Goal: Task Accomplishment & Management: Complete application form

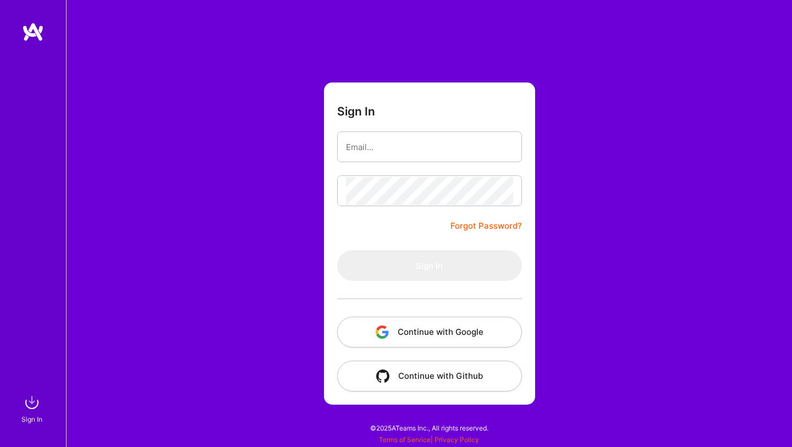
click at [455, 329] on button "Continue with Google" at bounding box center [429, 332] width 185 height 31
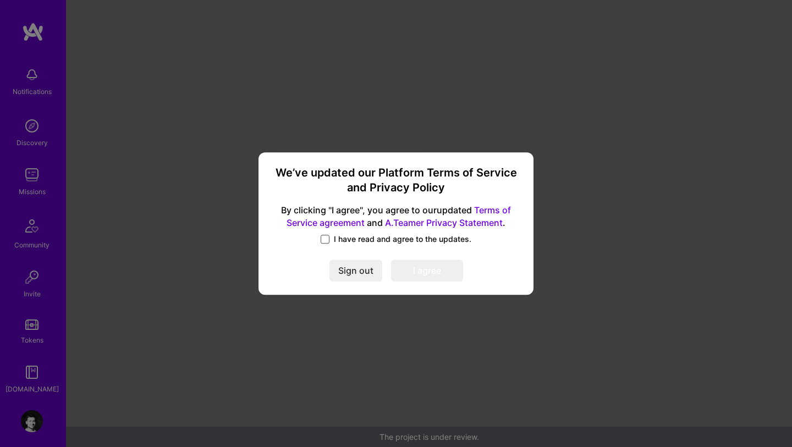
click at [328, 236] on span at bounding box center [325, 239] width 9 height 9
click at [0, 0] on input "I have read and agree to the updates." at bounding box center [0, 0] width 0 height 0
click at [432, 269] on button "I agree" at bounding box center [427, 271] width 72 height 22
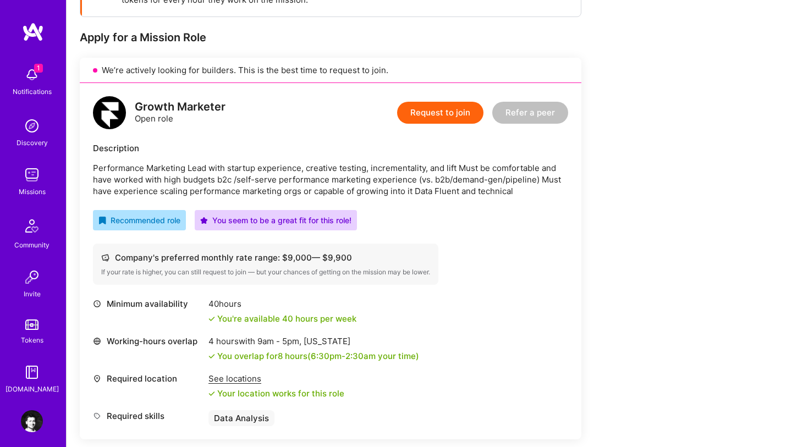
scroll to position [197, 0]
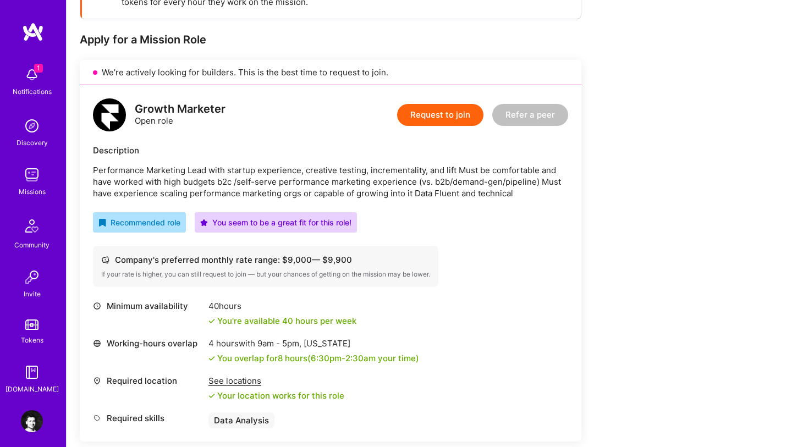
click at [244, 380] on div "See locations" at bounding box center [276, 381] width 136 height 12
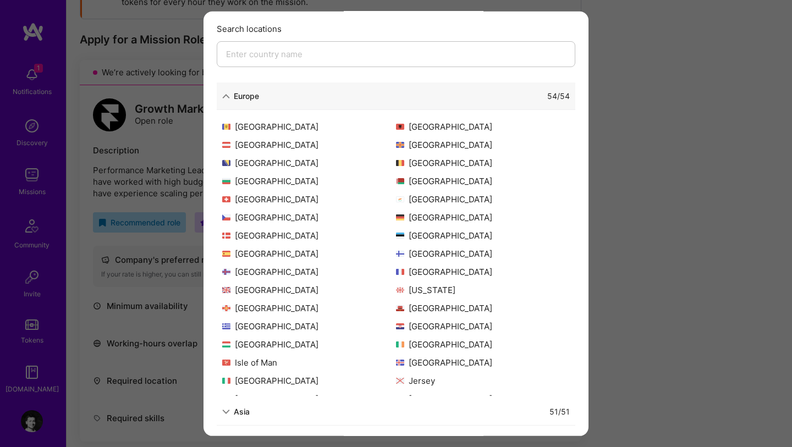
scroll to position [0, 0]
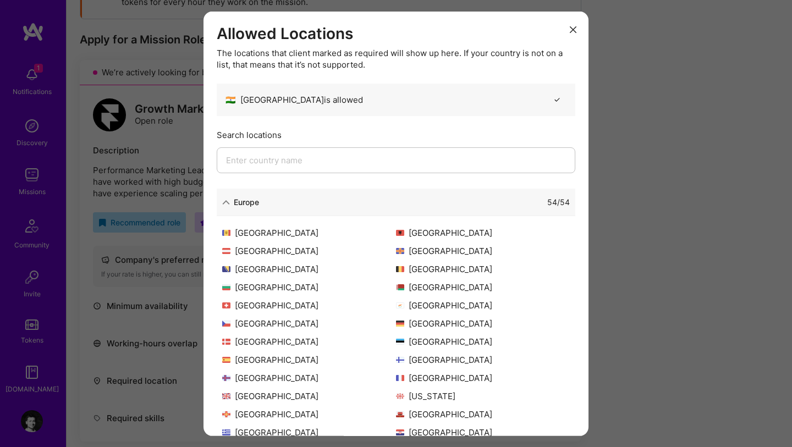
click at [573, 36] on button "modal" at bounding box center [572, 29] width 13 height 18
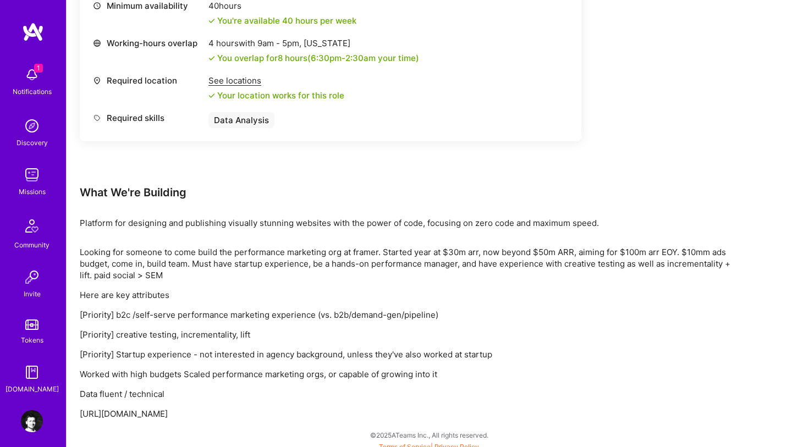
scroll to position [505, 0]
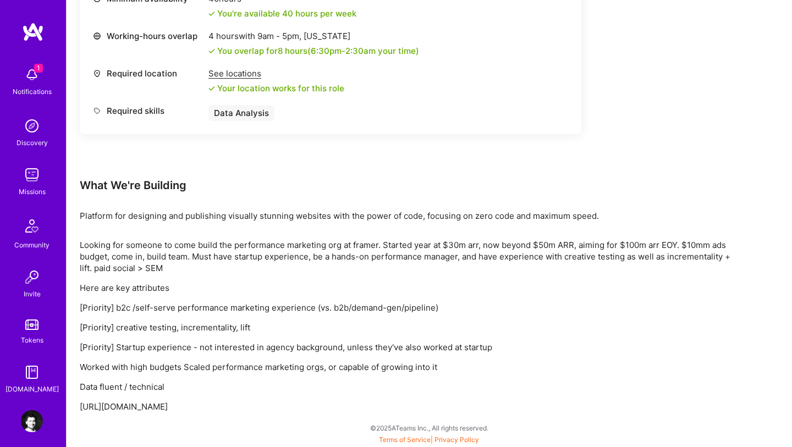
click at [150, 410] on p "https://asynchr.com/performance_marketing_lead" at bounding box center [410, 407] width 660 height 12
copy p "https://asynchr.com/performance_marketing_lead"
click at [150, 181] on div "What We're Building" at bounding box center [410, 185] width 660 height 14
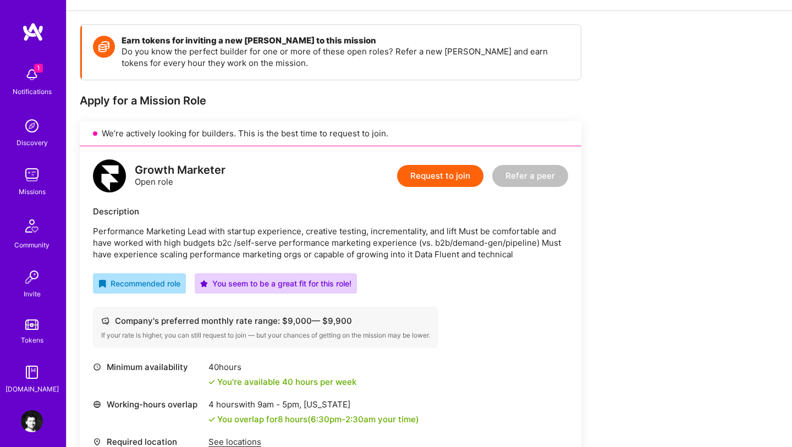
scroll to position [138, 0]
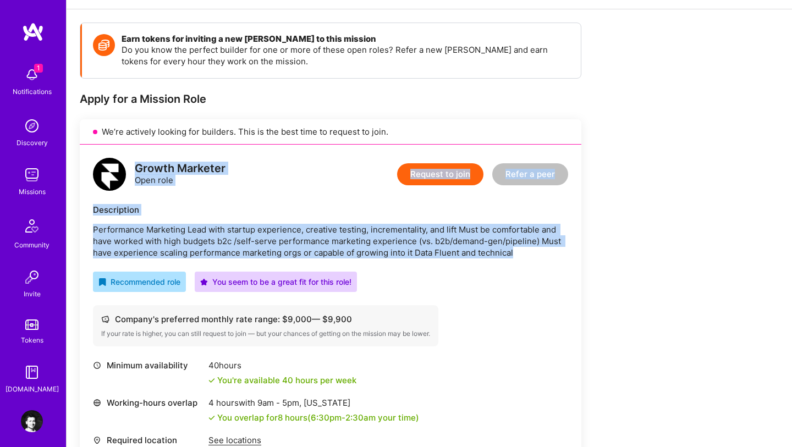
drag, startPoint x: 136, startPoint y: 170, endPoint x: 547, endPoint y: 255, distance: 419.5
click at [547, 255] on div "Growth Marketer Open role Request to join Refer a peer Description Performance …" at bounding box center [331, 323] width 502 height 356
copy div "Growth Marketer Open role Request to join Refer a peer Description Performance …"
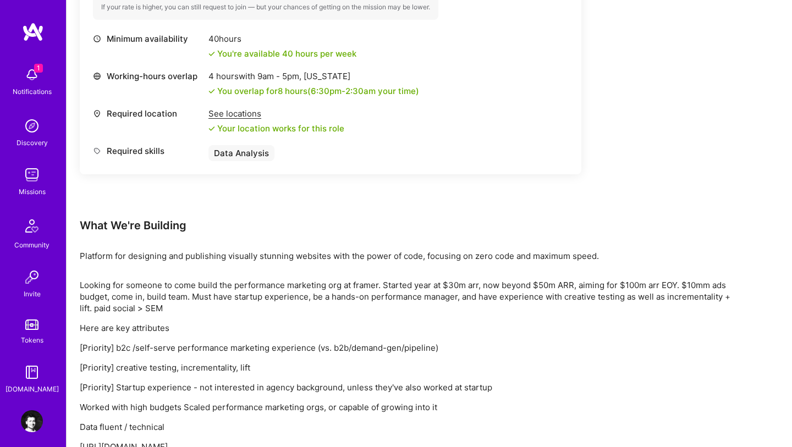
scroll to position [472, 0]
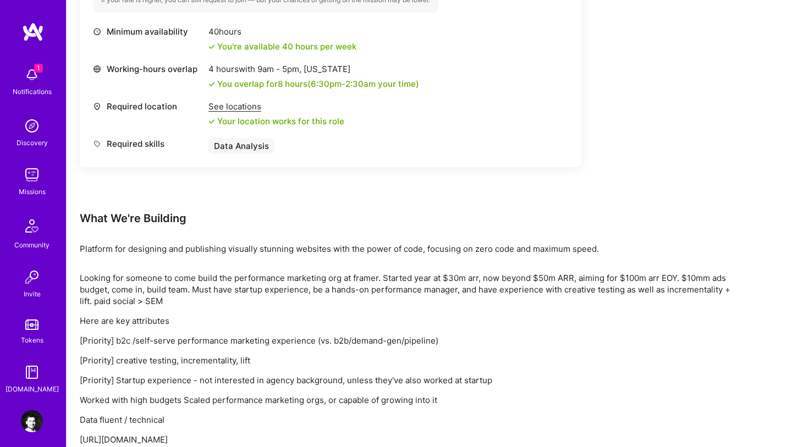
click at [293, 231] on div "Earn tokens for inviting a new A.Teamer to this mission Do you know the perfect…" at bounding box center [410, 67] width 660 height 757
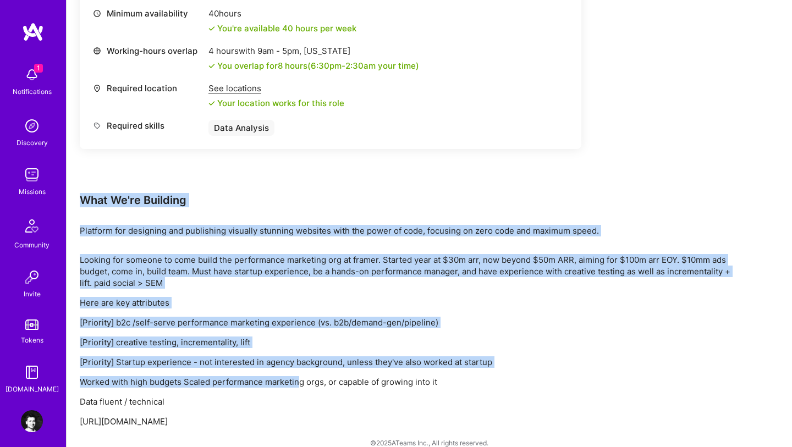
scroll to position [505, 0]
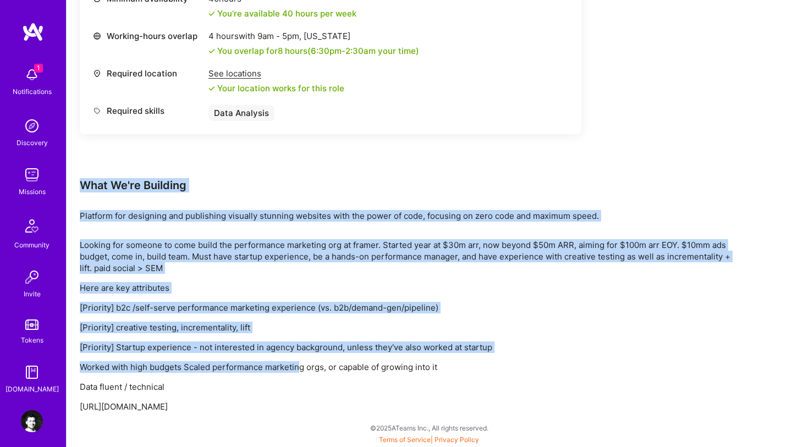
drag, startPoint x: 81, startPoint y: 218, endPoint x: 307, endPoint y: 405, distance: 292.6
click at [307, 405] on div "Earn tokens for inviting a new A.Teamer to this mission Do you know the perfect…" at bounding box center [410, 34] width 660 height 757
copy div "What We're Building Platform for designing and publishing visually stunning web…"
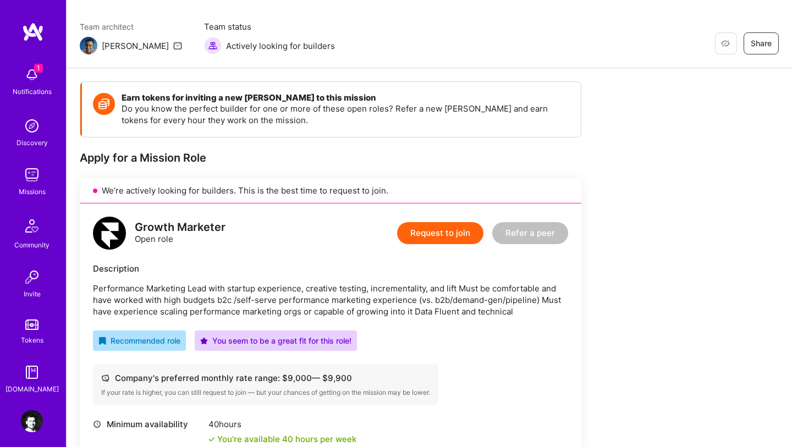
scroll to position [58, 0]
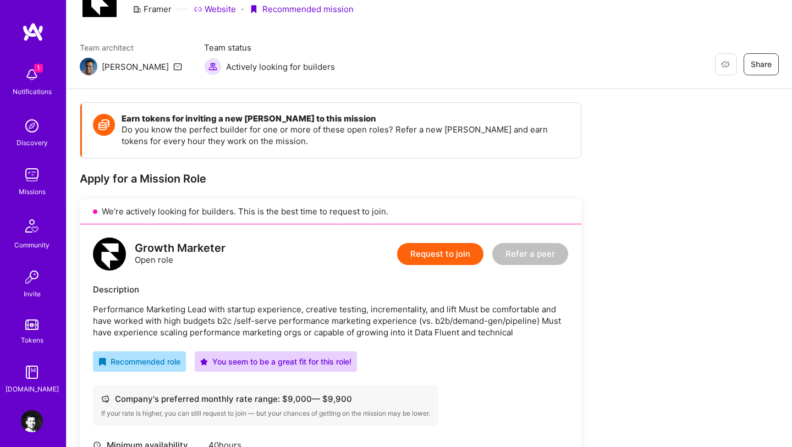
click at [441, 252] on button "Request to join" at bounding box center [440, 254] width 86 height 22
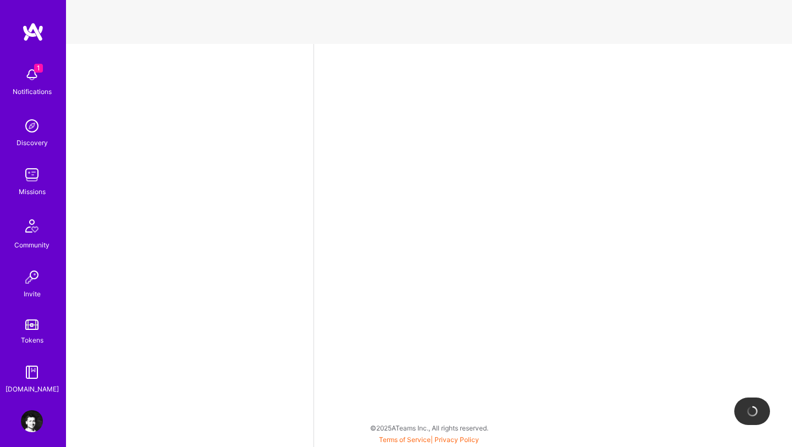
select select "IN"
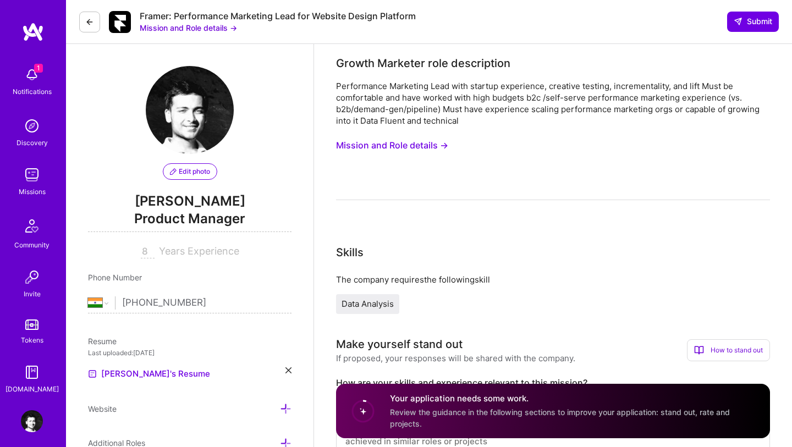
click at [191, 219] on span "Product Manager" at bounding box center [189, 221] width 203 height 23
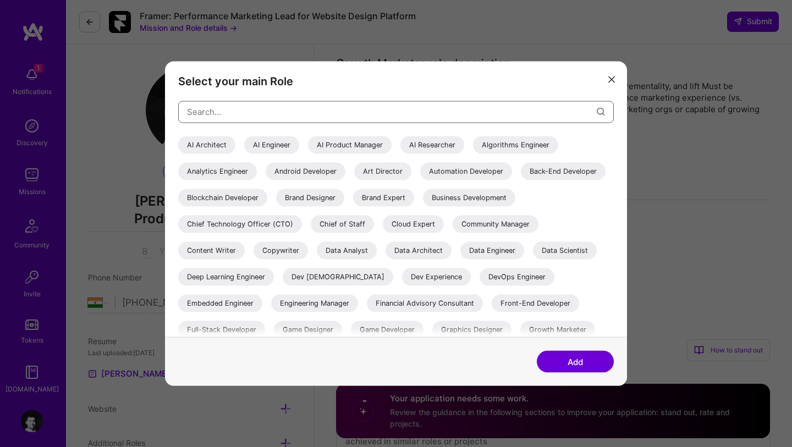
click at [301, 113] on input "modal" at bounding box center [392, 112] width 410 height 28
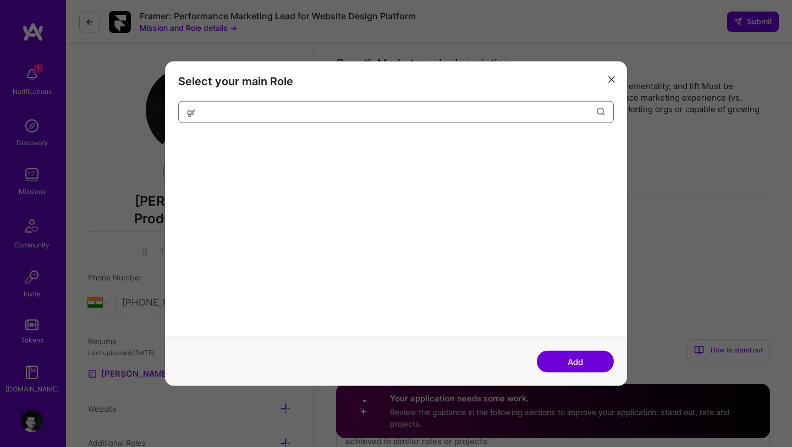
type input "g"
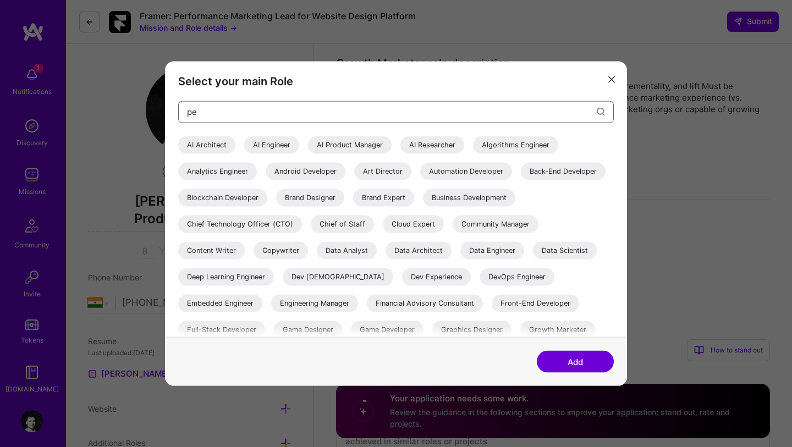
type input "p"
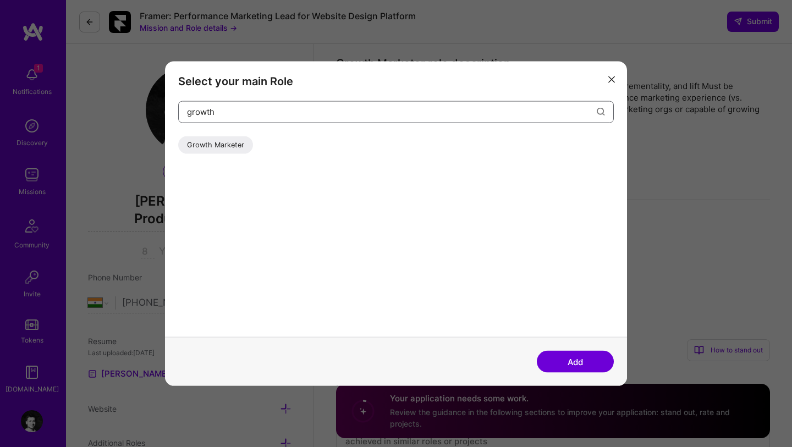
type input "growth"
click at [230, 147] on div "Growth Marketer" at bounding box center [215, 145] width 75 height 18
click at [582, 368] on button "Add" at bounding box center [575, 362] width 77 height 22
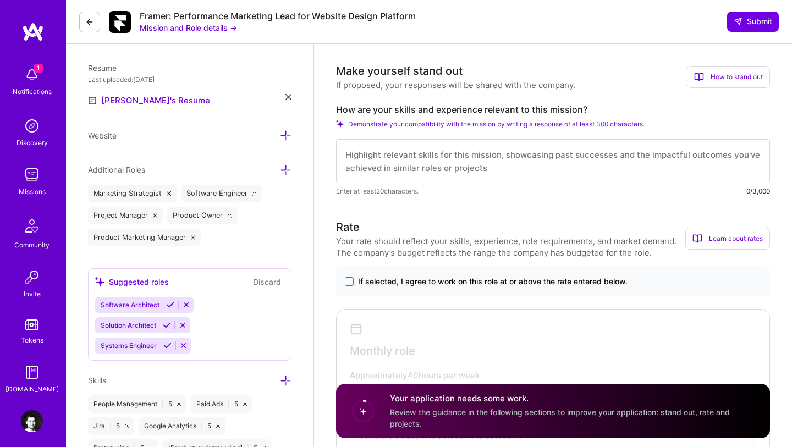
scroll to position [290, 0]
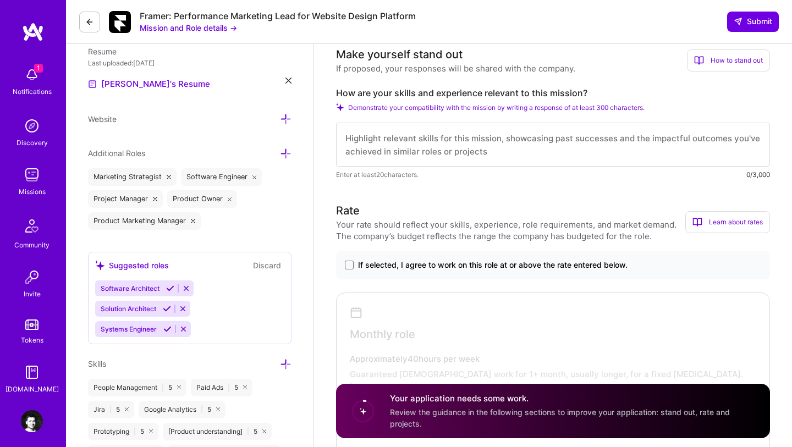
click at [287, 359] on icon at bounding box center [286, 365] width 12 height 12
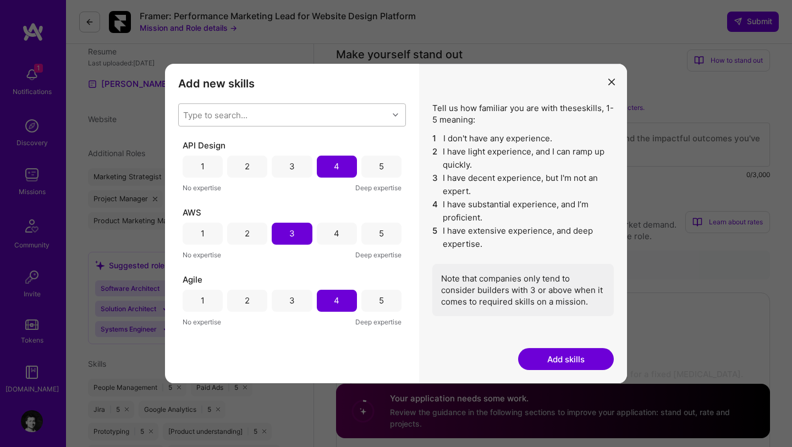
click at [309, 119] on div "Type to search..." at bounding box center [284, 115] width 210 height 22
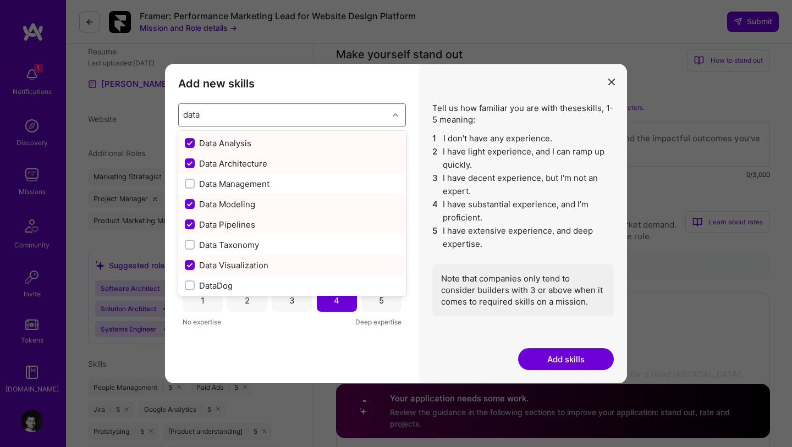
type input "data"
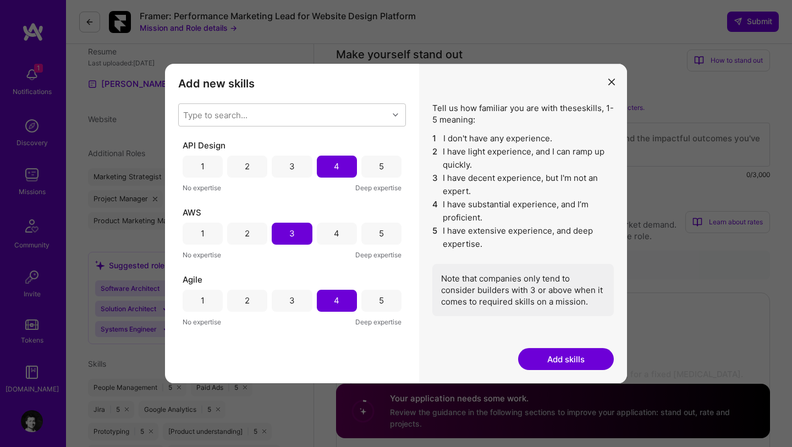
click at [395, 93] on div "Add new skills Tell us how familiar you are with given skills, using between 1 …" at bounding box center [292, 224] width 254 height 320
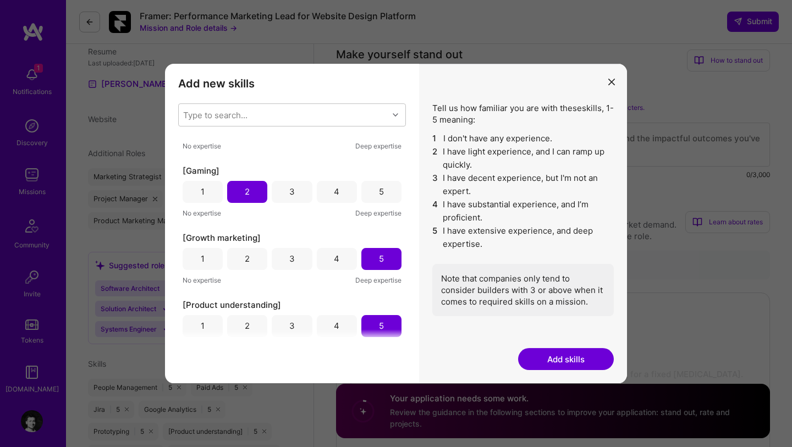
scroll to position [3945, 0]
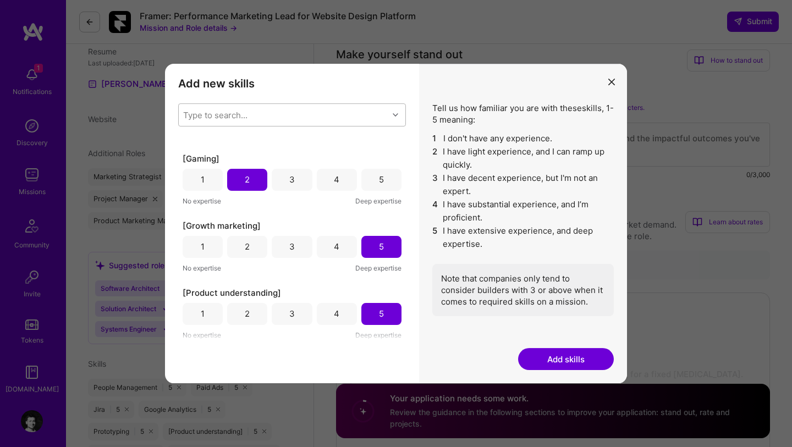
click at [262, 114] on div "Type to search..." at bounding box center [284, 115] width 210 height 22
type input "data"
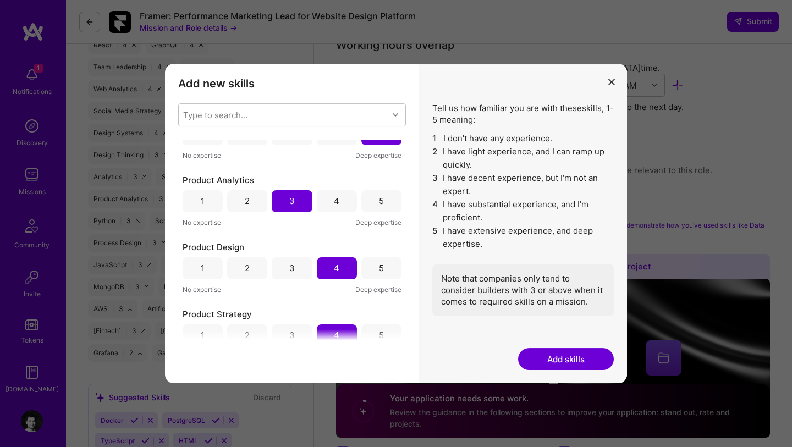
scroll to position [576, 0]
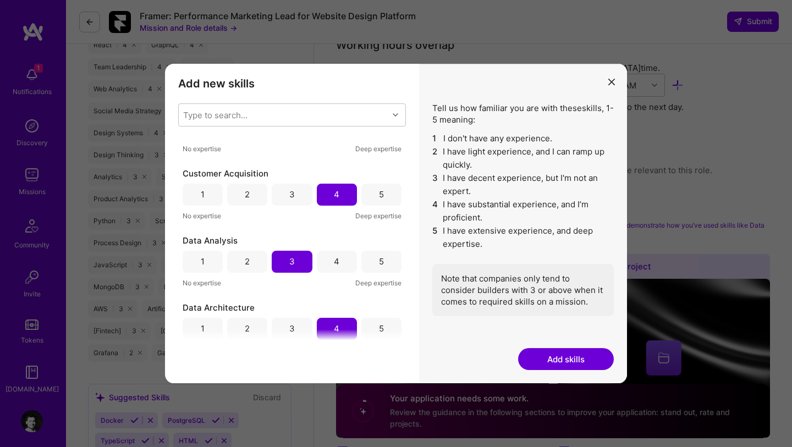
click at [372, 258] on div "5" at bounding box center [381, 262] width 40 height 22
click at [552, 362] on button "Add skills" at bounding box center [566, 359] width 96 height 22
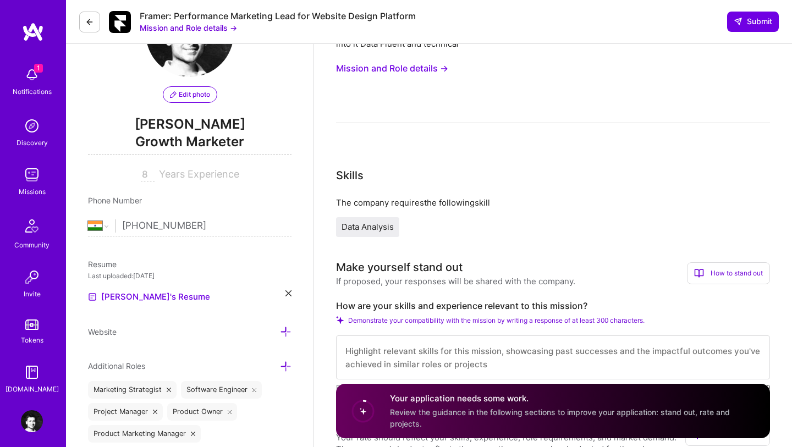
scroll to position [61, 0]
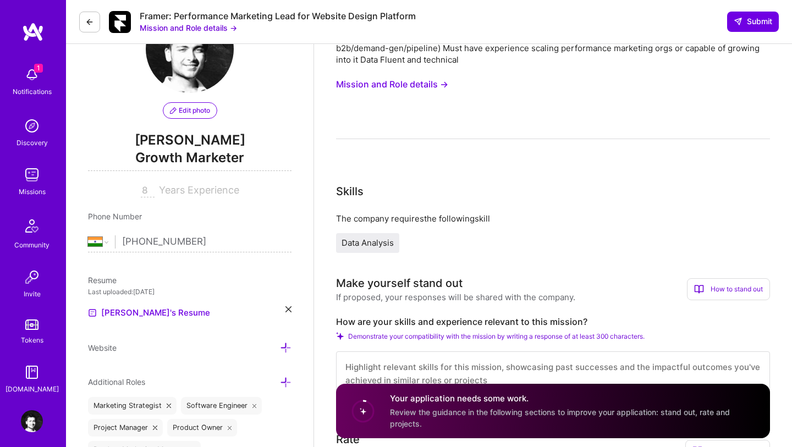
click at [455, 240] on div "Data Analysis" at bounding box center [553, 243] width 434 height 20
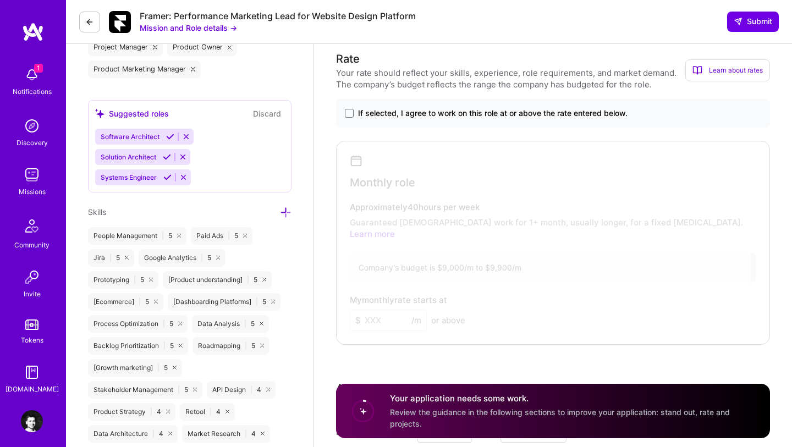
scroll to position [445, 0]
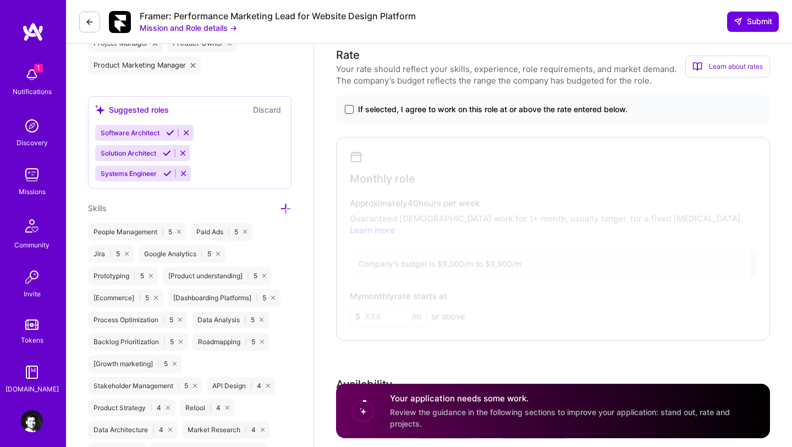
click at [349, 110] on span at bounding box center [349, 109] width 9 height 9
click at [0, 0] on input "If selected, I agree to work on this role at or above the rate entered below." at bounding box center [0, 0] width 0 height 0
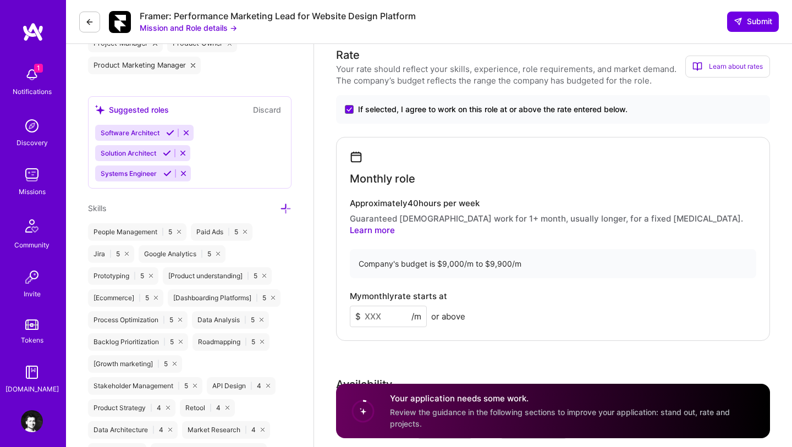
click at [354, 113] on label "If selected, I agree to work on this role at or above the rate entered below." at bounding box center [553, 109] width 416 height 11
click at [0, 0] on input "If selected, I agree to work on this role at or above the rate entered below." at bounding box center [0, 0] width 0 height 0
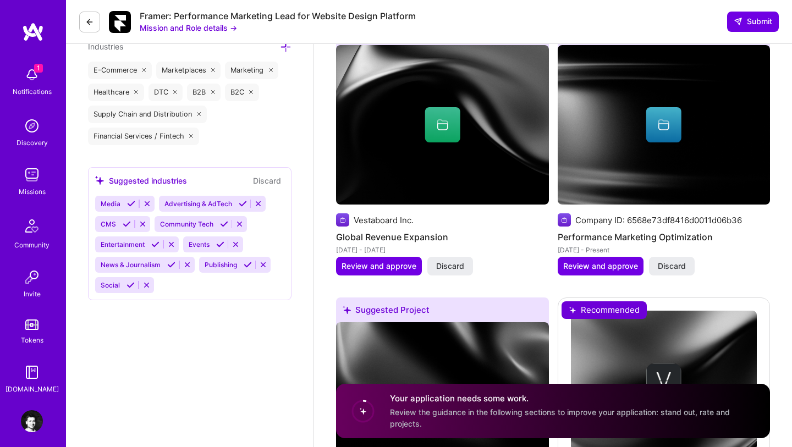
scroll to position [1477, 0]
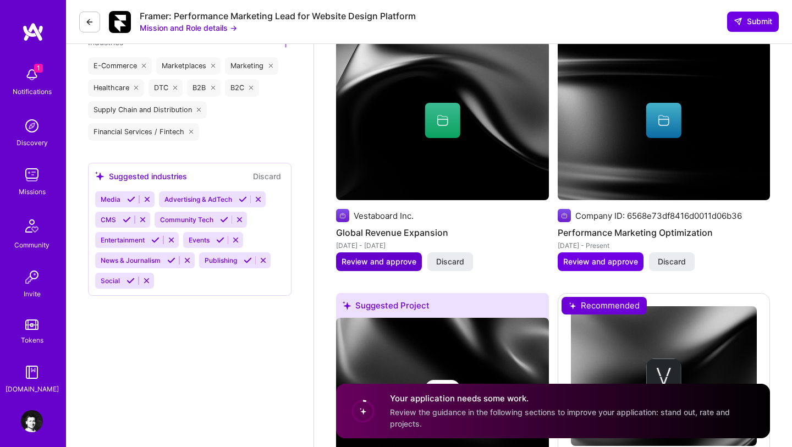
click at [390, 256] on span "Review and approve" at bounding box center [379, 261] width 75 height 11
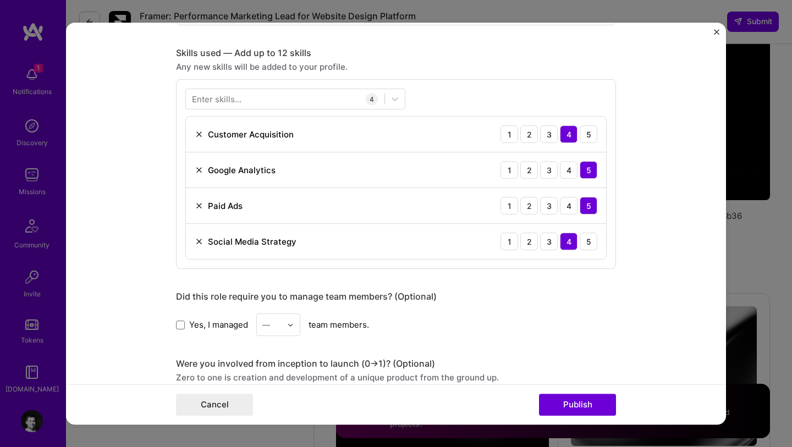
scroll to position [529, 0]
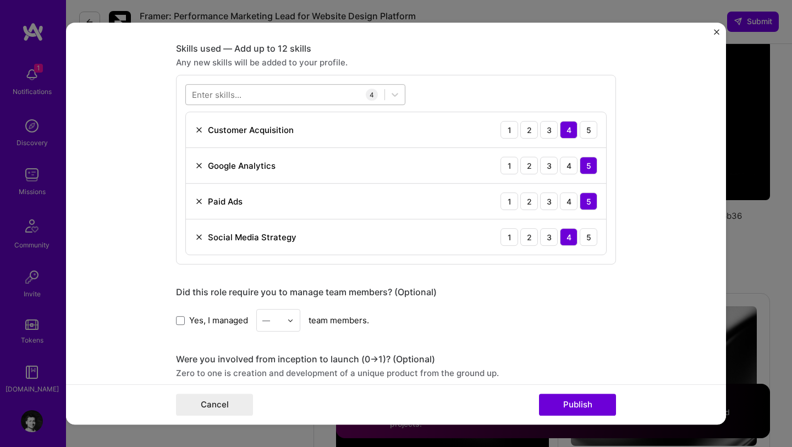
click at [265, 102] on div at bounding box center [285, 95] width 199 height 18
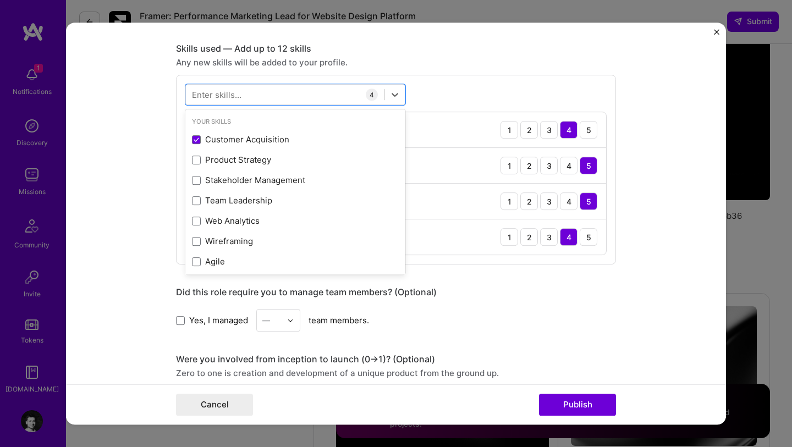
click at [240, 95] on div "Enter skills..." at bounding box center [216, 95] width 49 height 12
click at [217, 91] on div "Enter skills..." at bounding box center [216, 95] width 49 height 12
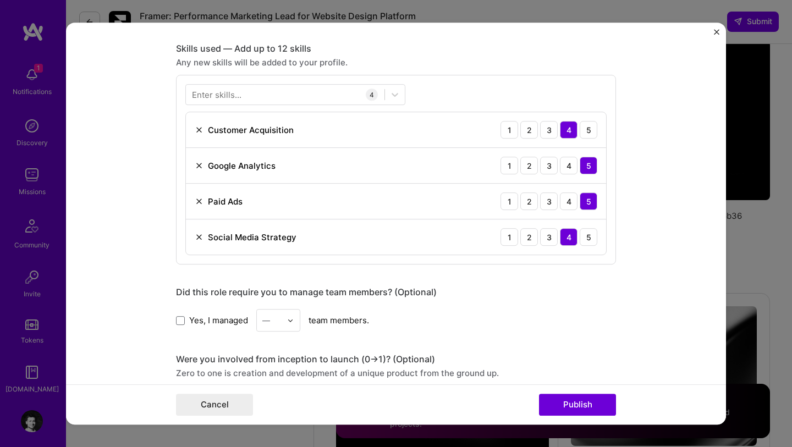
click at [219, 141] on div "Customer Acquisition 1 2 3 4 5" at bounding box center [396, 131] width 420 height 36
click at [231, 97] on div "Enter skills..." at bounding box center [216, 95] width 49 height 12
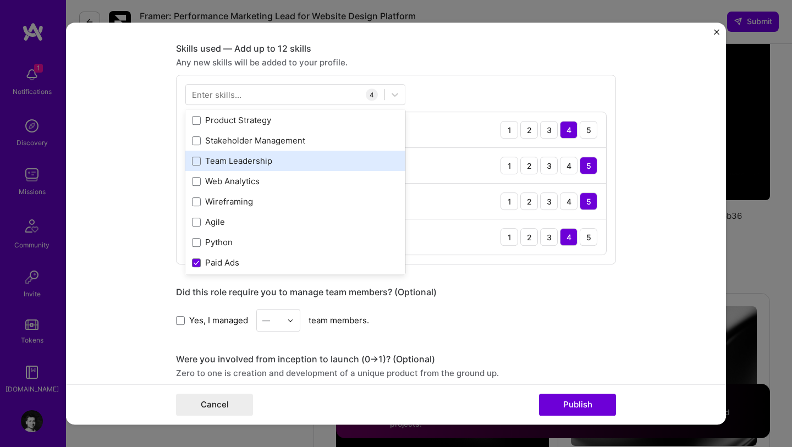
scroll to position [49, 0]
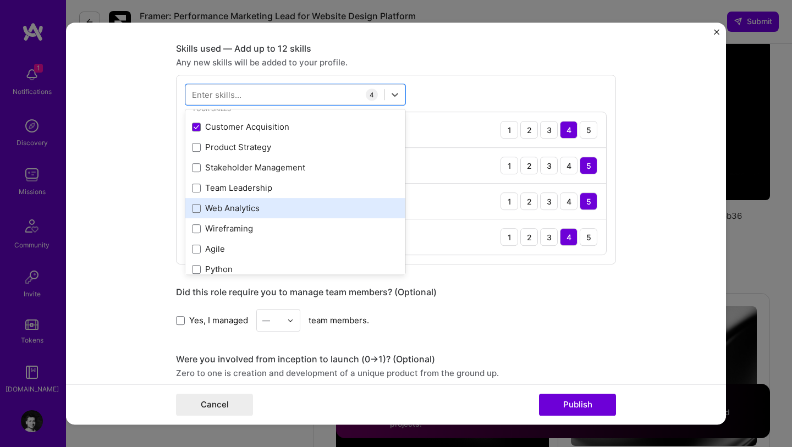
scroll to position [0, 0]
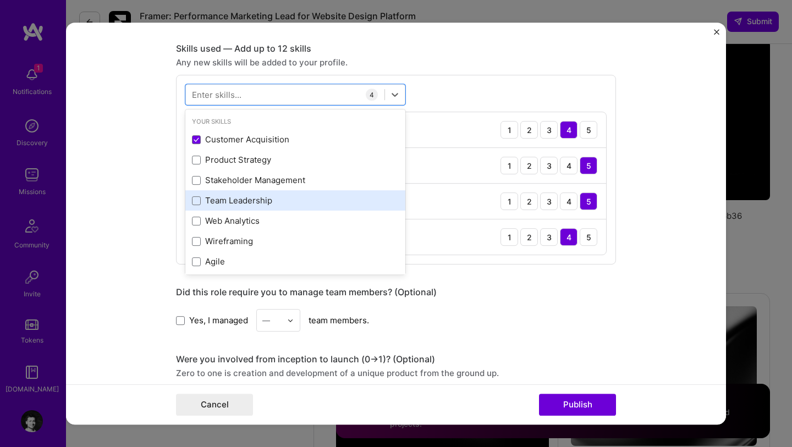
click at [251, 202] on div "Team Leadership" at bounding box center [295, 201] width 207 height 12
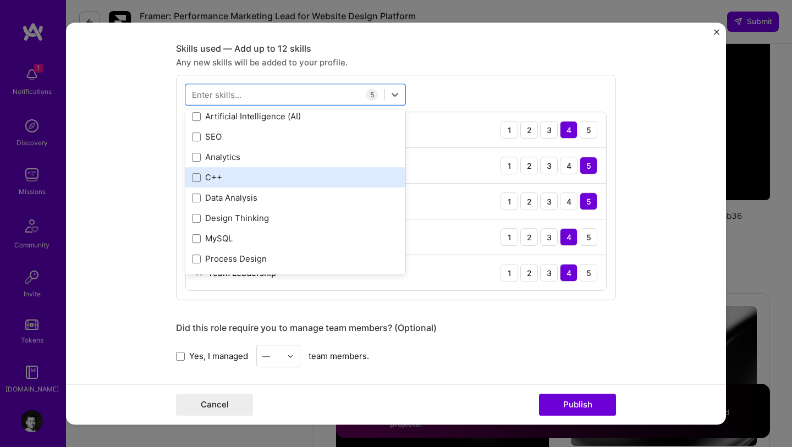
scroll to position [207, 0]
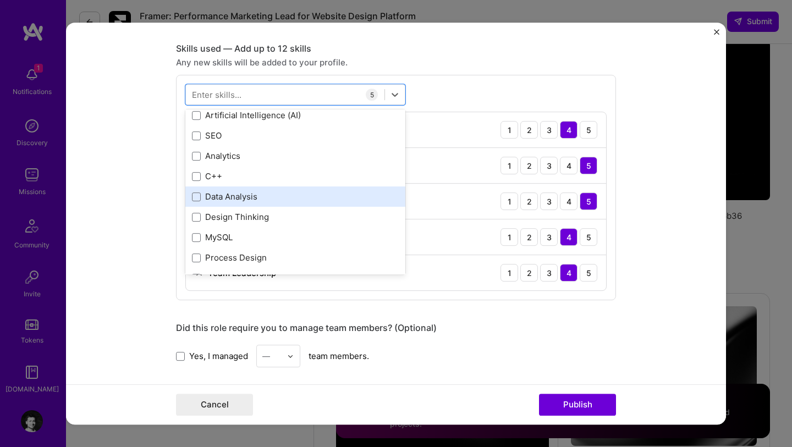
click at [239, 199] on div "Data Analysis" at bounding box center [295, 197] width 207 height 12
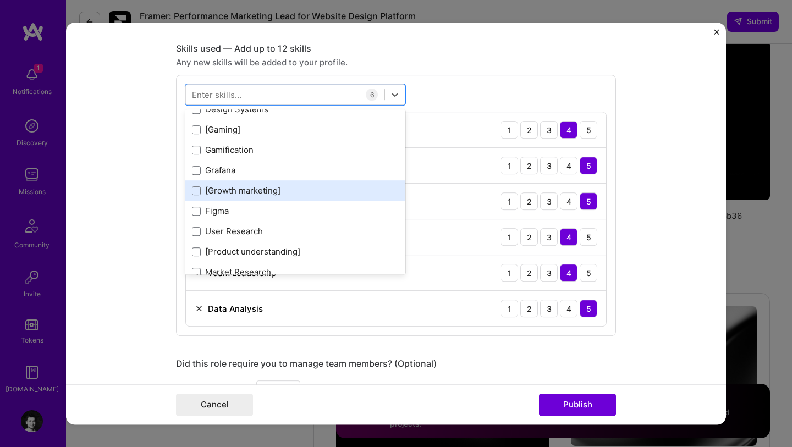
scroll to position [647, 0]
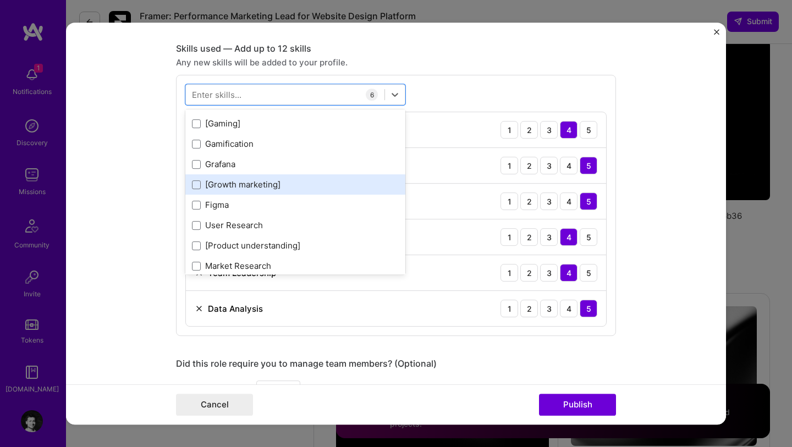
click at [252, 188] on div "[Growth marketing]" at bounding box center [295, 185] width 207 height 12
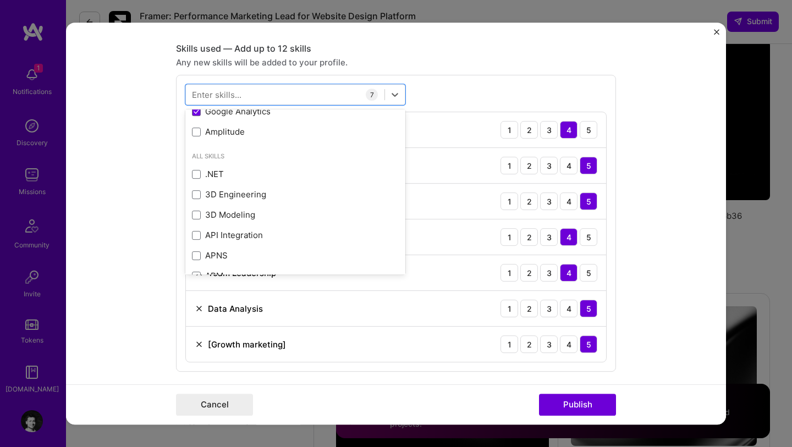
scroll to position [1255, 0]
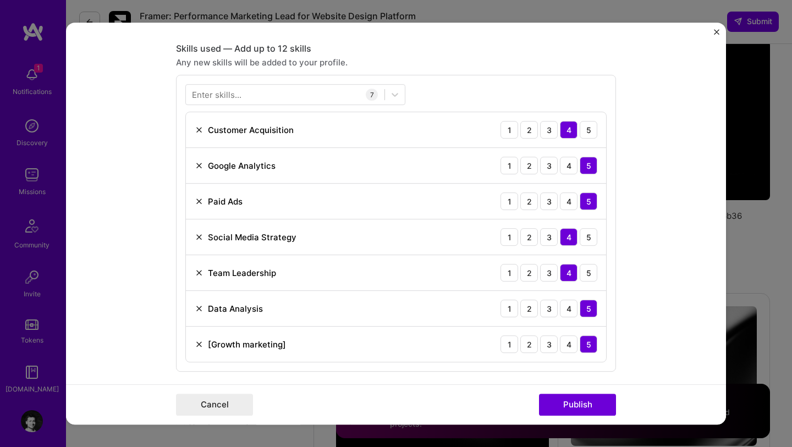
click at [221, 97] on div "Enter skills..." at bounding box center [216, 95] width 49 height 12
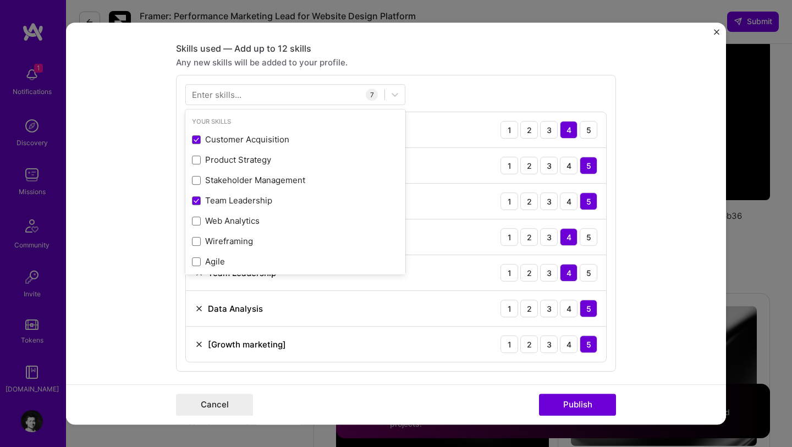
click at [221, 97] on div "Enter skills..." at bounding box center [216, 95] width 49 height 12
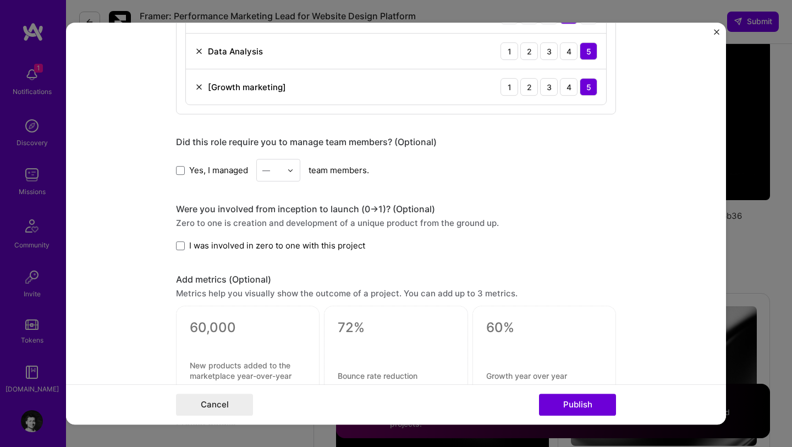
scroll to position [787, 0]
click at [180, 245] on span at bounding box center [180, 244] width 9 height 9
click at [0, 0] on input "I was involved in zero to one with this project" at bounding box center [0, 0] width 0 height 0
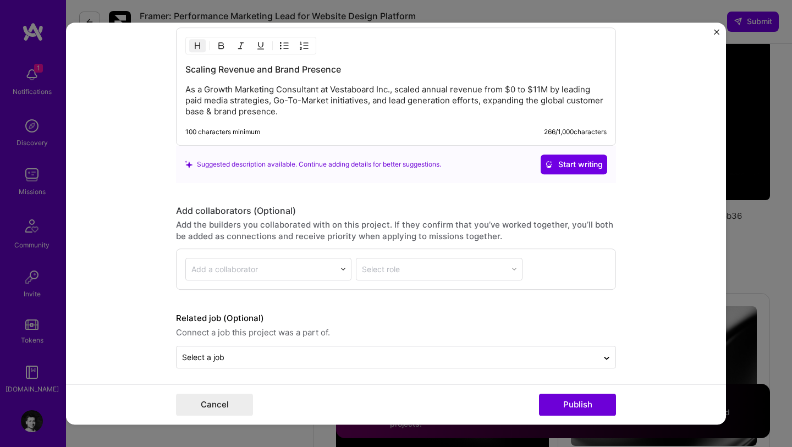
scroll to position [1197, 0]
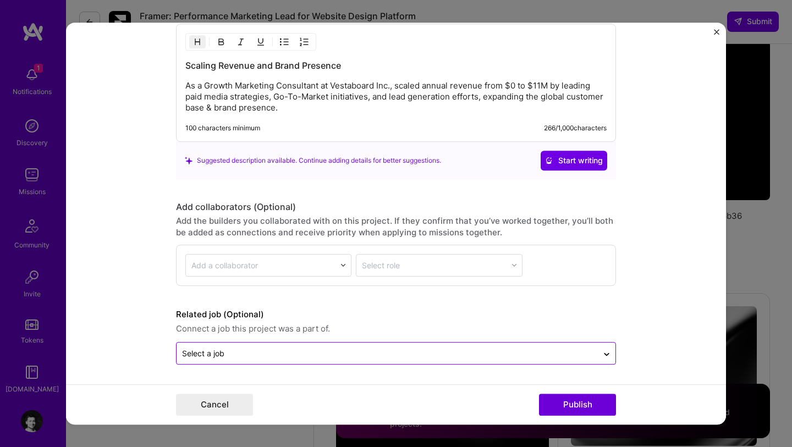
click at [374, 352] on input "text" at bounding box center [387, 354] width 410 height 12
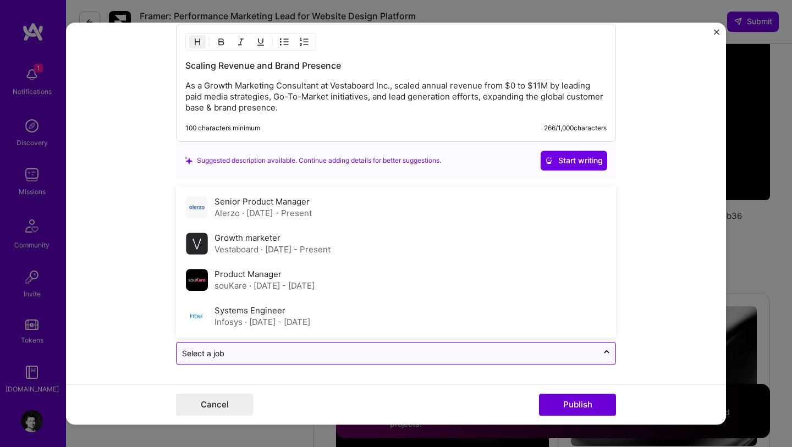
click at [374, 352] on input "text" at bounding box center [387, 354] width 410 height 12
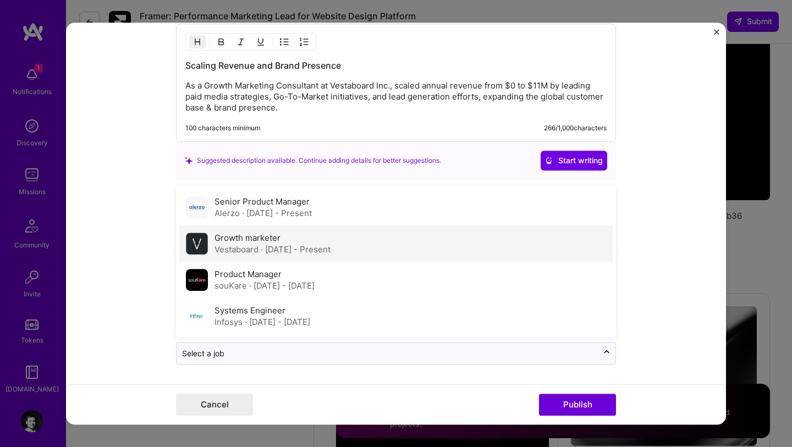
click at [331, 252] on span "· Aug 2019 - Present" at bounding box center [296, 249] width 70 height 10
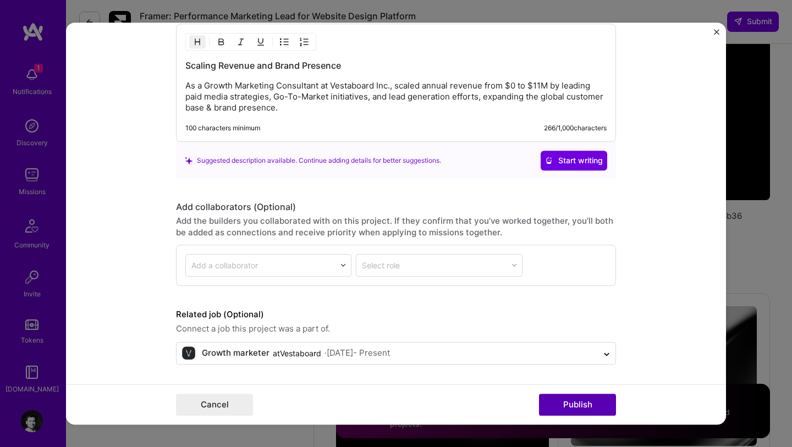
click at [555, 410] on button "Publish" at bounding box center [577, 405] width 77 height 22
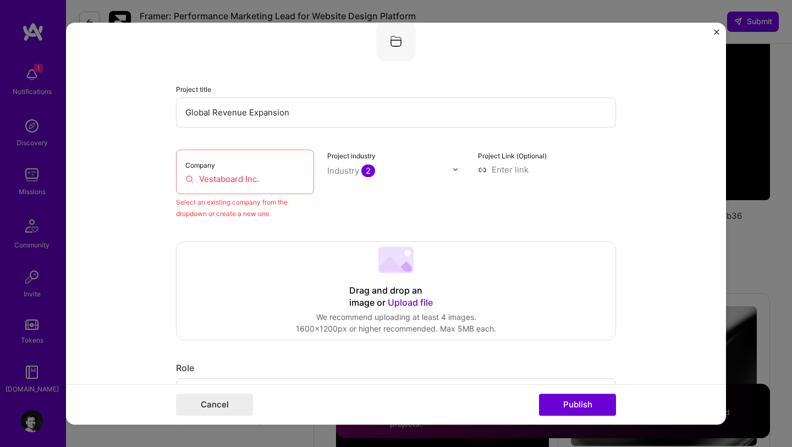
scroll to position [72, 0]
click at [234, 180] on input "Vestaboard Inc." at bounding box center [244, 180] width 119 height 12
click at [268, 184] on input "Vestaboard Inc." at bounding box center [244, 180] width 119 height 12
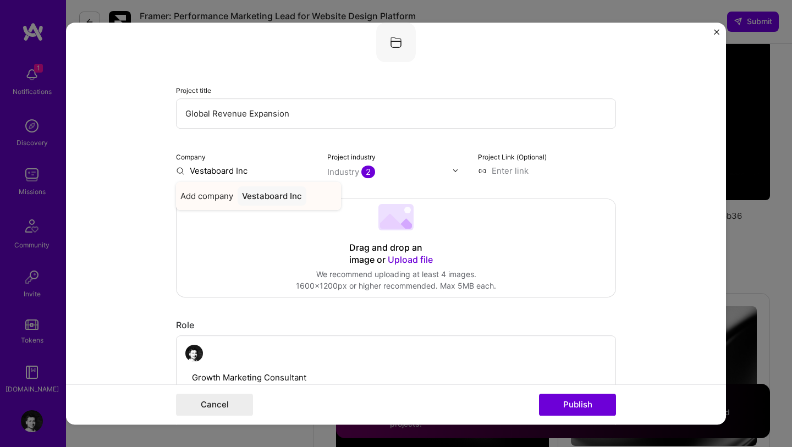
type input "Vestaboard Inc."
click at [279, 197] on div "Vestaboard Inc." at bounding box center [273, 195] width 71 height 19
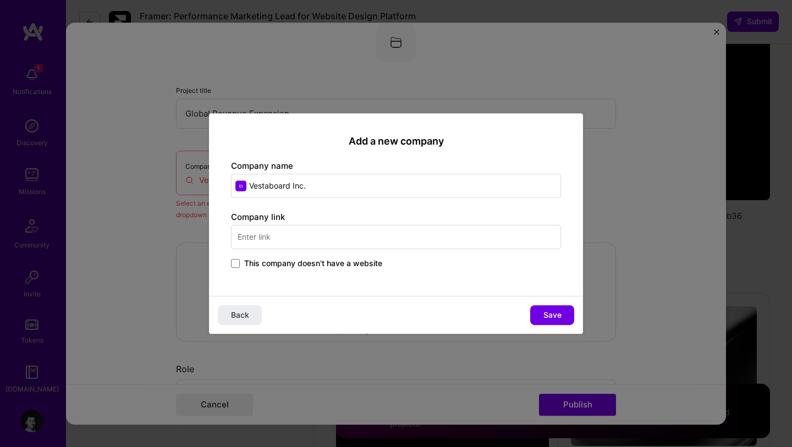
click at [339, 243] on input "text" at bounding box center [396, 237] width 330 height 24
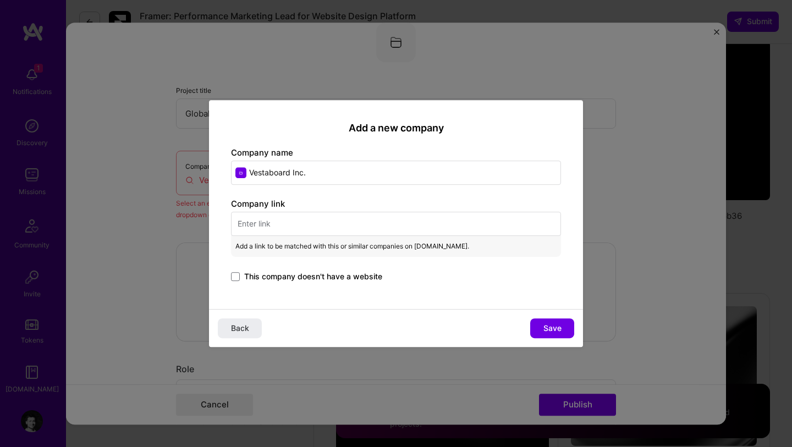
click at [321, 178] on input "Vestaboard Inc." at bounding box center [396, 173] width 330 height 24
type input "Vestaboard"
click at [294, 218] on div "Vestaboard vestaboard.com" at bounding box center [313, 205] width 165 height 31
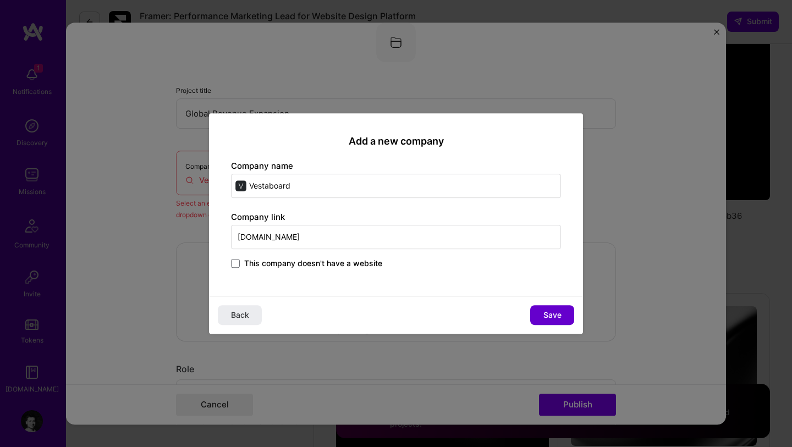
click at [541, 317] on button "Save" at bounding box center [552, 315] width 44 height 20
type input "Vestaboard"
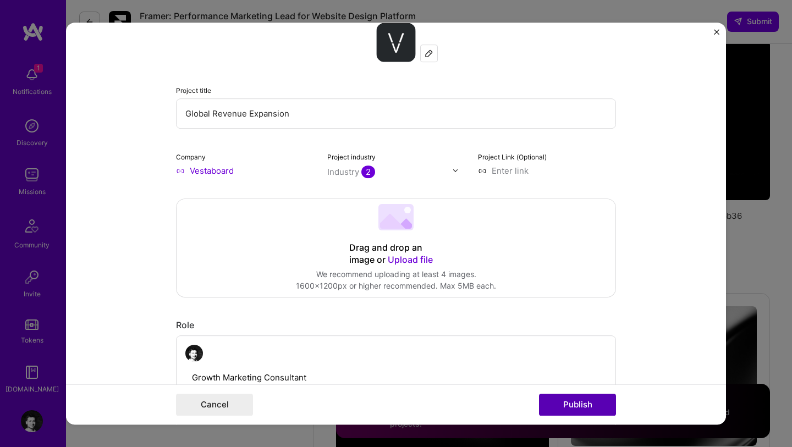
click at [583, 400] on button "Publish" at bounding box center [577, 405] width 77 height 22
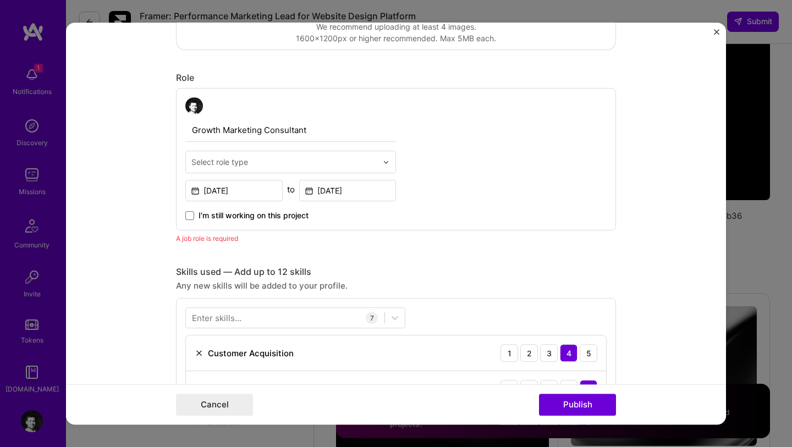
scroll to position [318, 0]
click at [238, 161] on div "Select role type" at bounding box center [219, 164] width 57 height 12
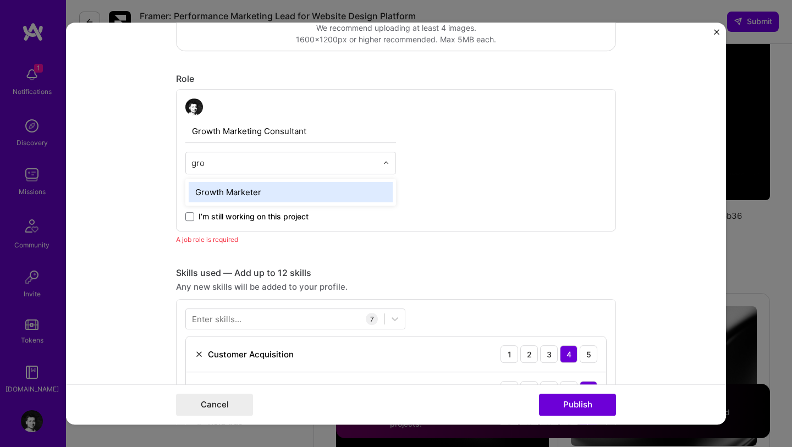
type input "grow"
click at [236, 192] on div "Growth Marketer" at bounding box center [291, 193] width 204 height 20
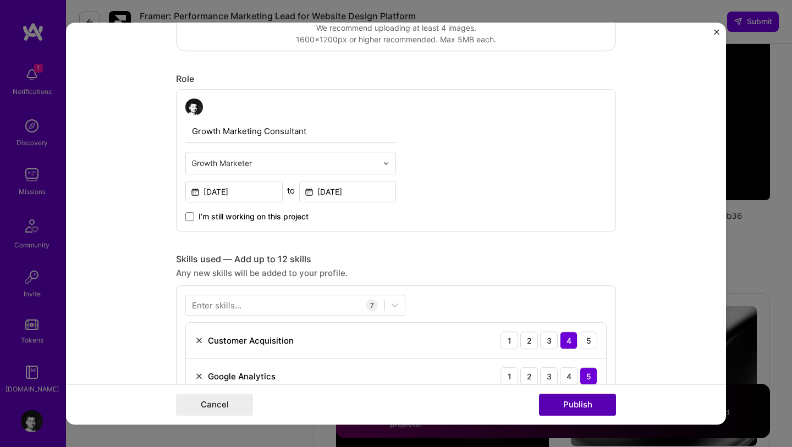
click at [560, 405] on button "Publish" at bounding box center [577, 405] width 77 height 22
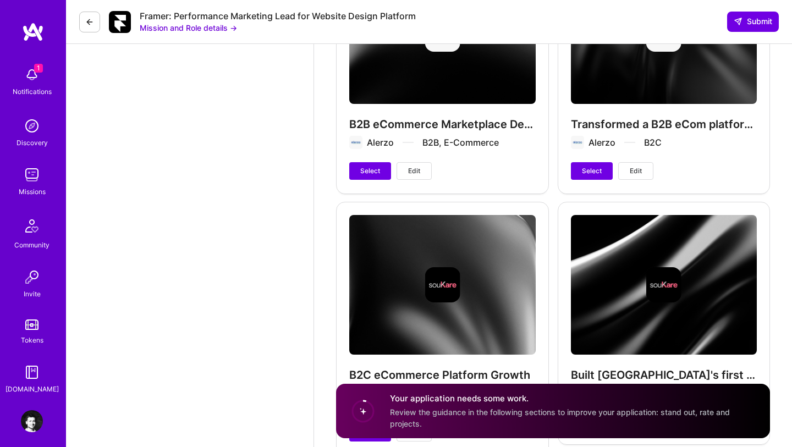
scroll to position [2171, 0]
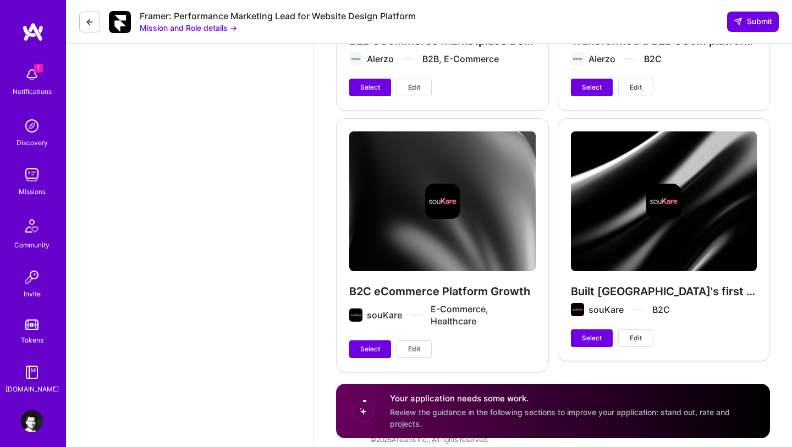
click at [414, 328] on div "B2C eCommerce Platform Growth souKare E-Commerce, Healthcare Select Edit" at bounding box center [442, 244] width 213 height 253
click at [412, 344] on span "Edit" at bounding box center [414, 349] width 12 height 10
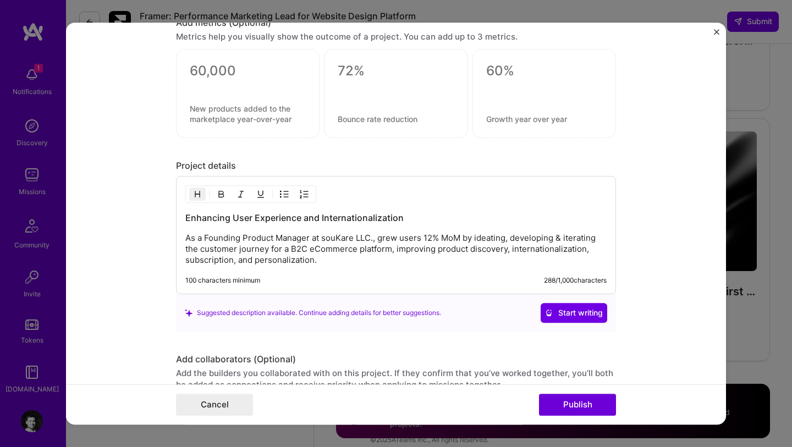
scroll to position [891, 0]
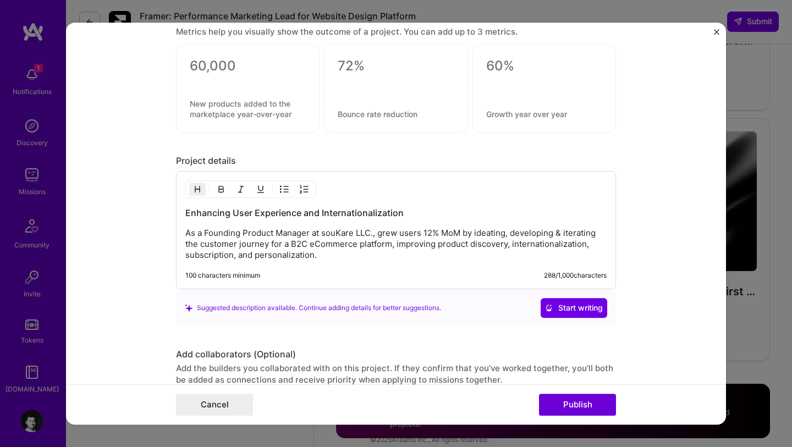
click at [715, 32] on img "Close" at bounding box center [716, 31] width 5 height 5
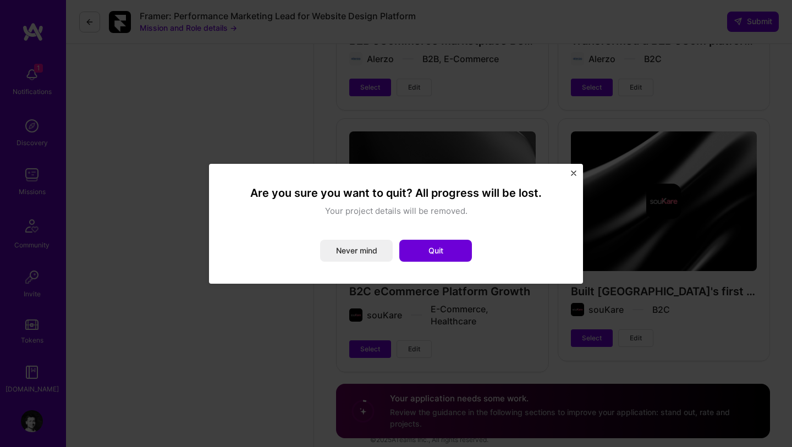
click at [574, 172] on img "Close" at bounding box center [573, 172] width 5 height 5
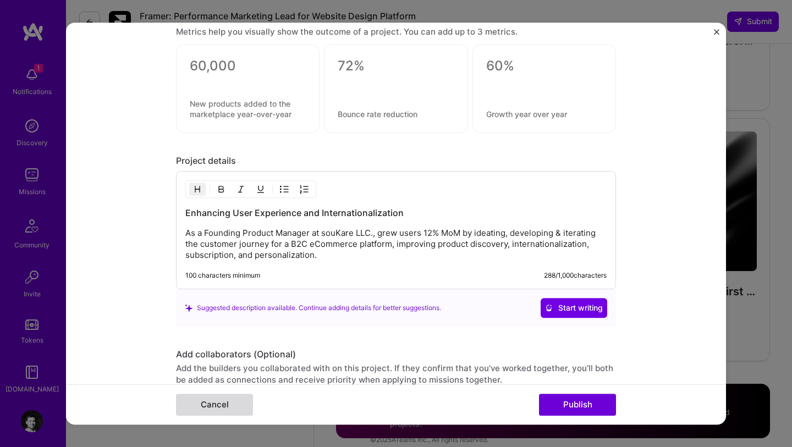
click at [243, 396] on button "Cancel" at bounding box center [214, 405] width 77 height 22
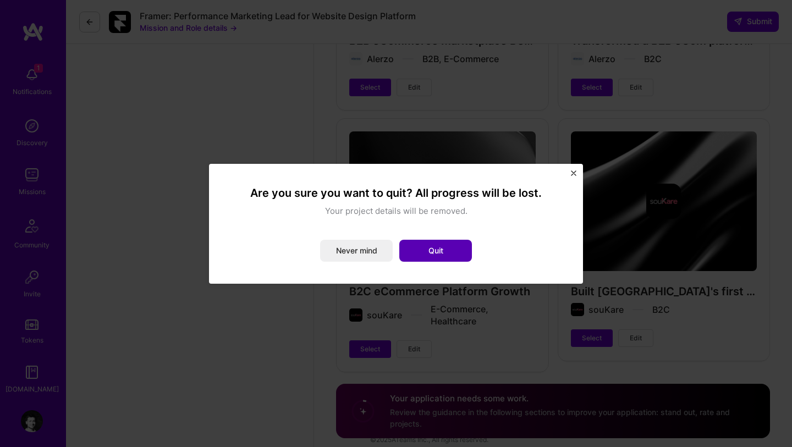
click at [426, 249] on button "Quit" at bounding box center [435, 251] width 73 height 22
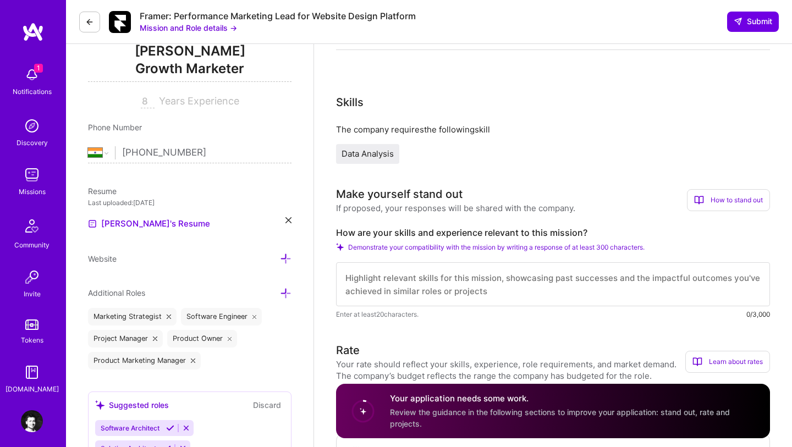
scroll to position [127, 0]
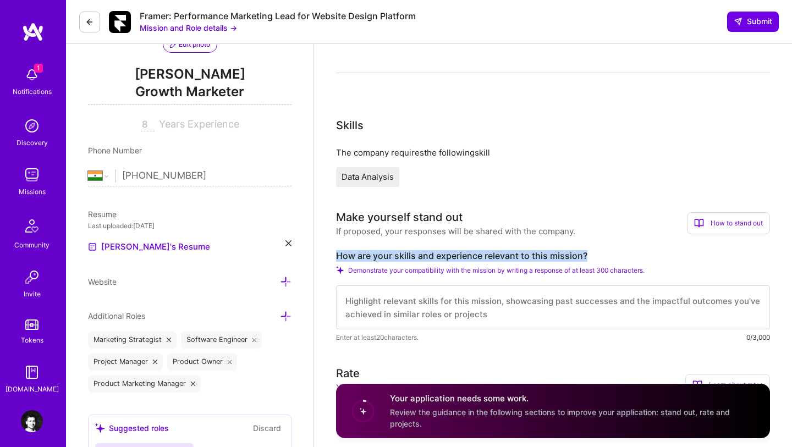
drag, startPoint x: 334, startPoint y: 256, endPoint x: 605, endPoint y: 254, distance: 271.1
copy label "How are your skills and experience relevant to this mission?"
click at [728, 224] on div "How to stand out" at bounding box center [728, 223] width 83 height 22
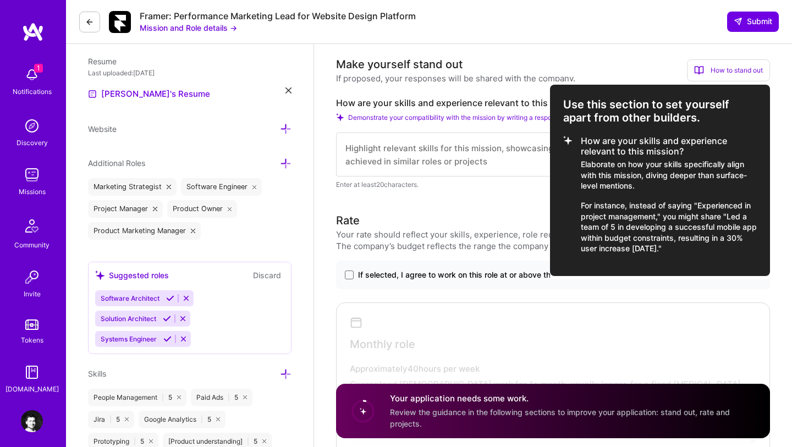
scroll to position [283, 0]
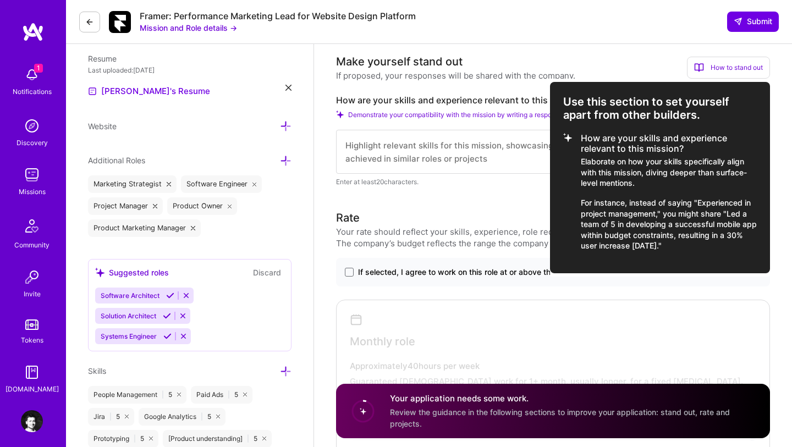
drag, startPoint x: 566, startPoint y: 99, endPoint x: 688, endPoint y: 249, distance: 193.1
click at [688, 249] on div "Use this section to set yourself apart from other builders. How are your skills…" at bounding box center [660, 177] width 220 height 191
copy div "Use this section to set yourself apart from other builders. How are your skills…"
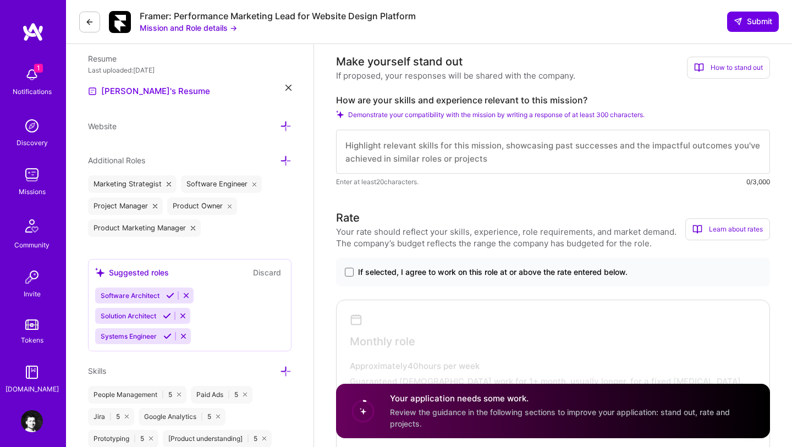
click at [719, 63] on div "How to stand out" at bounding box center [728, 68] width 83 height 22
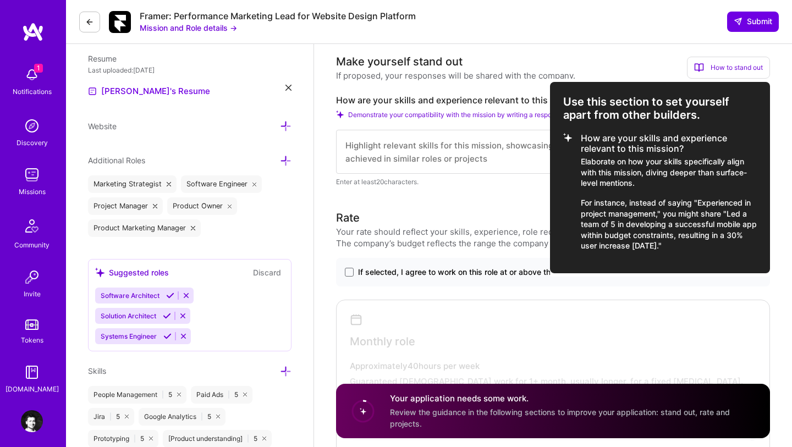
click at [484, 192] on div at bounding box center [396, 223] width 792 height 447
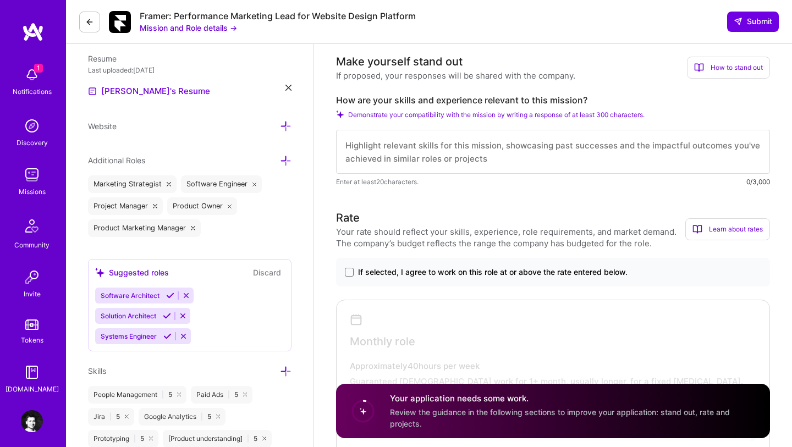
click at [487, 161] on textarea at bounding box center [553, 152] width 434 height 44
paste textarea "# How My Experience Aligns with Framer’s Performance Marketing Mission I built …"
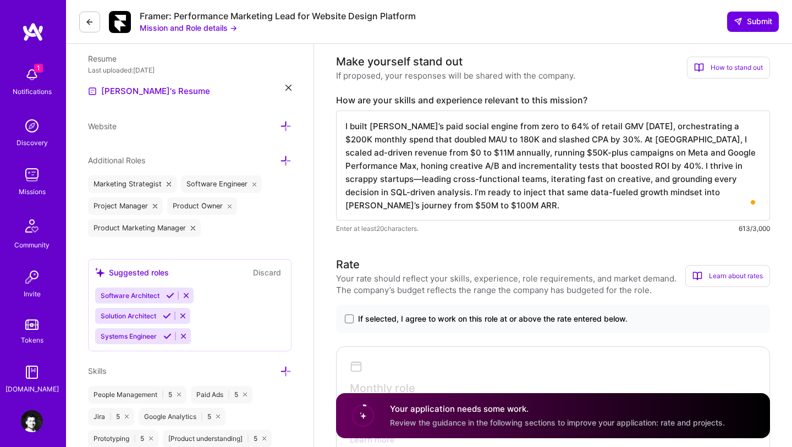
click at [732, 165] on textarea "I built Alerzo’s paid social engine from zero to 64% of retail GMV in six month…" at bounding box center [553, 166] width 434 height 110
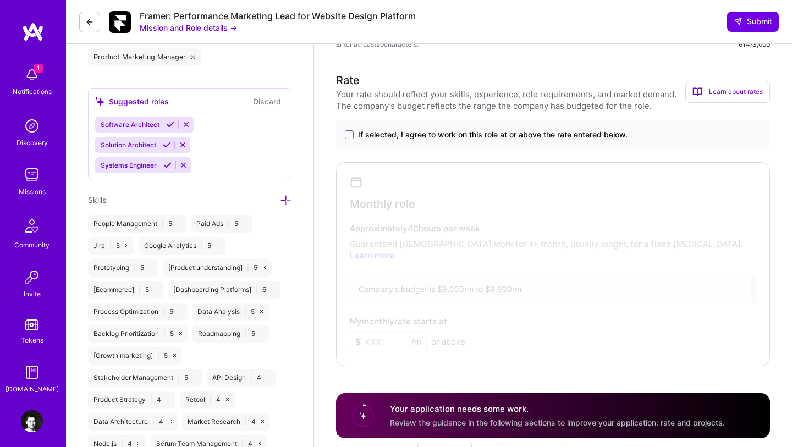
scroll to position [483, 0]
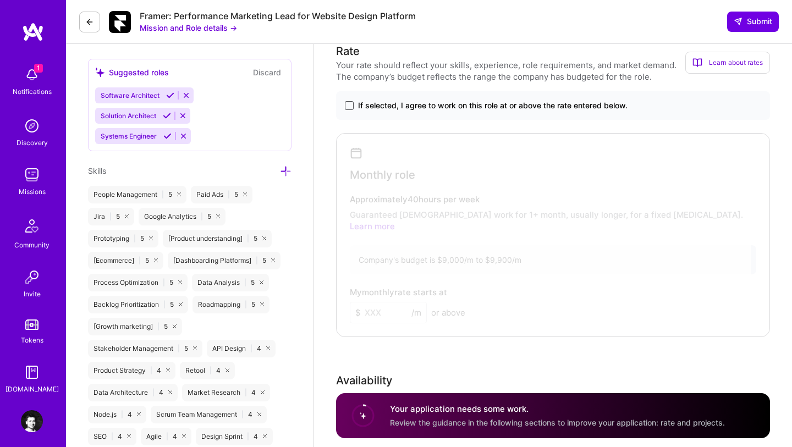
type textarea "I built Alerzo’s paid social engine from zero to 64% of retail GMV in six month…"
click at [352, 105] on span at bounding box center [349, 105] width 9 height 9
click at [0, 0] on input "If selected, I agree to work on this role at or above the rate entered below." at bounding box center [0, 0] width 0 height 0
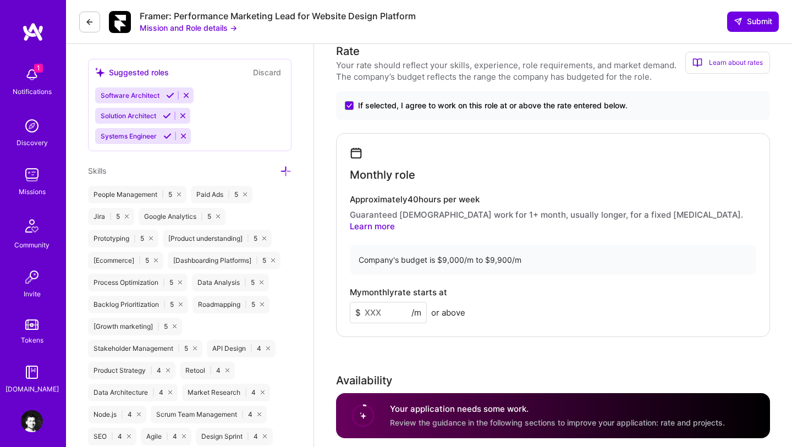
click at [394, 302] on input at bounding box center [388, 312] width 77 height 21
click at [525, 195] on h4 "Approximately 40 hours per week" at bounding box center [553, 200] width 406 height 10
click at [374, 302] on input "9200" at bounding box center [388, 312] width 77 height 21
type input "9000"
click at [503, 288] on div "My monthly rate starts at $ 9000 /m or above" at bounding box center [553, 306] width 406 height 36
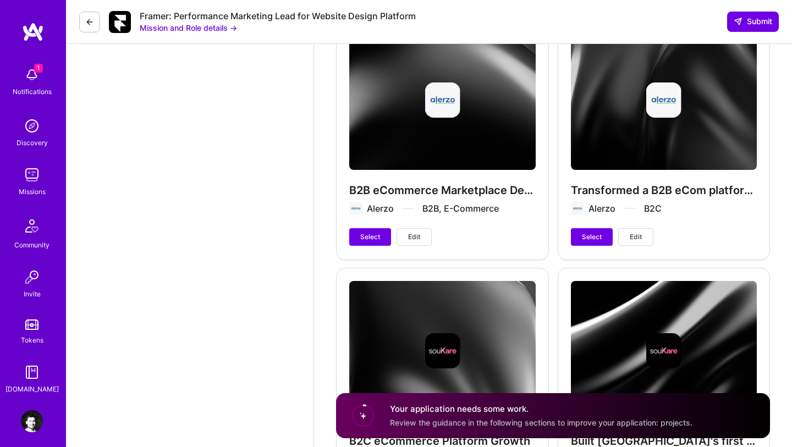
scroll to position [2053, 0]
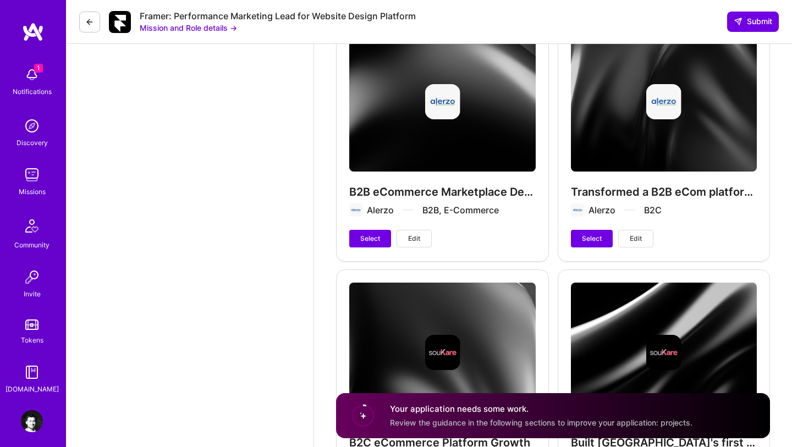
click at [410, 234] on span "Edit" at bounding box center [414, 239] width 12 height 10
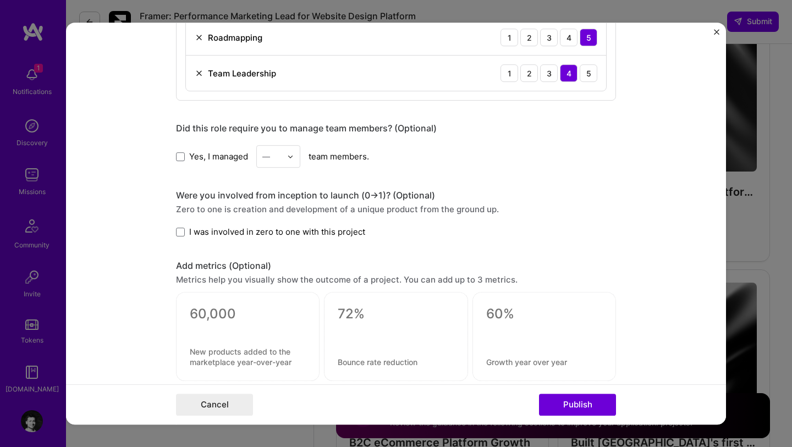
scroll to position [640, 0]
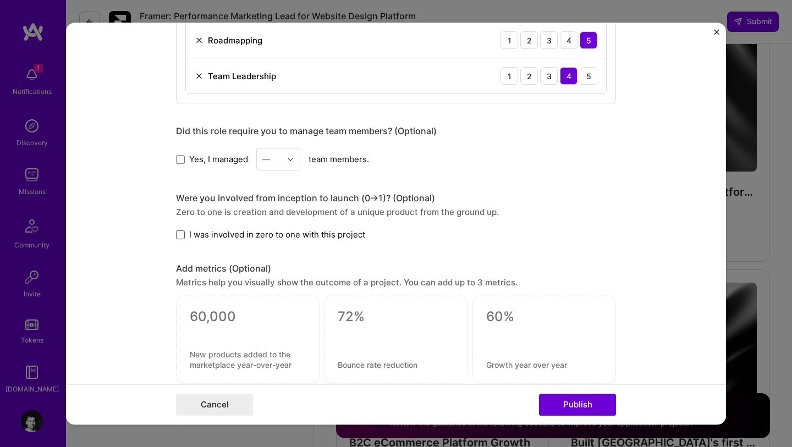
click at [183, 237] on span at bounding box center [180, 234] width 9 height 9
click at [0, 0] on input "I was involved in zero to one with this project" at bounding box center [0, 0] width 0 height 0
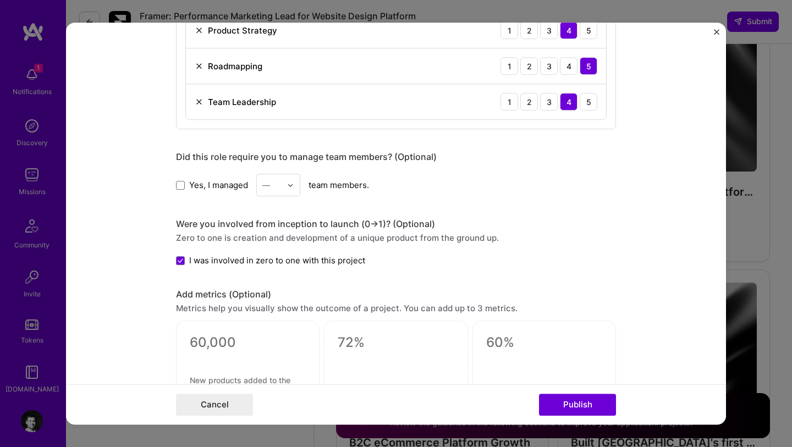
scroll to position [613, 0]
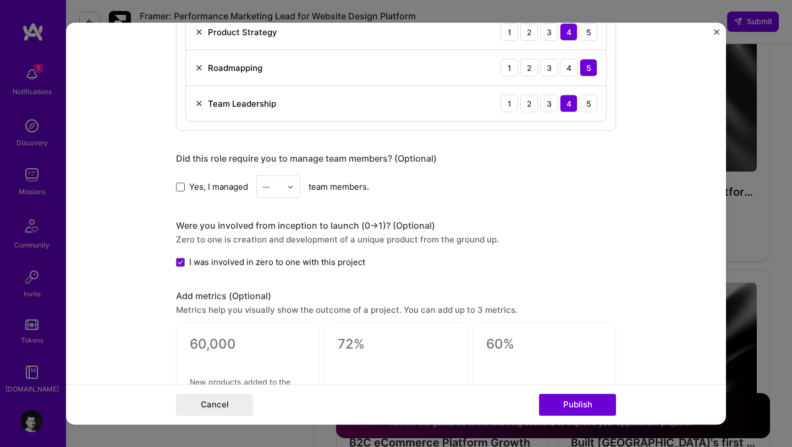
click at [182, 187] on span at bounding box center [180, 187] width 9 height 9
click at [0, 0] on input "Yes, I managed" at bounding box center [0, 0] width 0 height 0
click at [278, 189] on input "text" at bounding box center [271, 187] width 19 height 12
click at [276, 293] on div "5" at bounding box center [278, 298] width 37 height 20
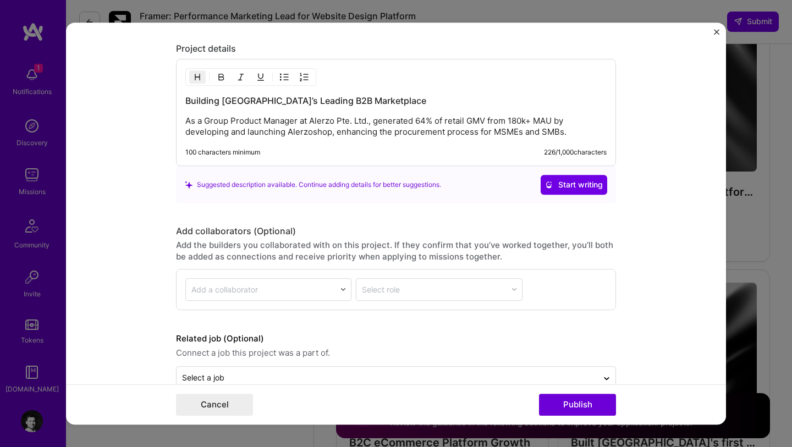
scroll to position [1028, 0]
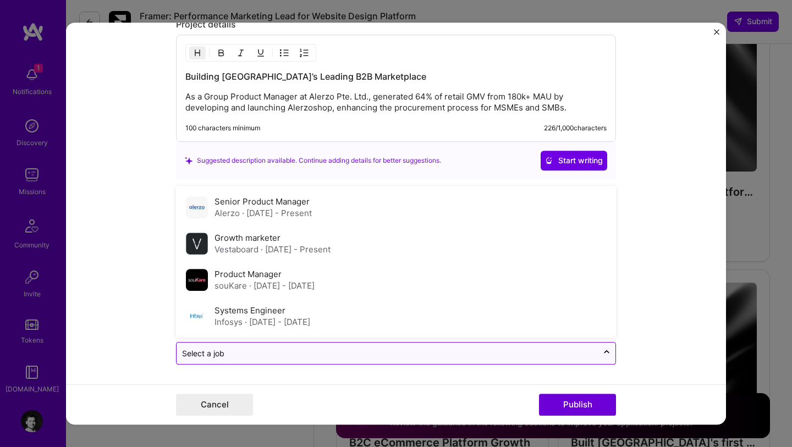
click at [382, 356] on input "text" at bounding box center [387, 354] width 410 height 12
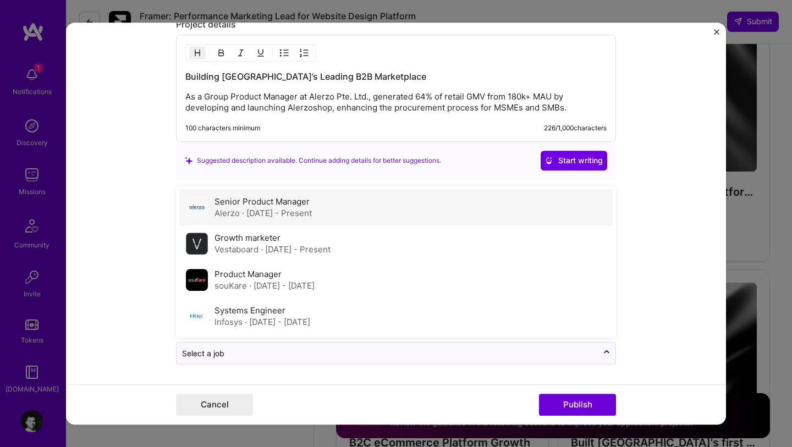
click at [325, 214] on div "Senior Product Manager Alerzo · May 2021 - Present" at bounding box center [395, 207] width 433 height 36
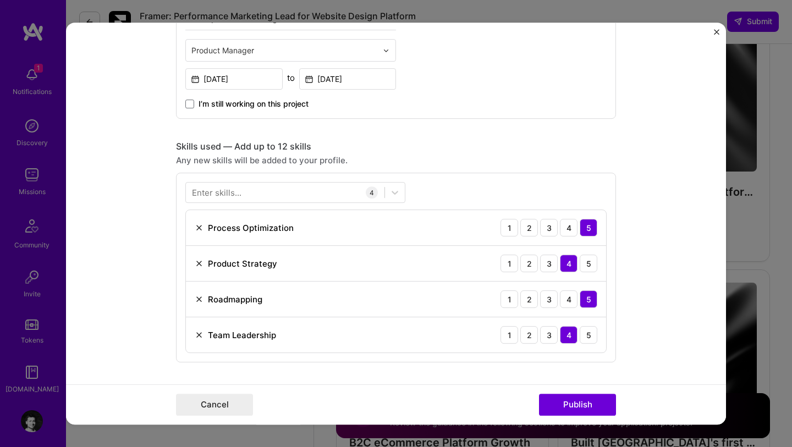
scroll to position [406, 0]
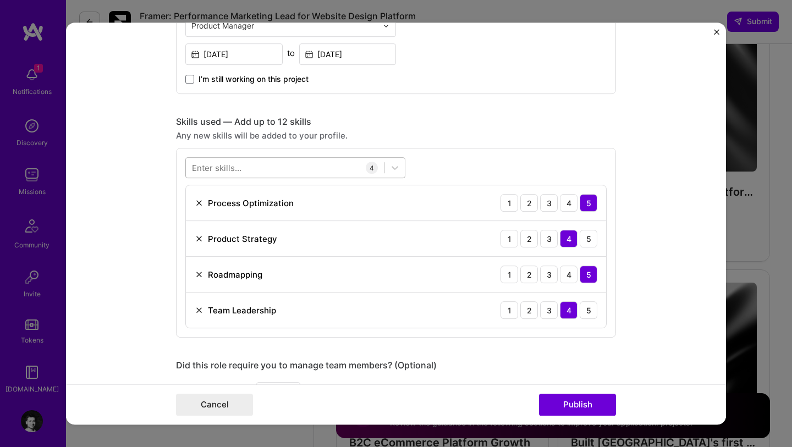
click at [299, 171] on div at bounding box center [285, 168] width 199 height 18
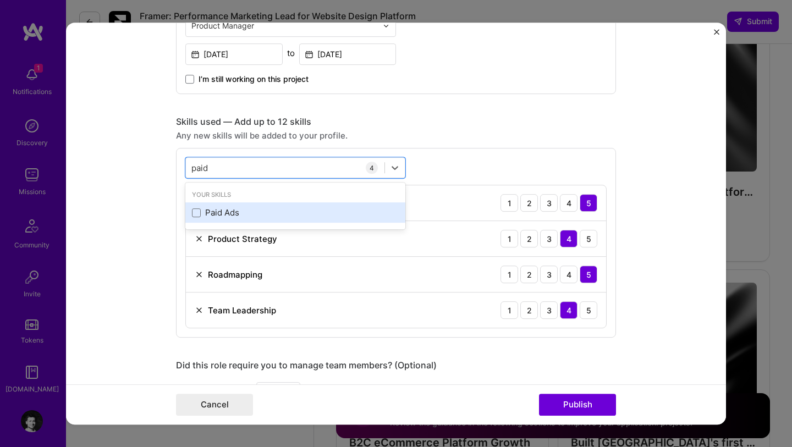
click at [260, 211] on div "Paid Ads" at bounding box center [295, 213] width 207 height 12
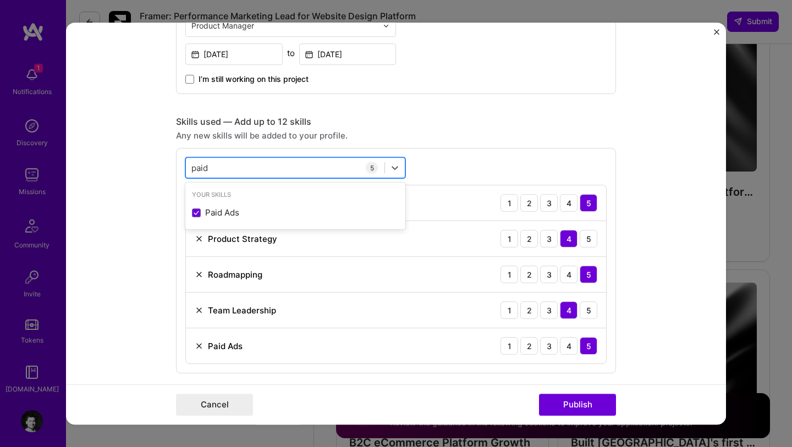
click at [235, 167] on div "paid paid" at bounding box center [285, 168] width 199 height 18
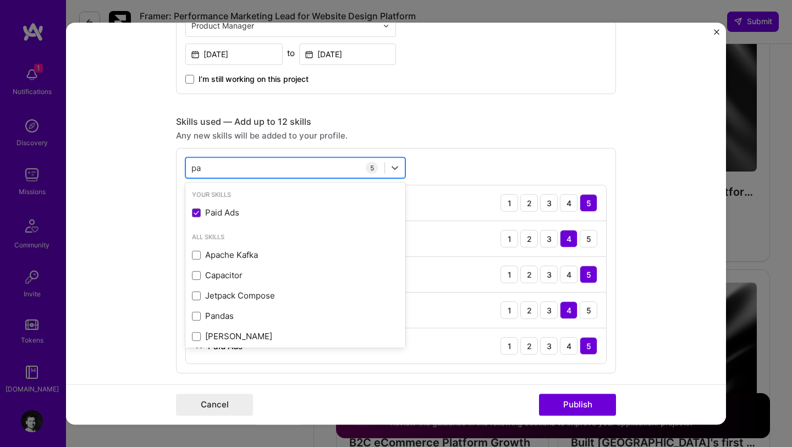
type input "p"
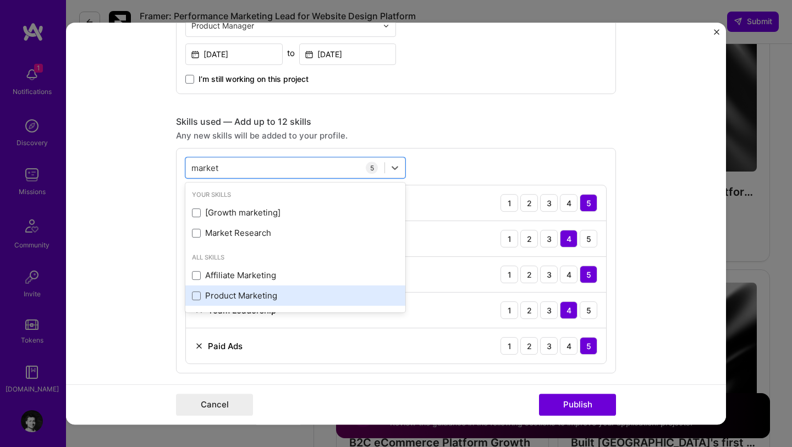
click at [262, 298] on div "Product Marketing" at bounding box center [295, 296] width 207 height 12
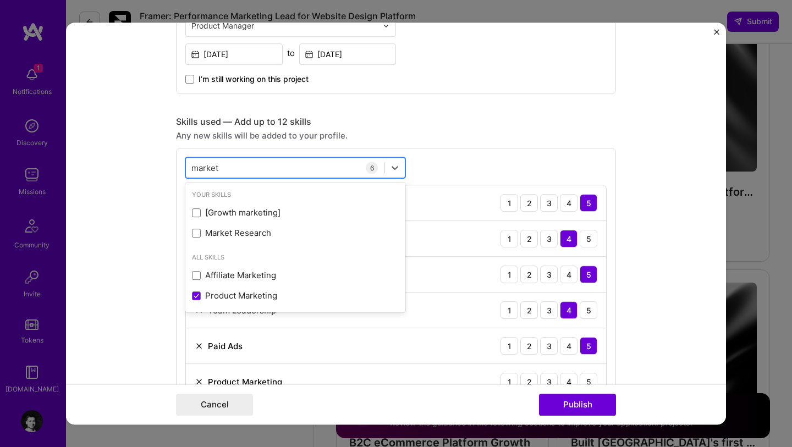
click at [218, 167] on input "market" at bounding box center [205, 168] width 28 height 12
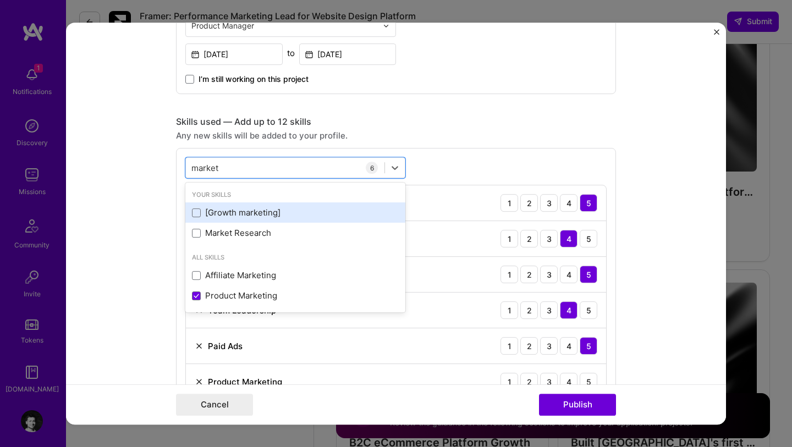
click at [262, 216] on div "[Growth marketing]" at bounding box center [295, 213] width 207 height 12
click at [257, 214] on div "Stakeholder Management" at bounding box center [295, 213] width 207 height 12
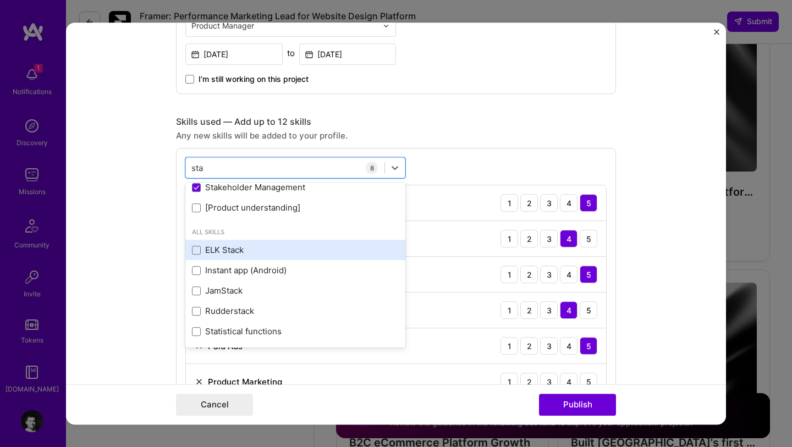
scroll to position [0, 0]
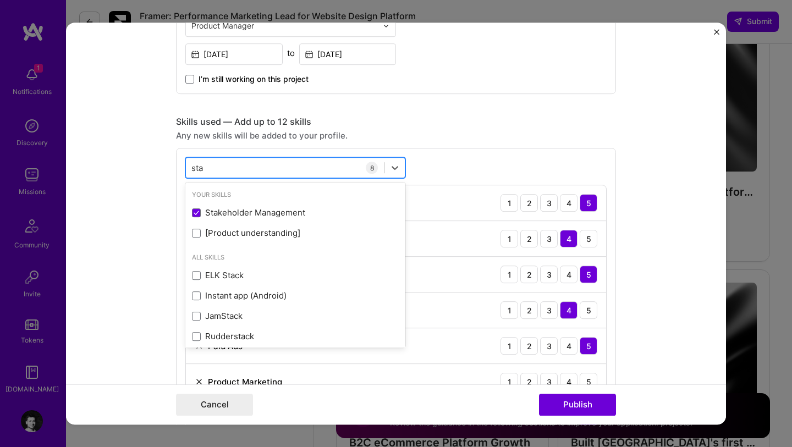
click at [210, 173] on div "sta sta" at bounding box center [285, 168] width 199 height 18
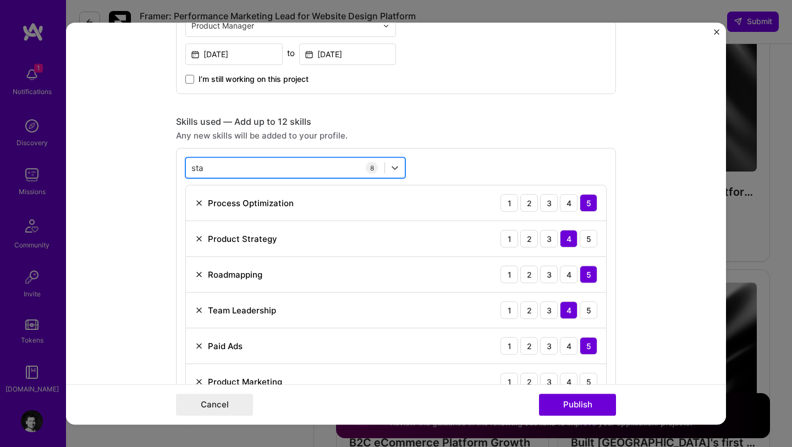
click at [210, 173] on div "sta sta" at bounding box center [285, 168] width 199 height 18
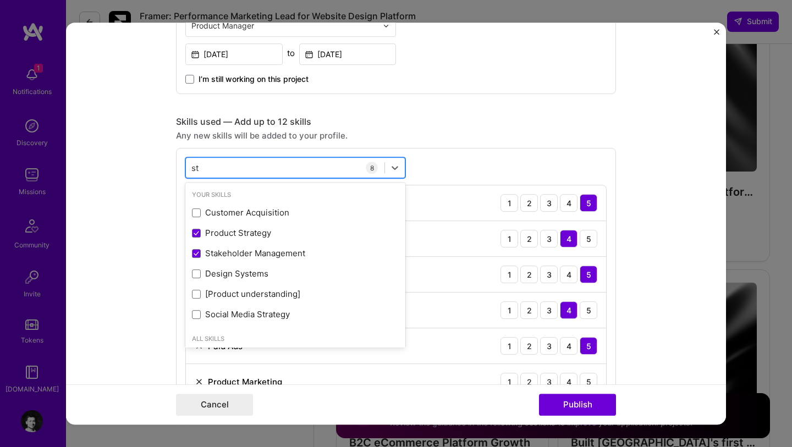
type input "s"
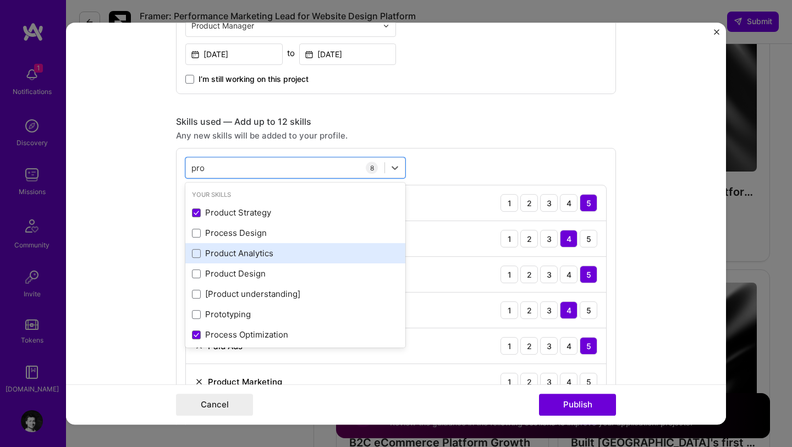
click at [257, 252] on div "Product Analytics" at bounding box center [295, 253] width 207 height 12
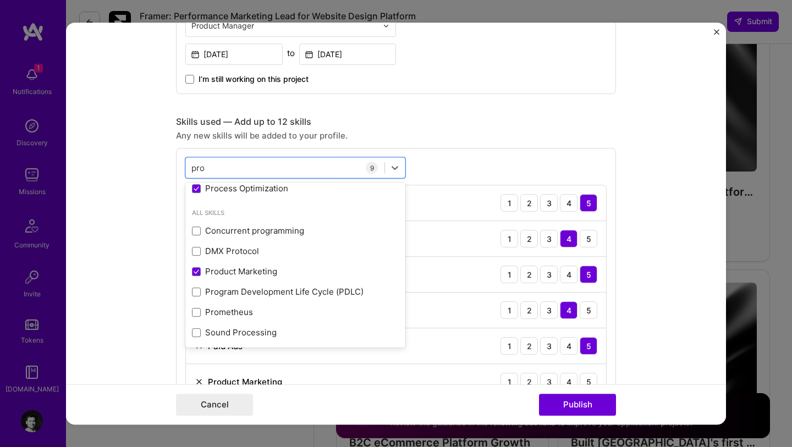
scroll to position [147, 0]
type input "pro"
click at [484, 142] on div "Skills used — Add up to 12 skills Any new skills will be added to your profile.…" at bounding box center [396, 317] width 440 height 400
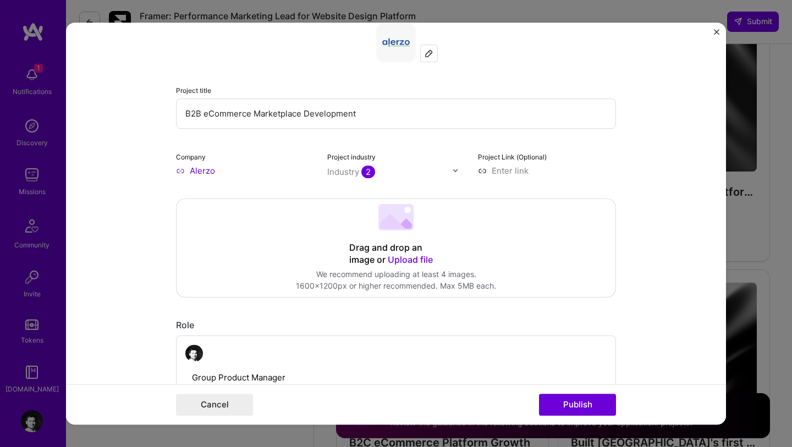
scroll to position [0, 0]
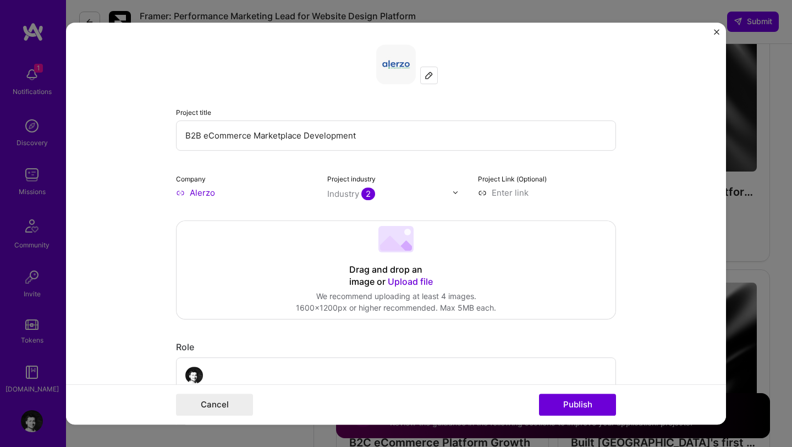
click at [222, 194] on input "Alerzo" at bounding box center [245, 193] width 138 height 12
click at [593, 405] on button "Publish" at bounding box center [577, 405] width 77 height 22
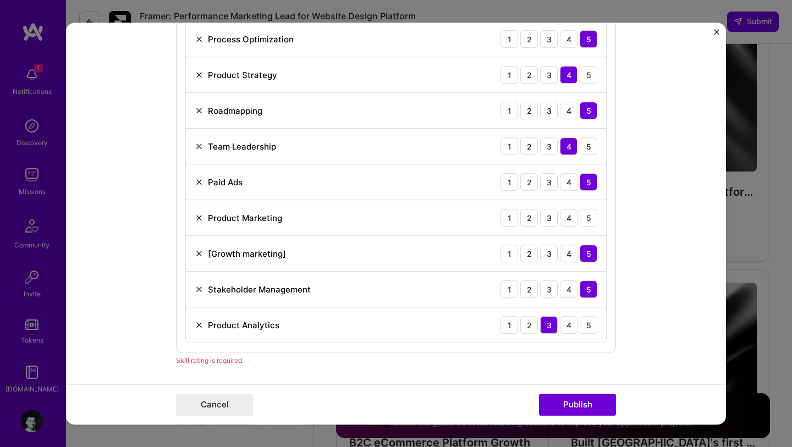
scroll to position [579, 0]
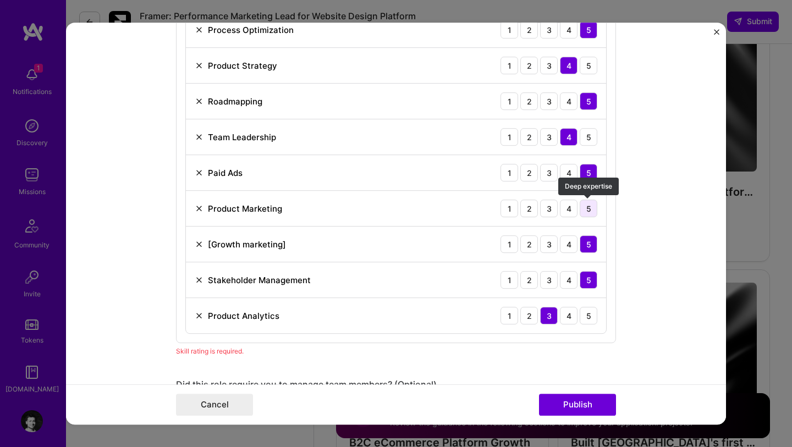
click at [584, 210] on div "5" at bounding box center [589, 209] width 18 height 18
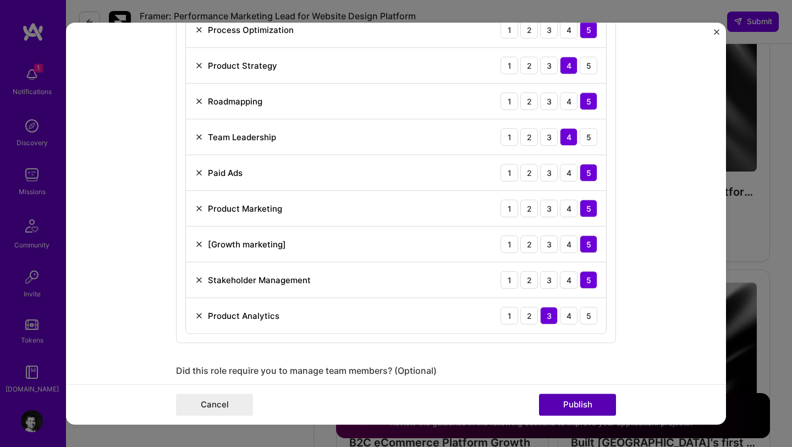
click at [589, 404] on button "Publish" at bounding box center [577, 405] width 77 height 22
click at [568, 322] on div "4" at bounding box center [569, 316] width 18 height 18
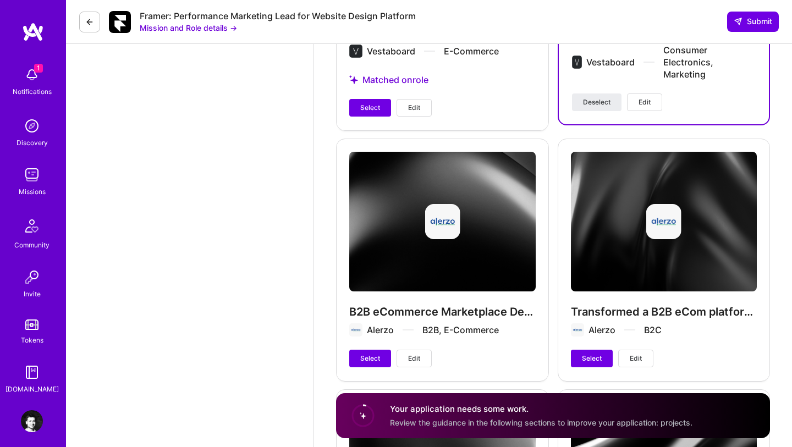
scroll to position [1941, 0]
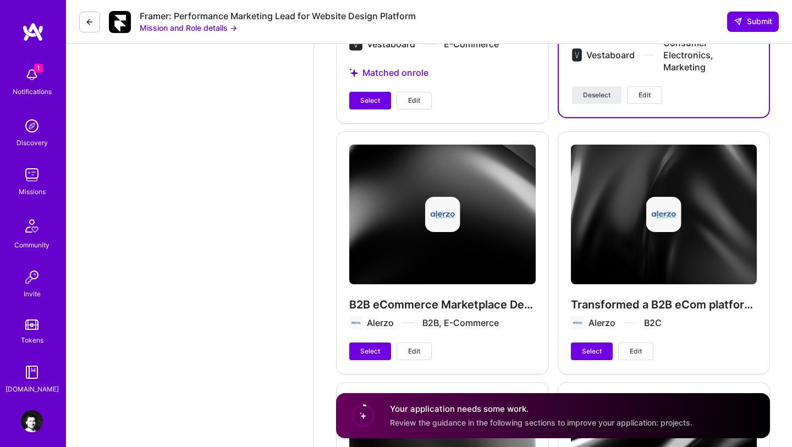
click at [418, 346] on span "Edit" at bounding box center [414, 351] width 12 height 10
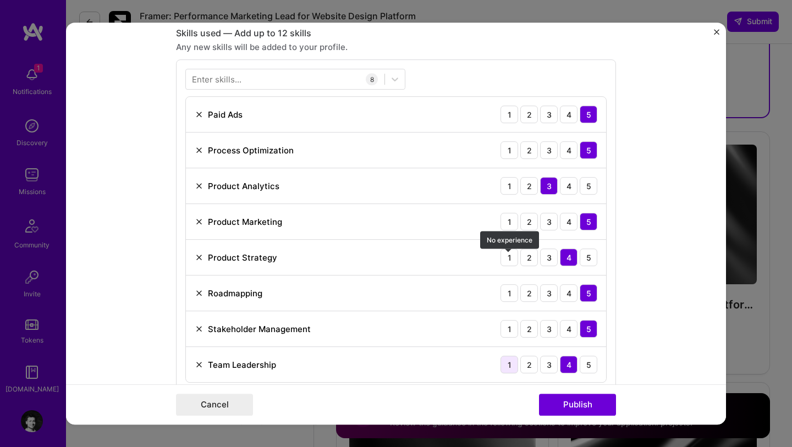
scroll to position [489, 0]
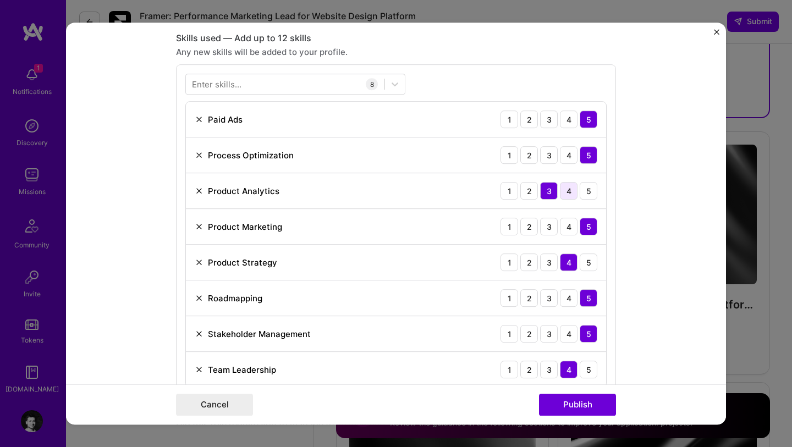
click at [567, 192] on div "4" at bounding box center [569, 192] width 18 height 18
click at [587, 407] on button "Publish" at bounding box center [577, 405] width 77 height 22
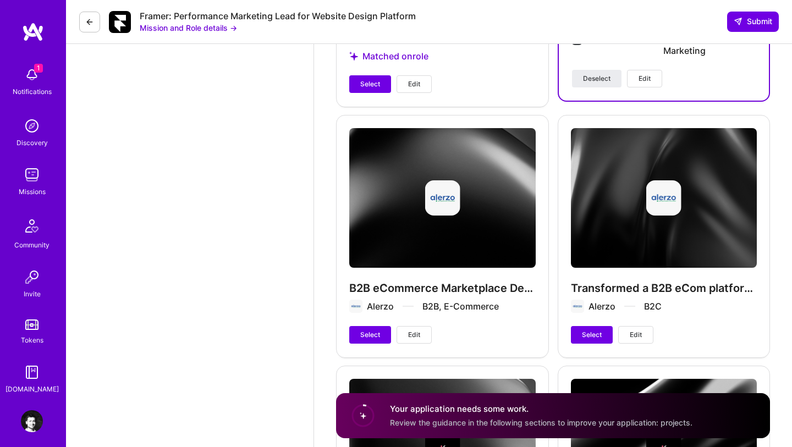
scroll to position [1980, 0]
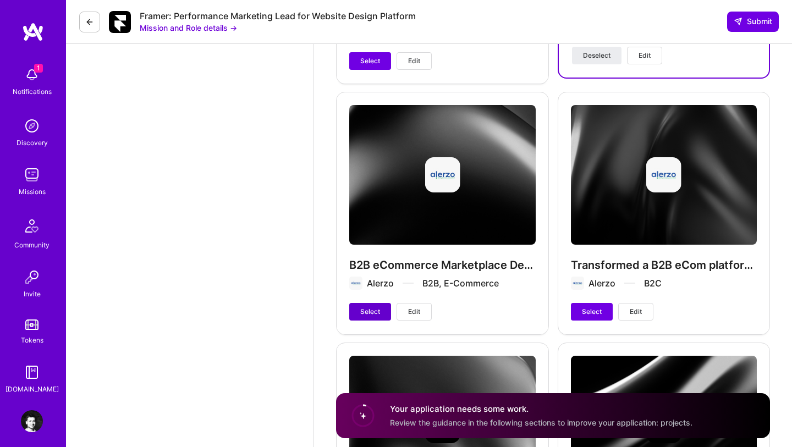
click at [374, 307] on span "Select" at bounding box center [370, 312] width 20 height 10
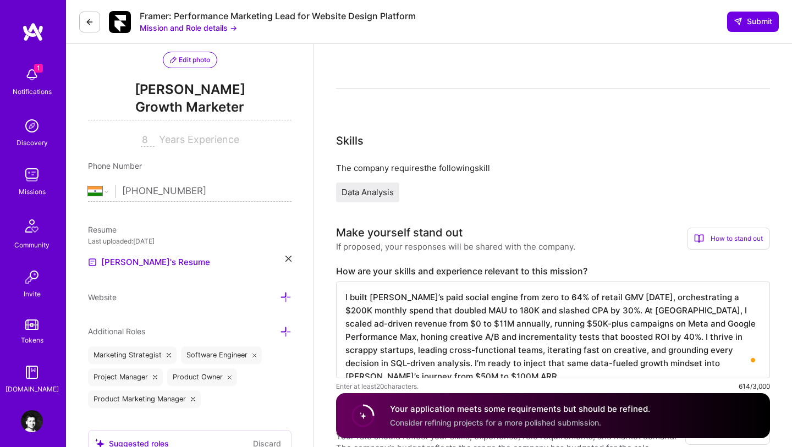
scroll to position [163, 0]
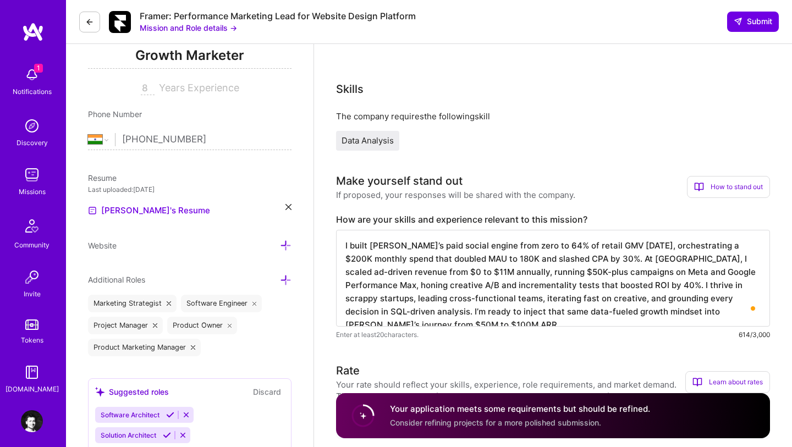
click at [254, 303] on icon at bounding box center [254, 303] width 4 height 4
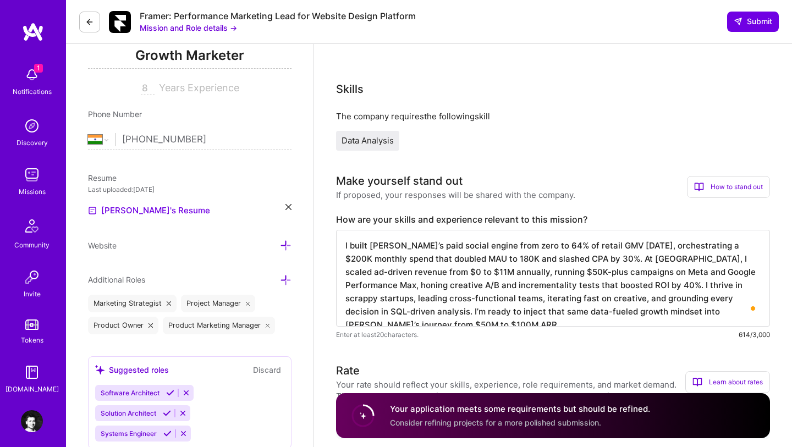
click at [287, 277] on icon at bounding box center [286, 280] width 12 height 12
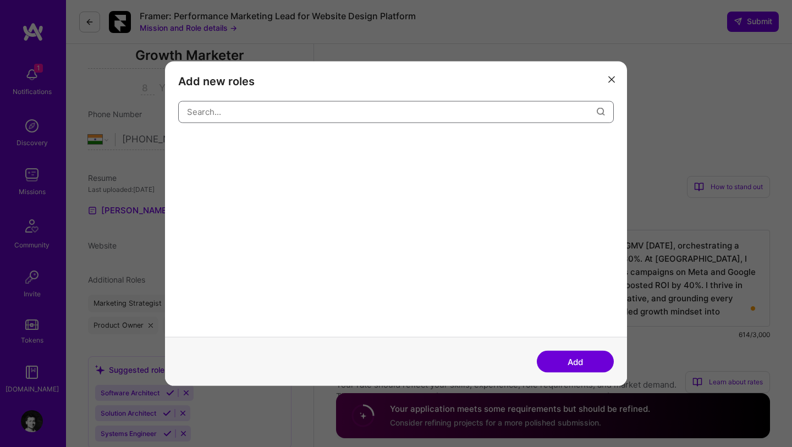
click at [250, 109] on input "modal" at bounding box center [392, 112] width 410 height 28
type input "p"
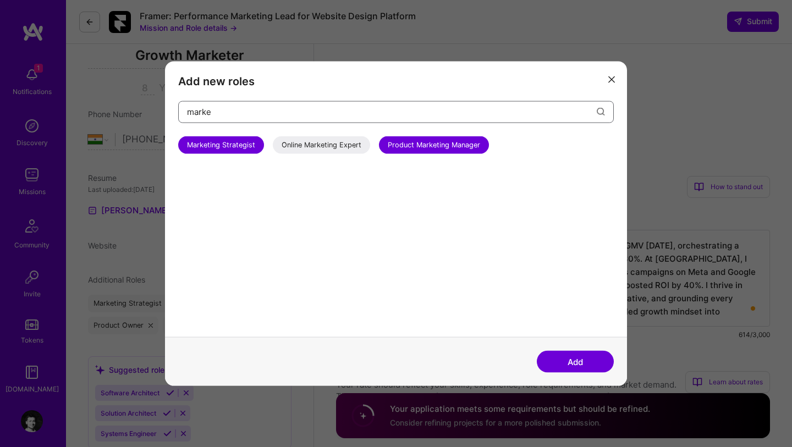
type input "marke"
click at [309, 144] on div "Online Marketing Expert" at bounding box center [321, 145] width 97 height 18
click at [553, 357] on button "Add" at bounding box center [575, 362] width 77 height 22
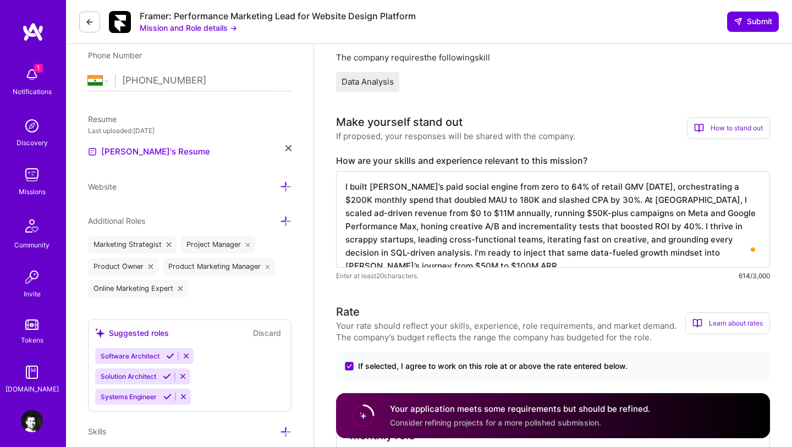
scroll to position [227, 0]
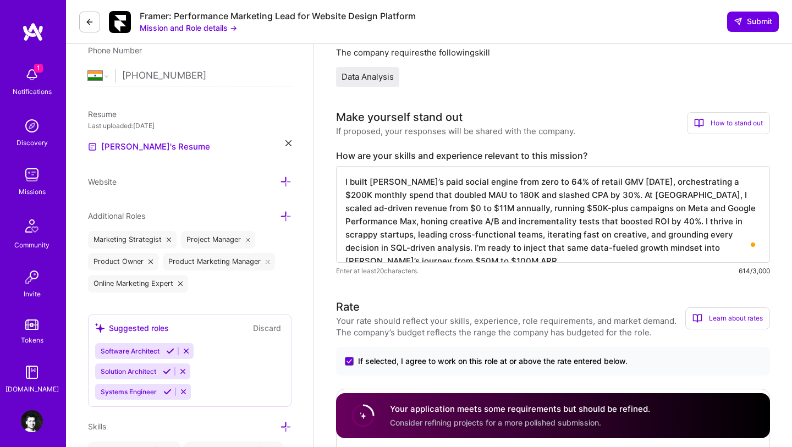
click at [284, 216] on icon at bounding box center [286, 217] width 12 height 12
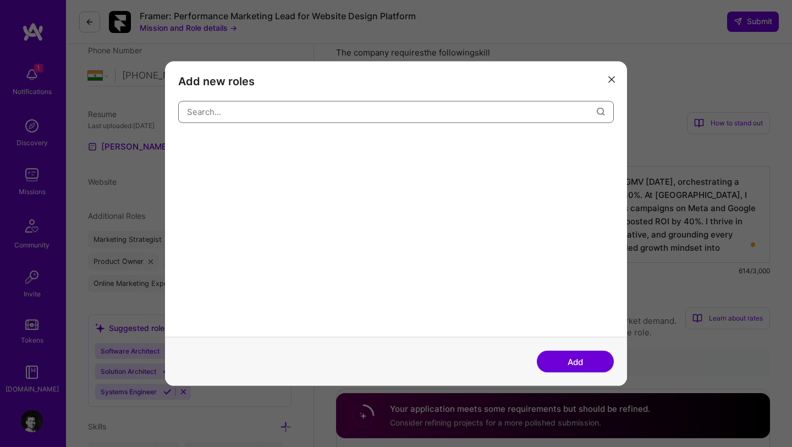
click at [279, 110] on input "modal" at bounding box center [392, 112] width 410 height 28
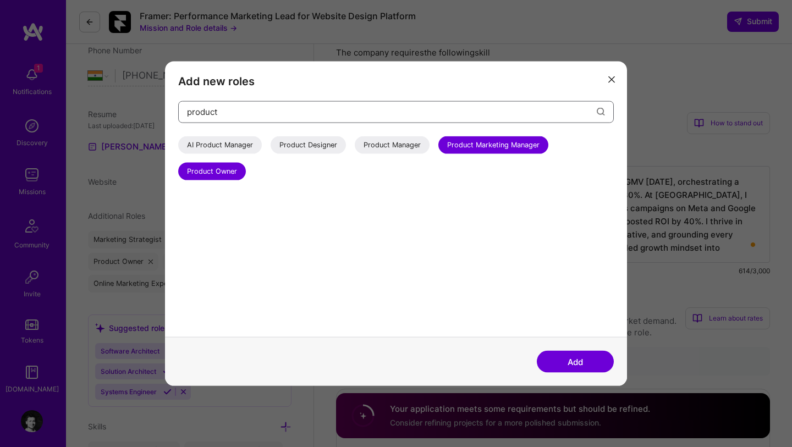
type input "product"
click at [250, 143] on div "AI Product Manager" at bounding box center [220, 145] width 84 height 18
click at [400, 146] on div "Product Manager" at bounding box center [392, 145] width 75 height 18
click at [548, 358] on button "Add" at bounding box center [575, 362] width 77 height 22
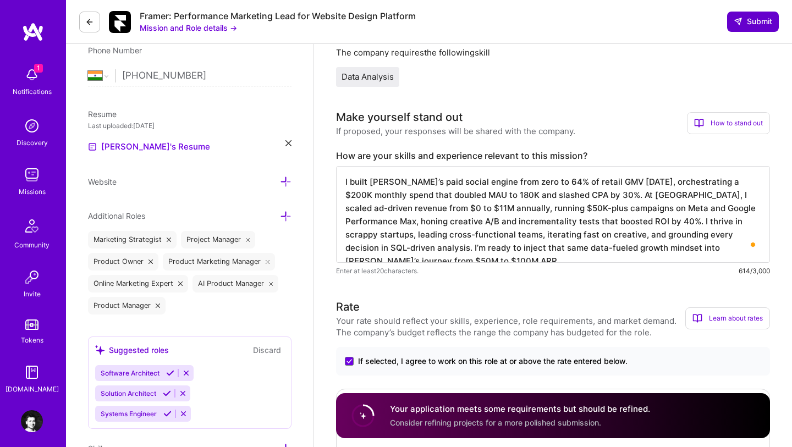
click at [746, 23] on span "Submit" at bounding box center [753, 21] width 38 height 11
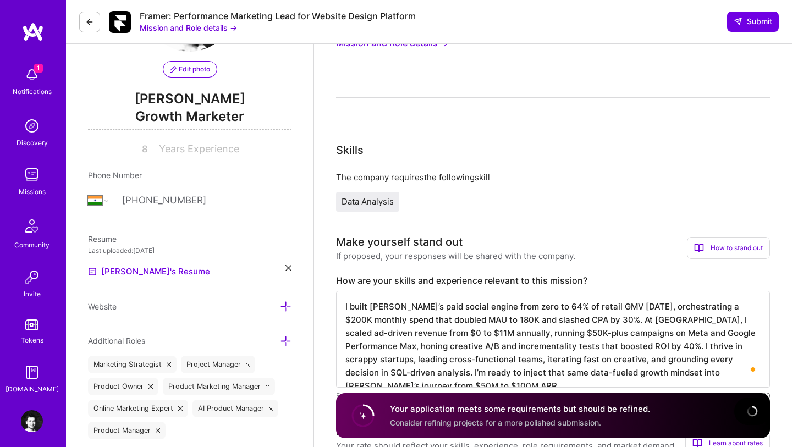
scroll to position [109, 0]
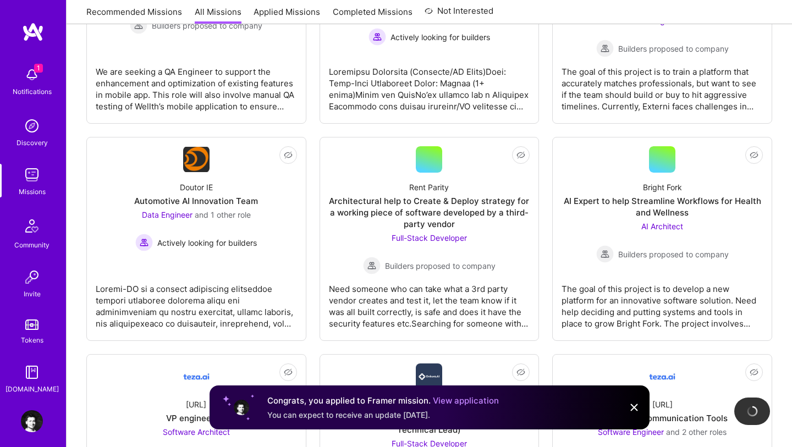
scroll to position [291, 0]
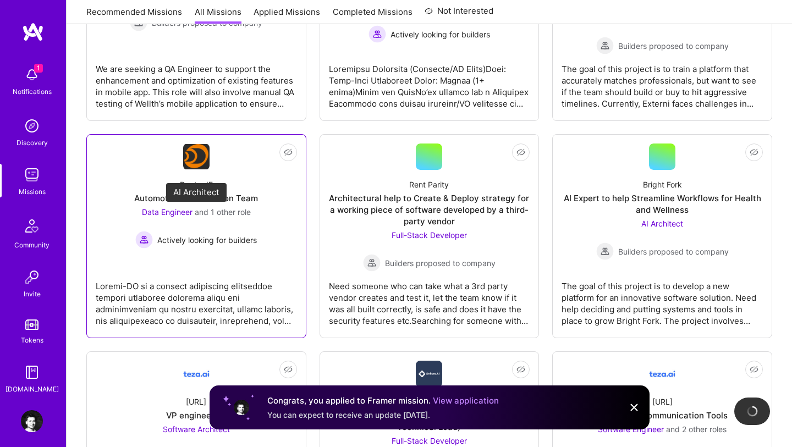
click at [223, 214] on span "and 1 other role" at bounding box center [223, 211] width 56 height 9
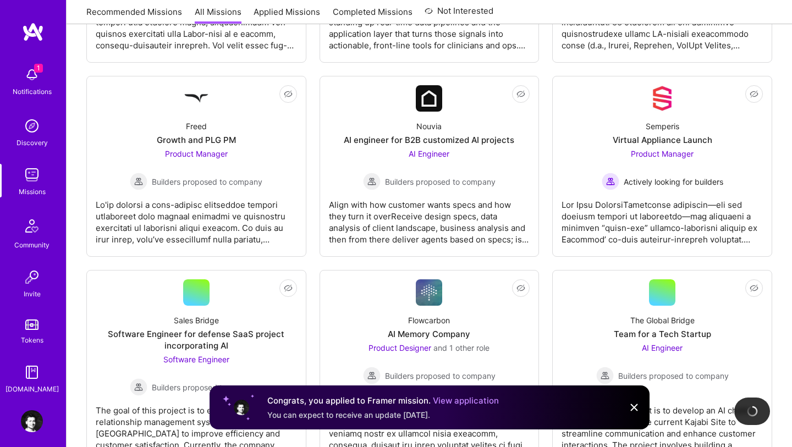
scroll to position [1774, 0]
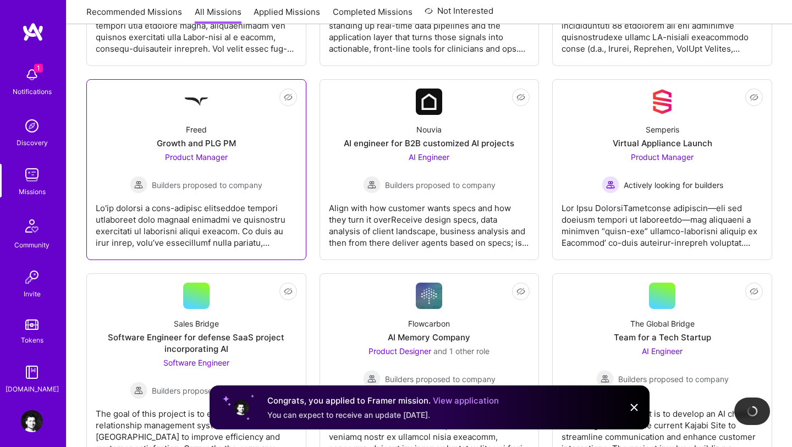
click at [200, 129] on div "Freed" at bounding box center [196, 130] width 21 height 12
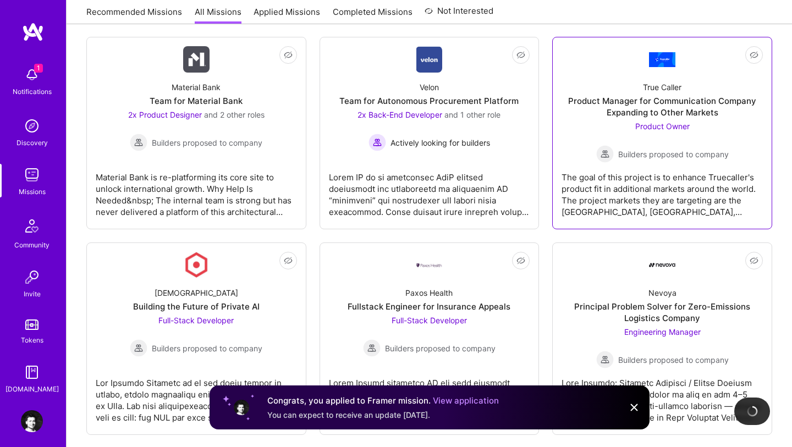
scroll to position [2177, 0]
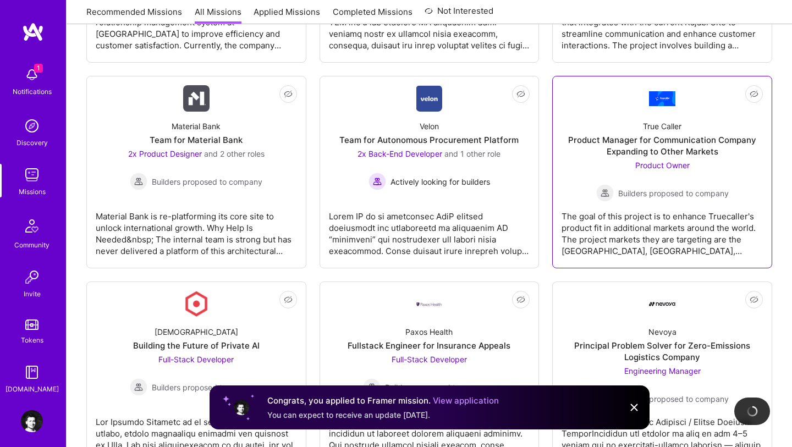
click at [658, 135] on div "Product Manager for Communication Company Expanding to Other Markets" at bounding box center [661, 145] width 201 height 23
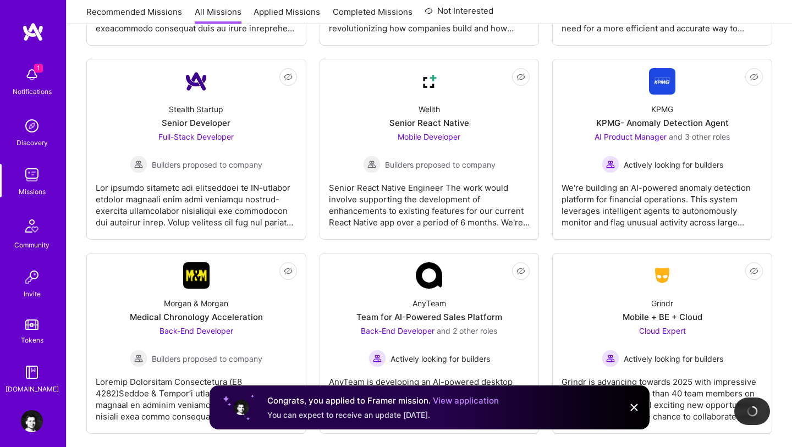
scroll to position [2996, 0]
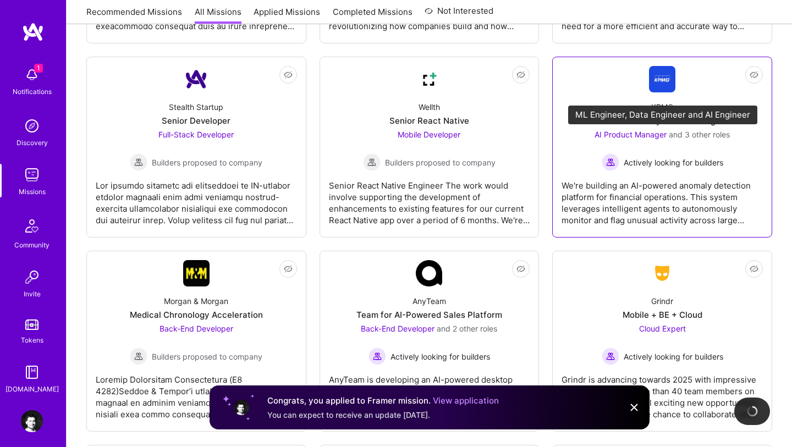
click at [644, 134] on span "AI Product Manager" at bounding box center [630, 134] width 72 height 9
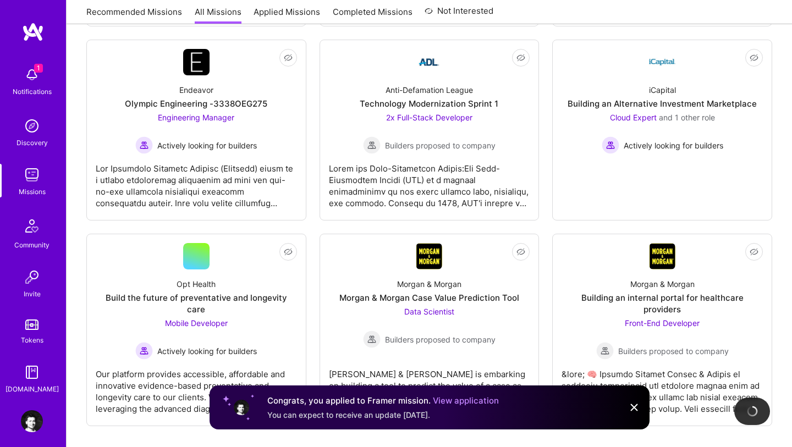
scroll to position [3827, 0]
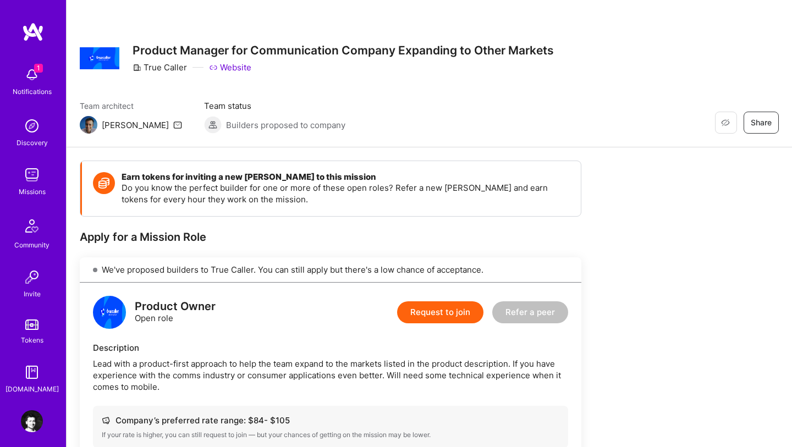
click at [429, 314] on button "Request to join" at bounding box center [440, 312] width 86 height 22
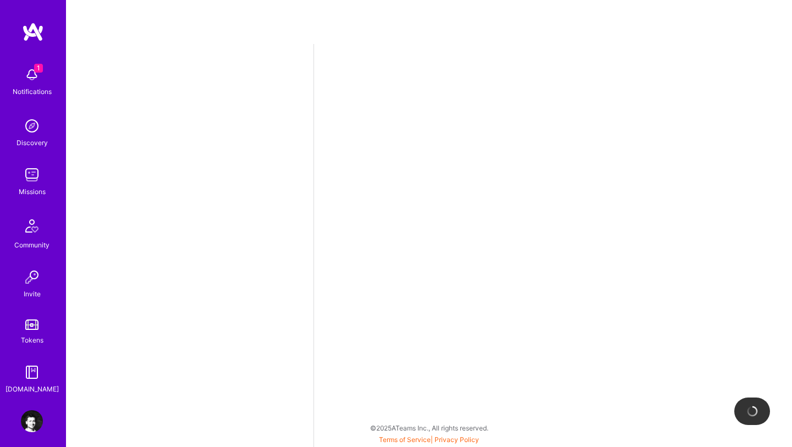
select select "IN"
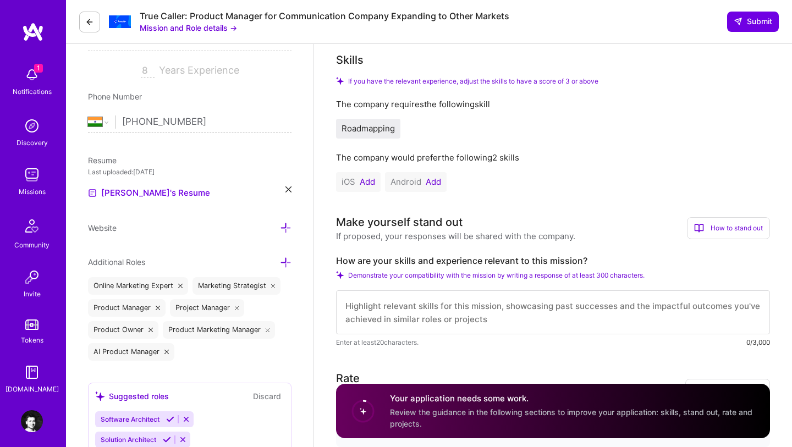
scroll to position [180, 0]
click at [436, 184] on button "Add" at bounding box center [433, 183] width 15 height 9
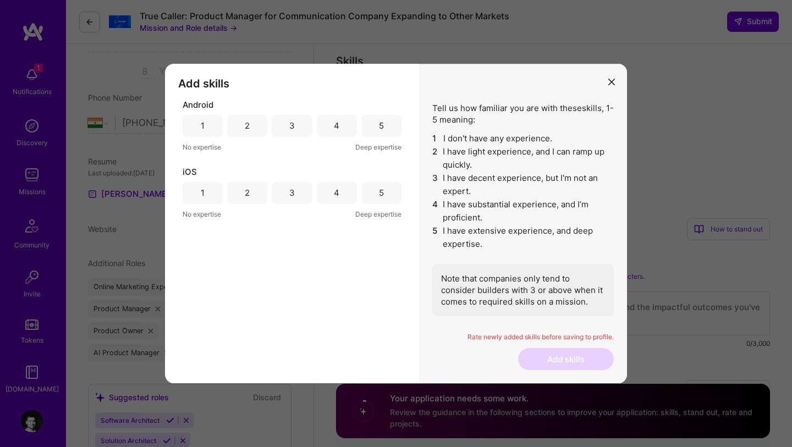
click at [341, 128] on div "4" at bounding box center [337, 126] width 40 height 22
click at [327, 198] on div "4" at bounding box center [337, 193] width 40 height 22
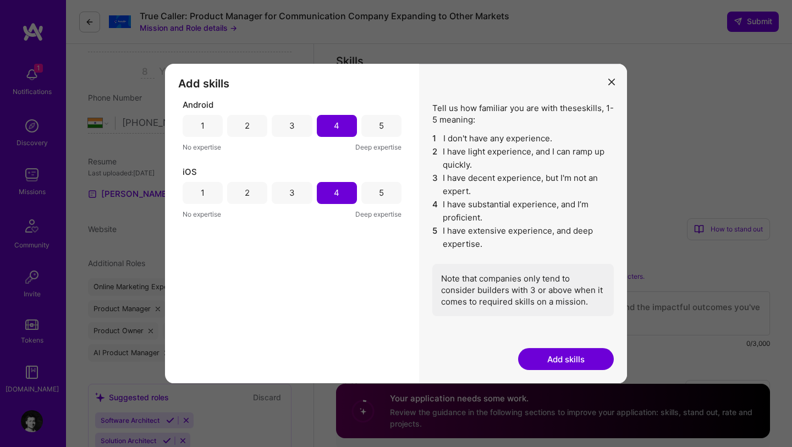
click at [561, 360] on button "Add skills" at bounding box center [566, 359] width 96 height 22
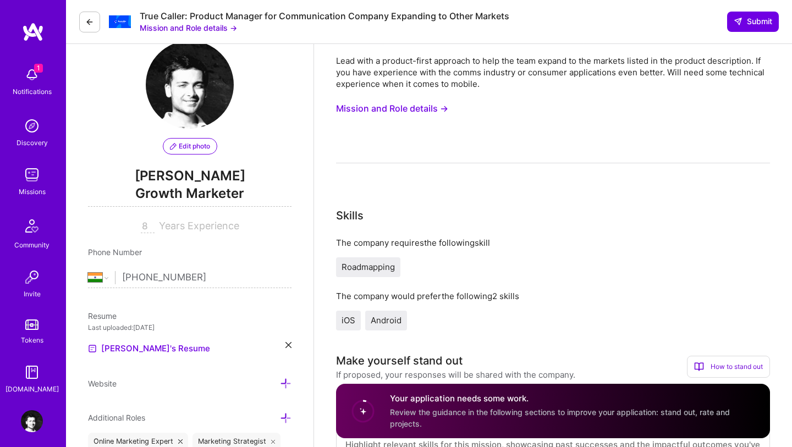
scroll to position [0, 0]
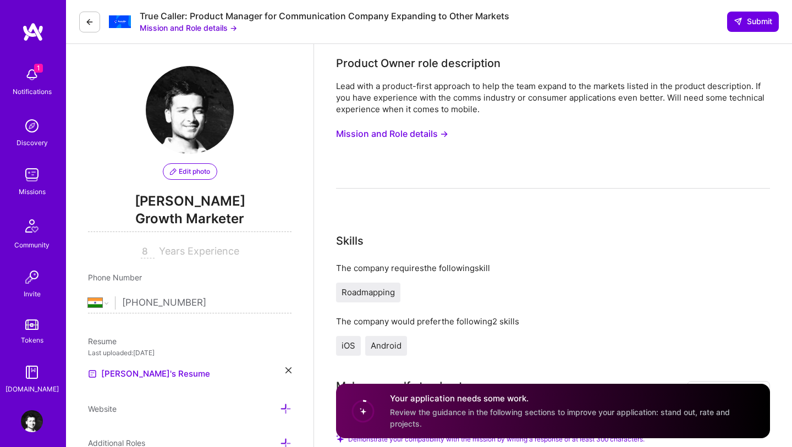
click at [423, 134] on button "Mission and Role details →" at bounding box center [392, 134] width 112 height 20
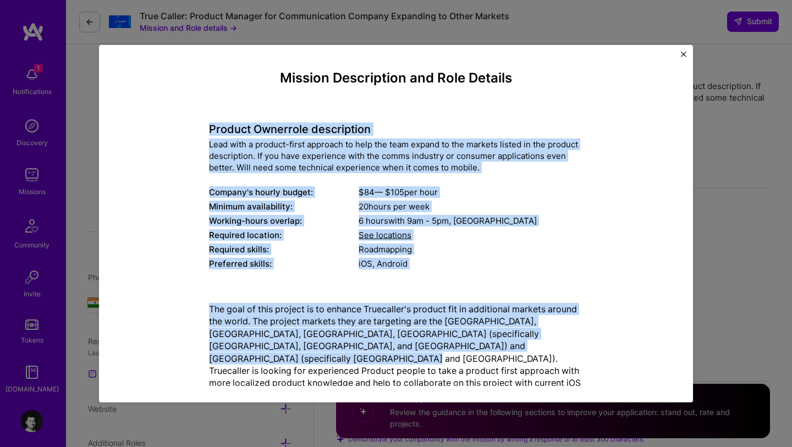
drag, startPoint x: 210, startPoint y: 129, endPoint x: 549, endPoint y: 339, distance: 399.1
click at [550, 341] on div "Mission Description and Role Details Product Owner role description Lead with a…" at bounding box center [396, 280] width 374 height 420
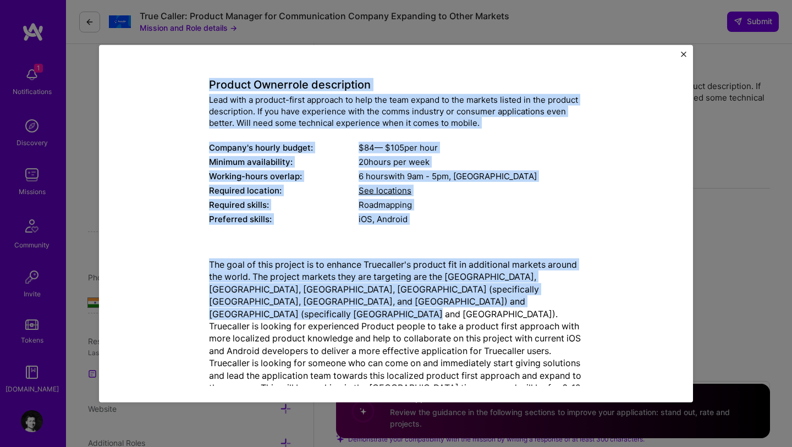
scroll to position [88, 0]
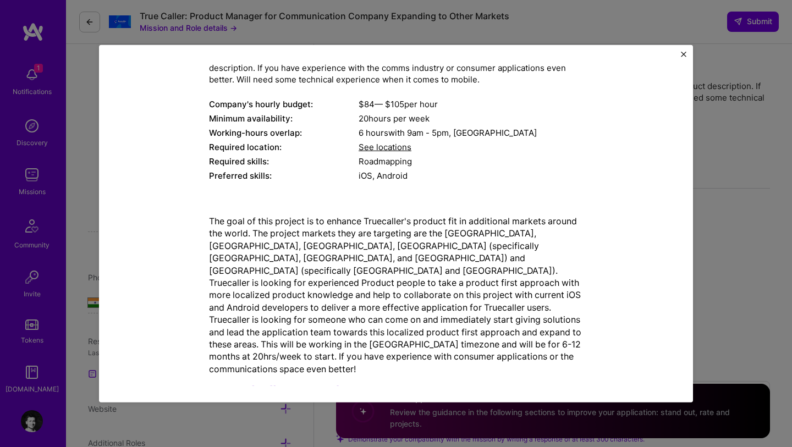
click at [413, 351] on div "The goal of this project is to enhance Truecaller's product fit in additional m…" at bounding box center [396, 304] width 374 height 196
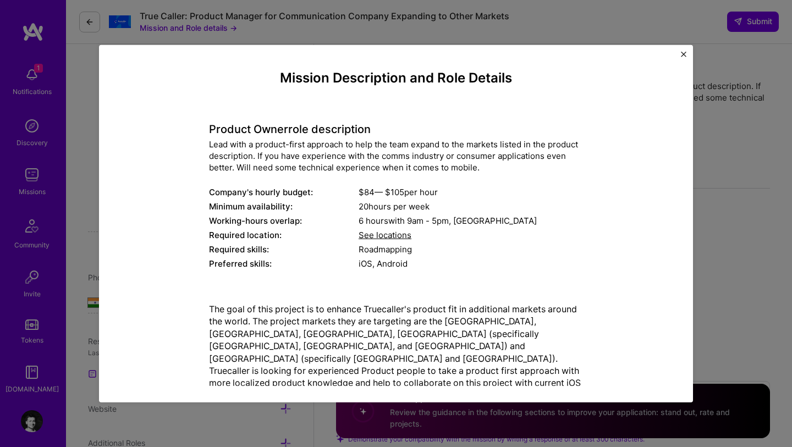
drag, startPoint x: 374, startPoint y: 368, endPoint x: 210, endPoint y: 129, distance: 291.0
click at [210, 129] on div "Mission Description and Role Details Product Owner role description Lead with a…" at bounding box center [396, 280] width 374 height 420
copy div "Loremip Dolor sita consectetur Adip elit s doeiusm-tempo incididu ut labo etd m…"
click at [389, 234] on span "See locations" at bounding box center [385, 235] width 53 height 10
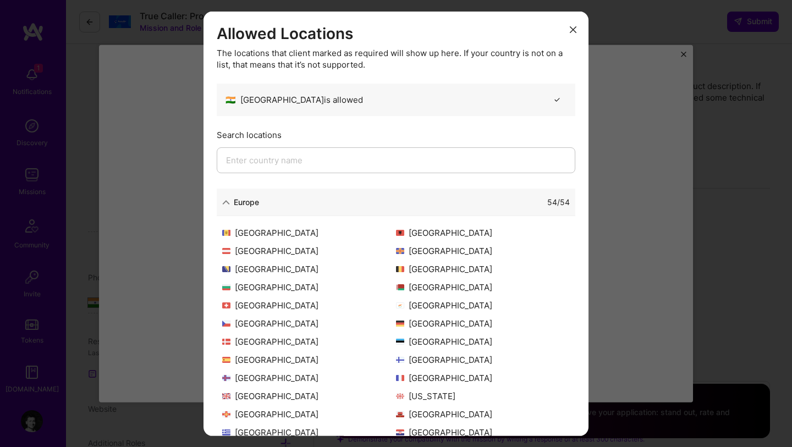
click at [534, 207] on div "54 / 54" at bounding box center [414, 202] width 311 height 12
click at [239, 202] on div "Europe" at bounding box center [246, 202] width 25 height 12
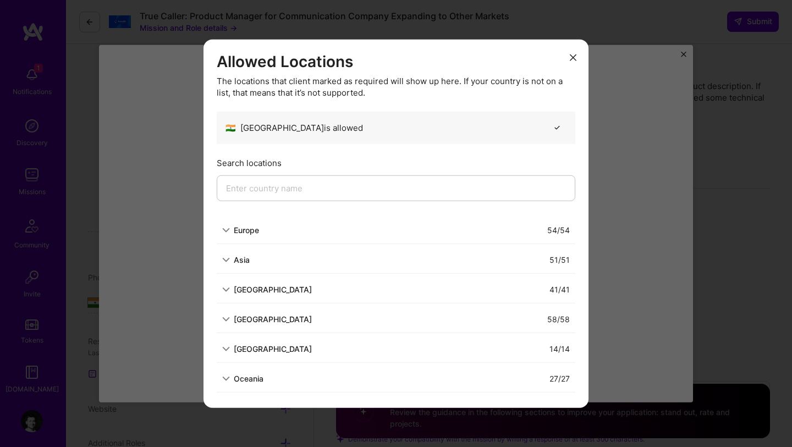
click at [569, 59] on button "modal" at bounding box center [572, 57] width 13 height 18
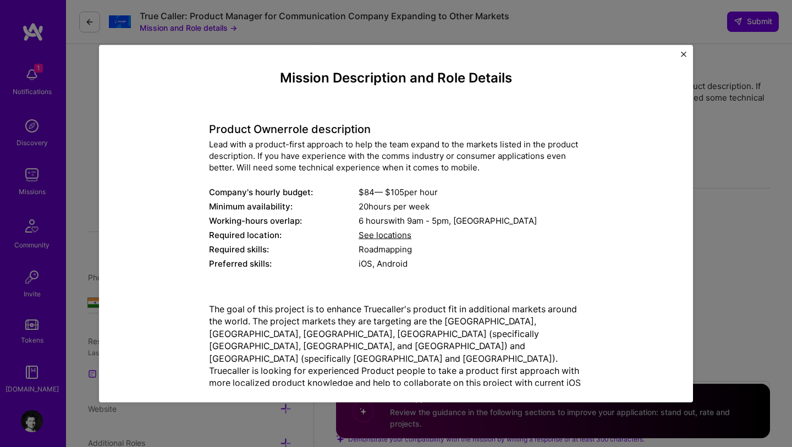
click at [683, 56] on img "Close" at bounding box center [683, 53] width 5 height 5
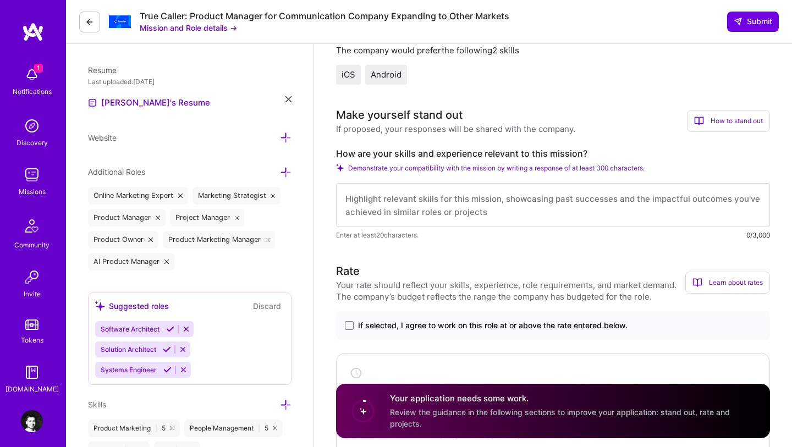
scroll to position [266, 0]
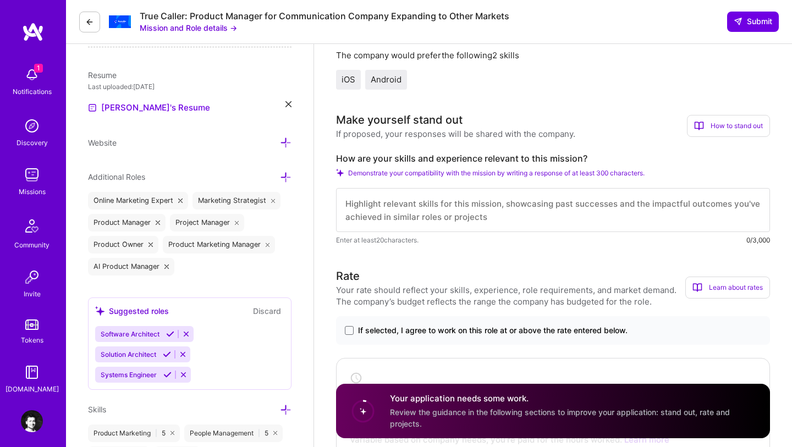
click at [719, 134] on div "How to stand out" at bounding box center [728, 126] width 83 height 22
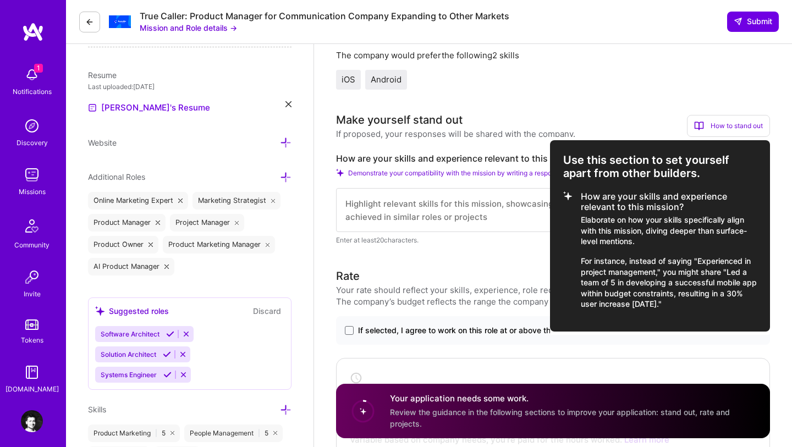
drag, startPoint x: 582, startPoint y: 197, endPoint x: 701, endPoint y: 309, distance: 163.8
click at [701, 309] on li "How are your skills and experience relevant to this mission? Elaborate on how y…" at bounding box center [660, 250] width 194 height 118
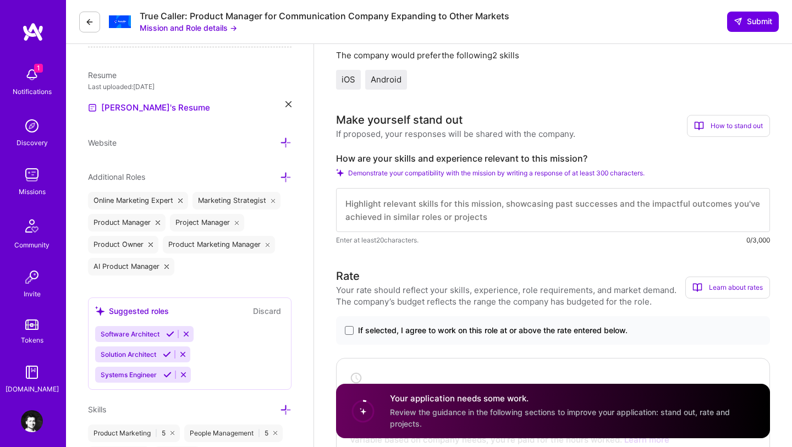
copy li "How are your skills and experience relevant to this mission? Elaborate on how y…"
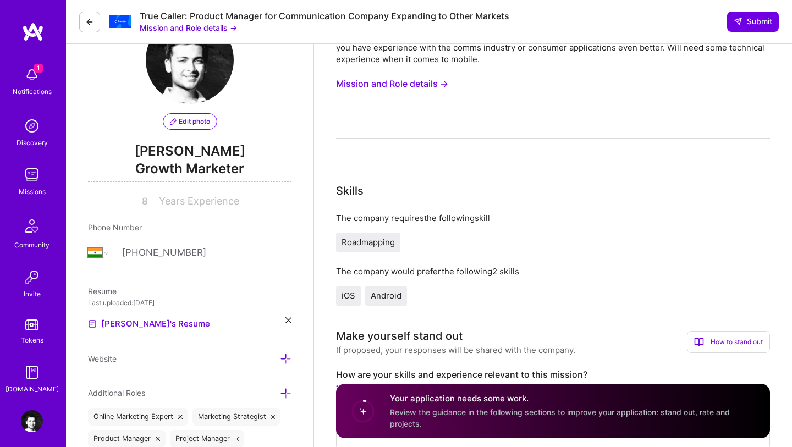
scroll to position [0, 0]
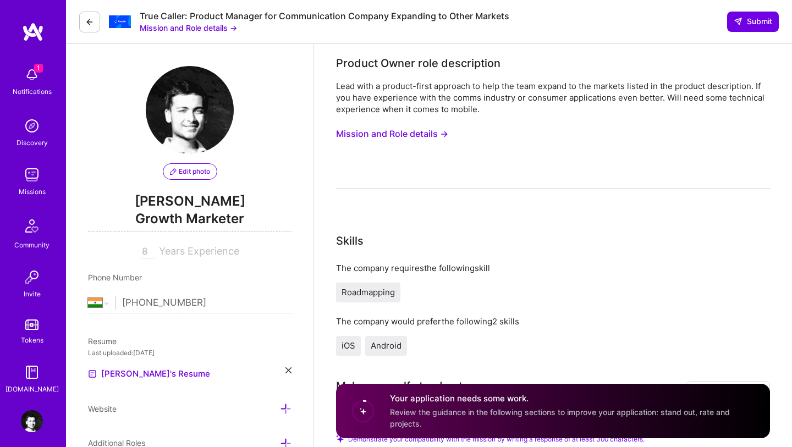
click at [223, 24] on button "Mission and Role details →" at bounding box center [188, 28] width 97 height 12
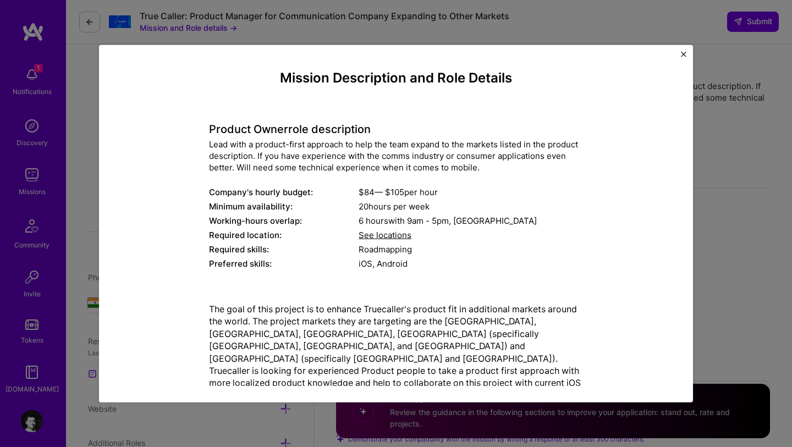
click at [735, 207] on div "Mission Description and Role Details Product Owner role description Lead with a…" at bounding box center [396, 223] width 792 height 447
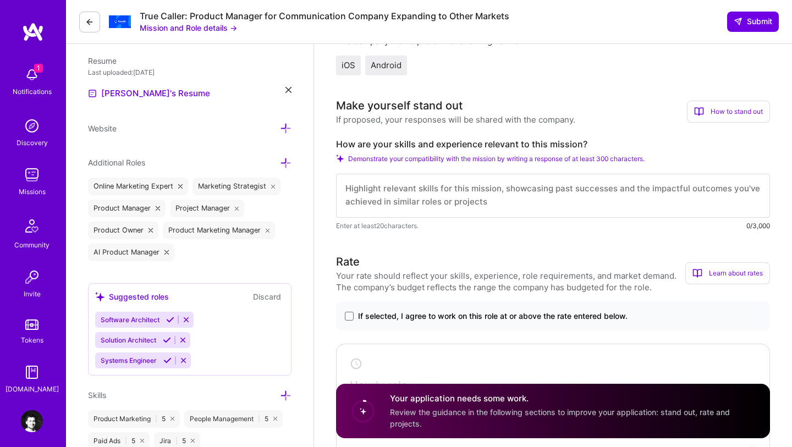
scroll to position [361, 0]
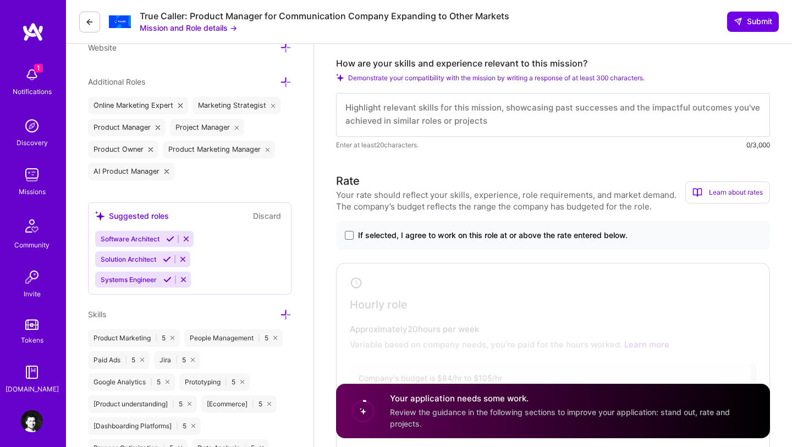
click at [344, 235] on div "If selected, I agree to work on this role at or above the rate entered below." at bounding box center [553, 235] width 434 height 29
click at [358, 235] on span "If selected, I agree to work on this role at or above the rate entered below." at bounding box center [492, 235] width 269 height 11
click at [0, 0] on input "If selected, I agree to work on this role at or above the rate entered below." at bounding box center [0, 0] width 0 height 0
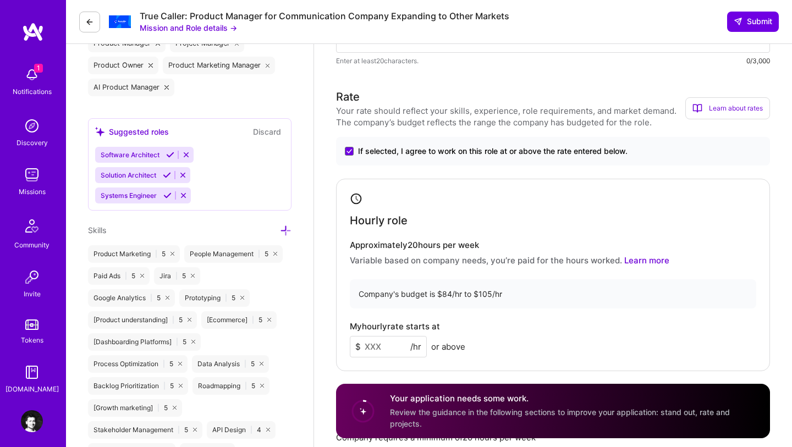
scroll to position [462, 0]
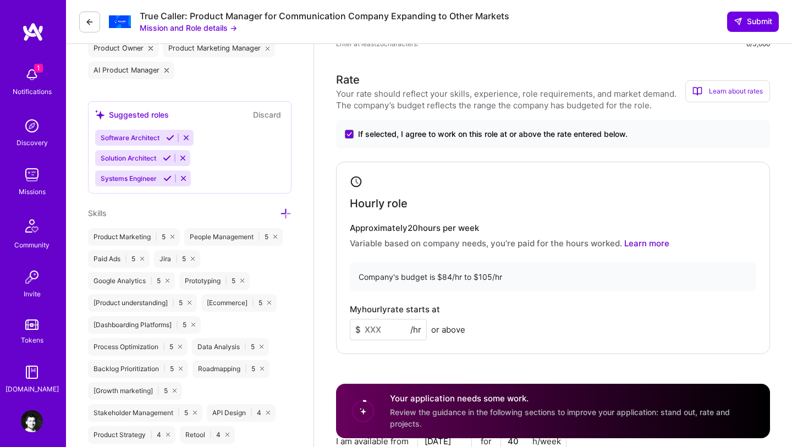
drag, startPoint x: 387, startPoint y: 335, endPoint x: 347, endPoint y: 331, distance: 40.4
click at [347, 331] on div "Hourly role Approximately 20 hours per week Variable based on company needs, yo…" at bounding box center [553, 258] width 434 height 192
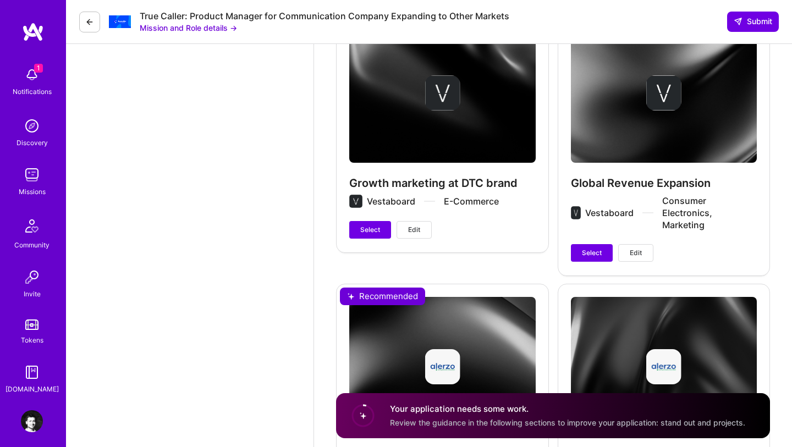
scroll to position [1786, 0]
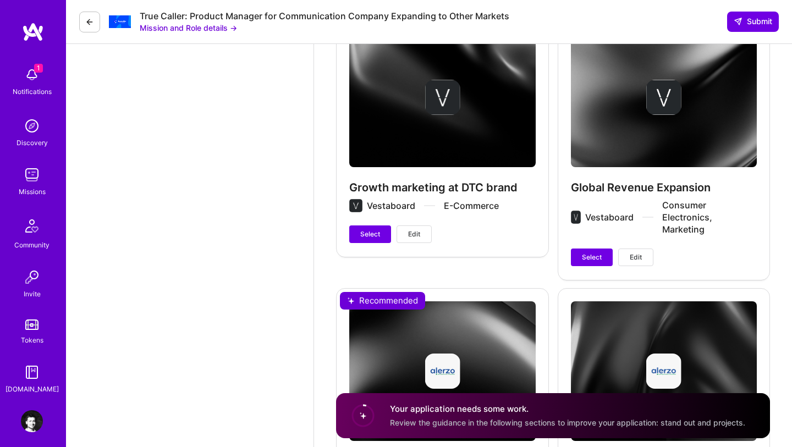
type input "90"
click at [613, 189] on div "Global Revenue Expansion Vestaboard Consumer Electronics, Marketing Select Edit" at bounding box center [664, 146] width 213 height 265
click at [627, 249] on button "Edit" at bounding box center [635, 258] width 35 height 18
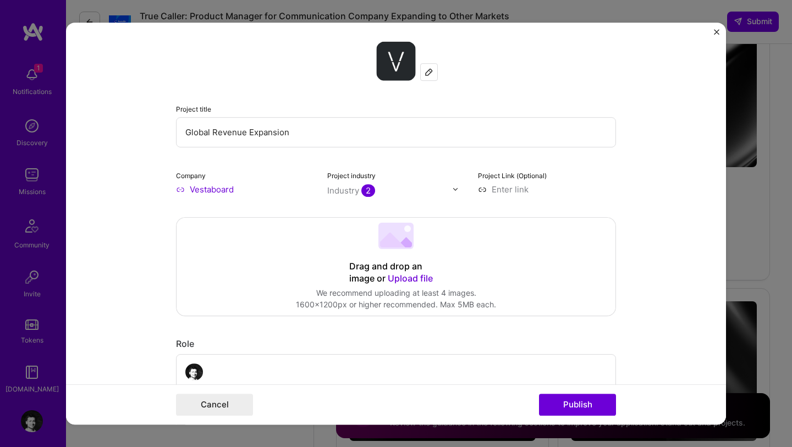
scroll to position [0, 0]
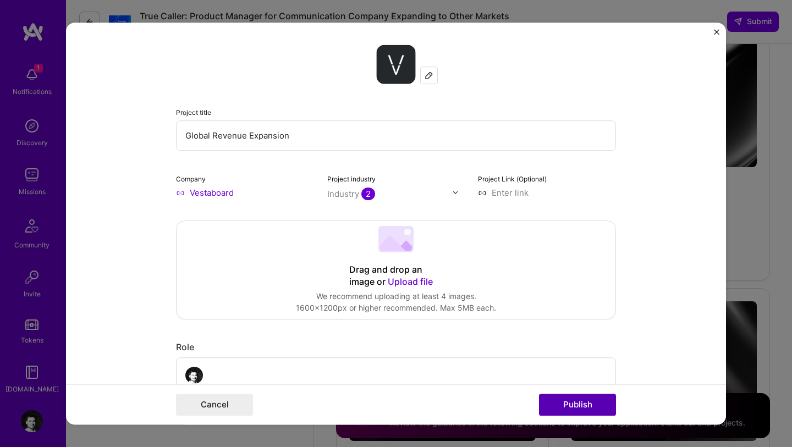
click at [563, 401] on button "Publish" at bounding box center [577, 405] width 77 height 22
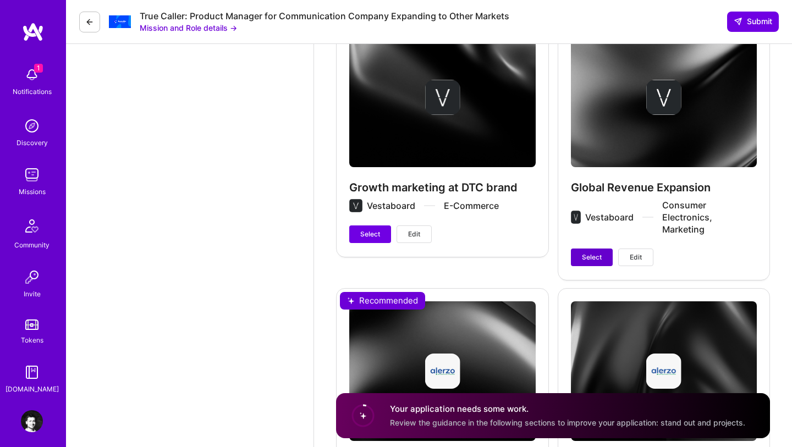
click at [585, 252] on span "Select" at bounding box center [592, 257] width 20 height 10
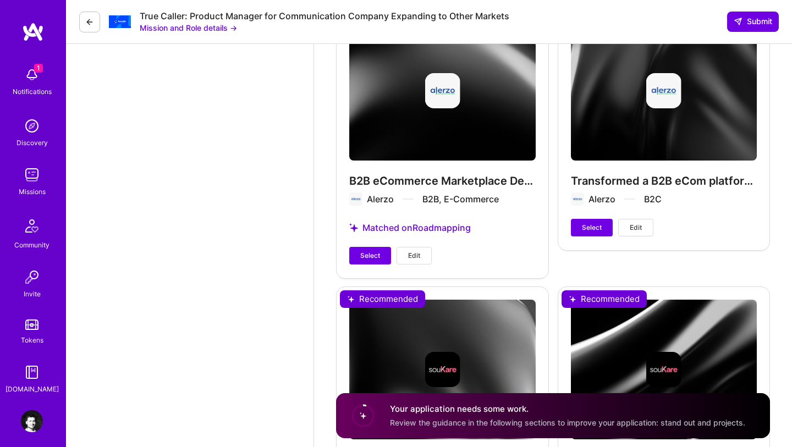
scroll to position [2084, 0]
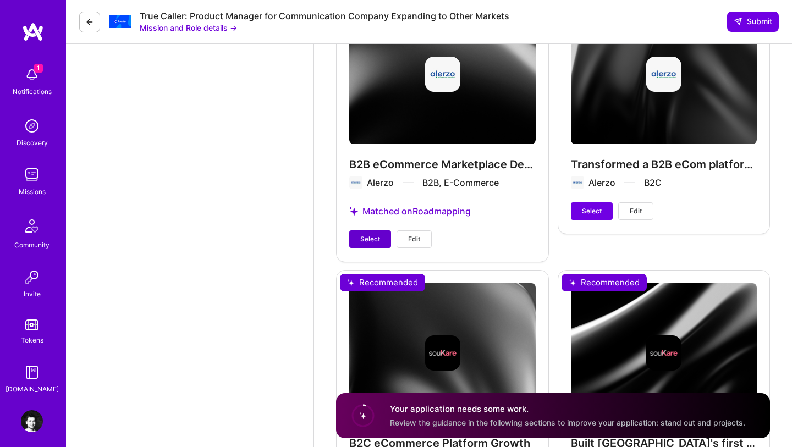
click at [372, 237] on span "Select" at bounding box center [370, 239] width 20 height 10
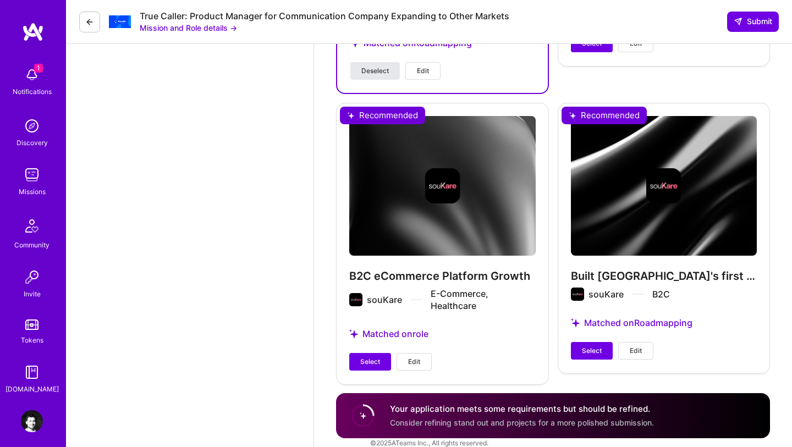
scroll to position [2266, 0]
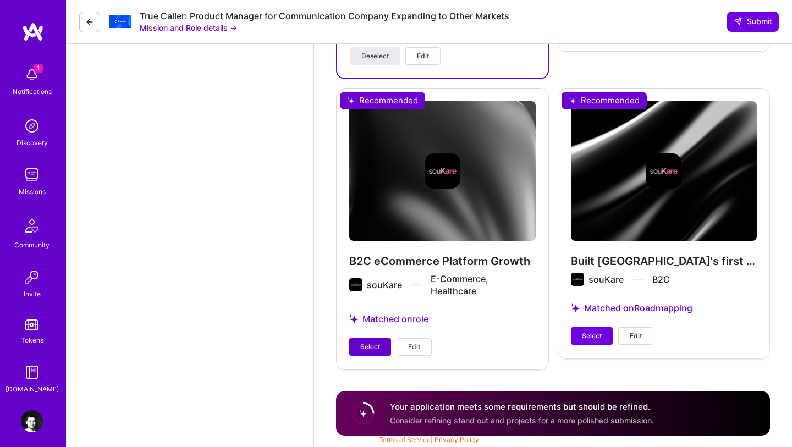
click at [374, 346] on span "Select" at bounding box center [370, 347] width 20 height 10
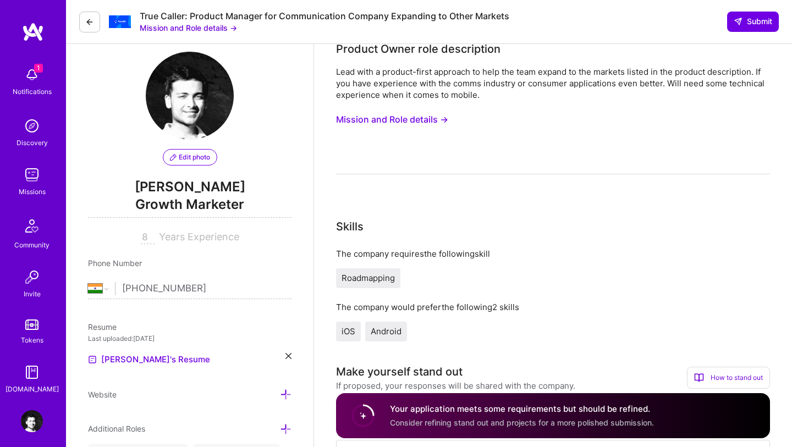
scroll to position [0, 0]
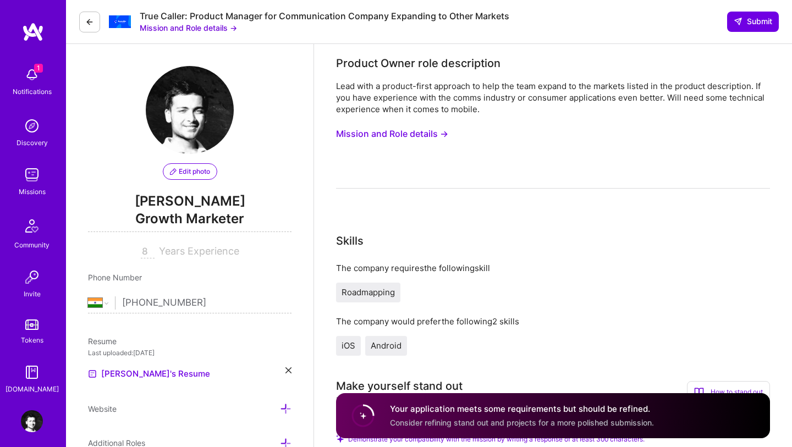
click at [222, 219] on span "Growth Marketer" at bounding box center [189, 221] width 203 height 23
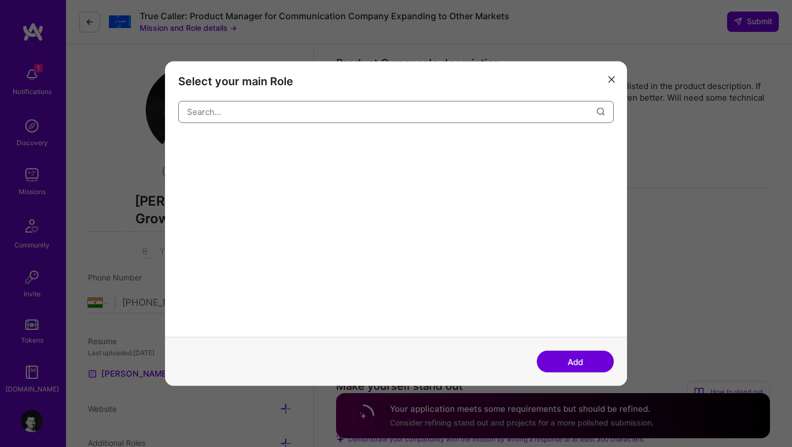
click at [284, 107] on input "modal" at bounding box center [392, 112] width 410 height 28
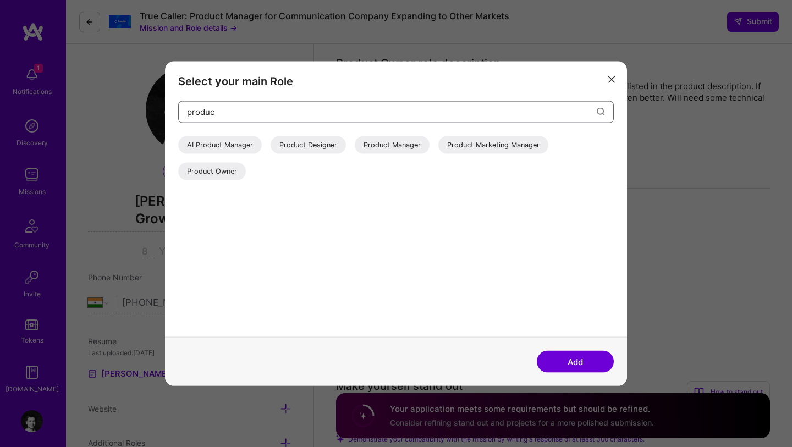
type input "produc"
click at [405, 146] on div "Product Manager" at bounding box center [392, 145] width 75 height 18
click at [576, 357] on button "Add" at bounding box center [575, 362] width 77 height 22
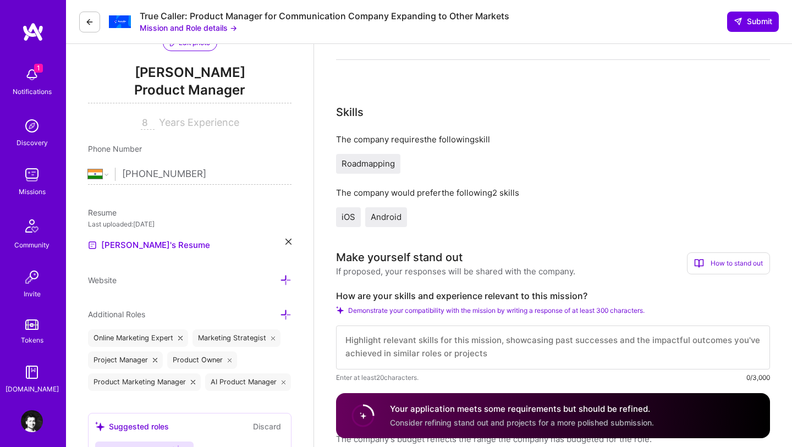
scroll to position [183, 0]
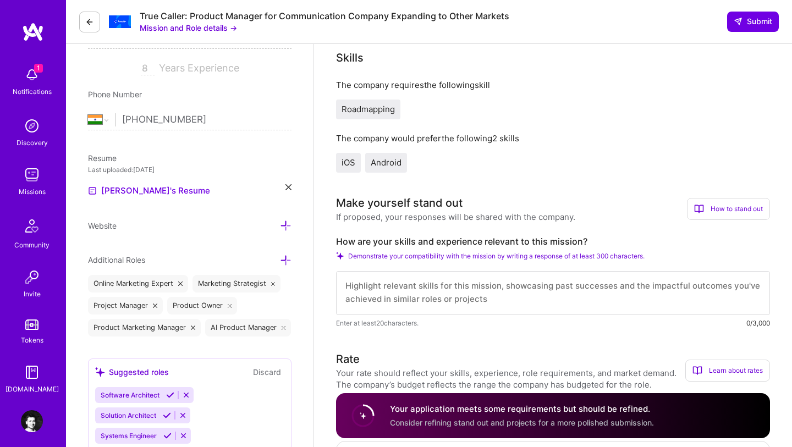
click at [439, 300] on textarea at bounding box center [553, 293] width 434 height 44
paste textarea "I remember the thrill of sketching Nigeria’s first B2B marketplace on a whitebo…"
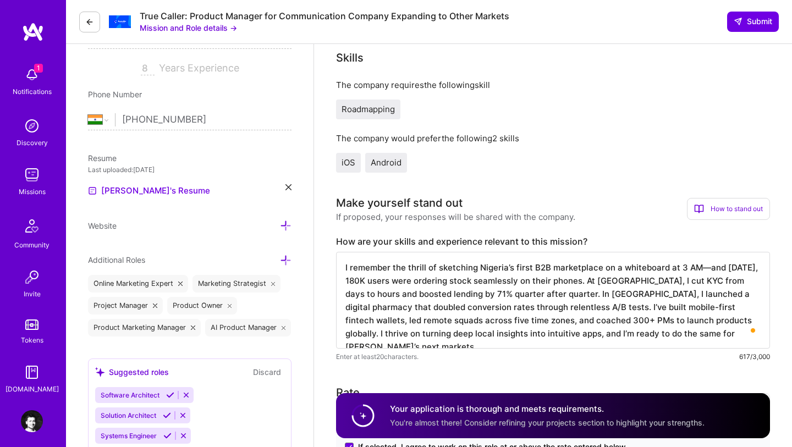
click at [705, 263] on textarea "I remember the thrill of sketching Nigeria’s first B2B marketplace on a whitebo…" at bounding box center [553, 300] width 434 height 97
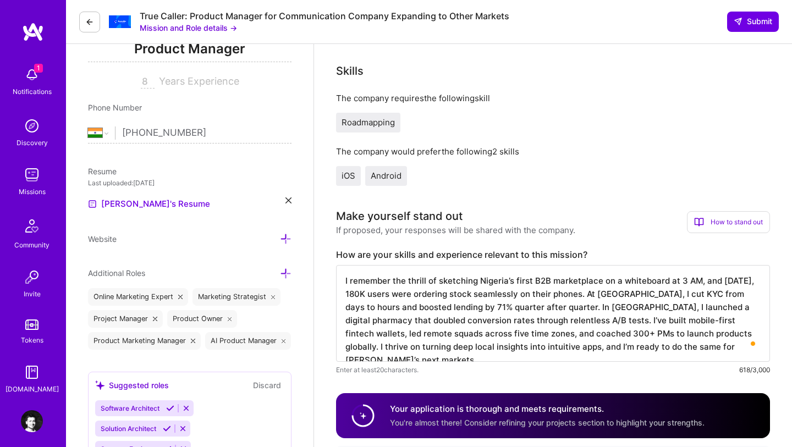
scroll to position [168, 0]
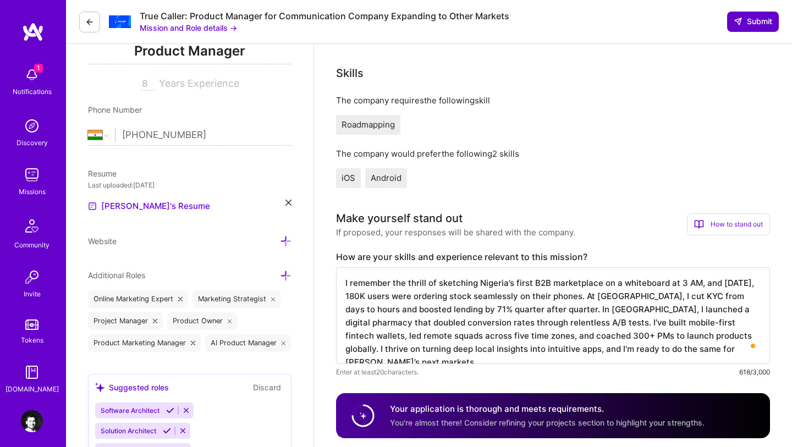
type textarea "I remember the thrill of sketching Nigeria’s first B2B marketplace on a whitebo…"
click at [745, 26] on span "Submit" at bounding box center [753, 21] width 38 height 11
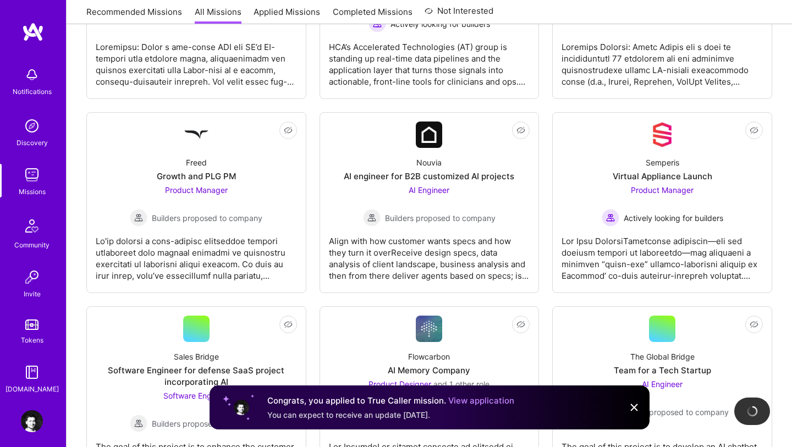
scroll to position [1755, 0]
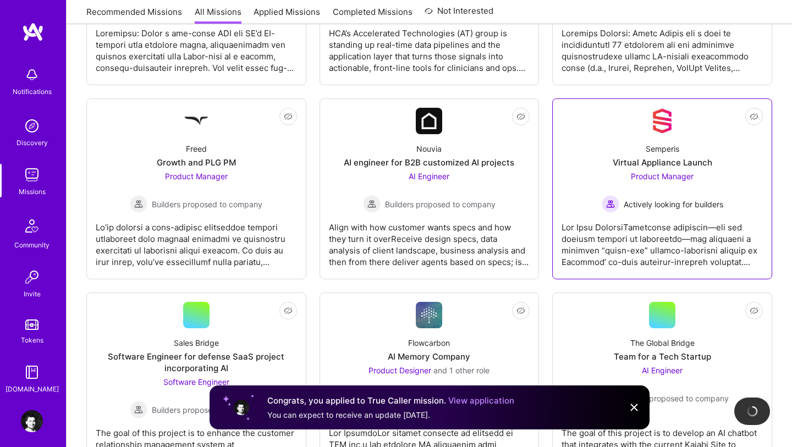
click at [659, 163] on div "Virtual Appliance Launch" at bounding box center [663, 163] width 100 height 12
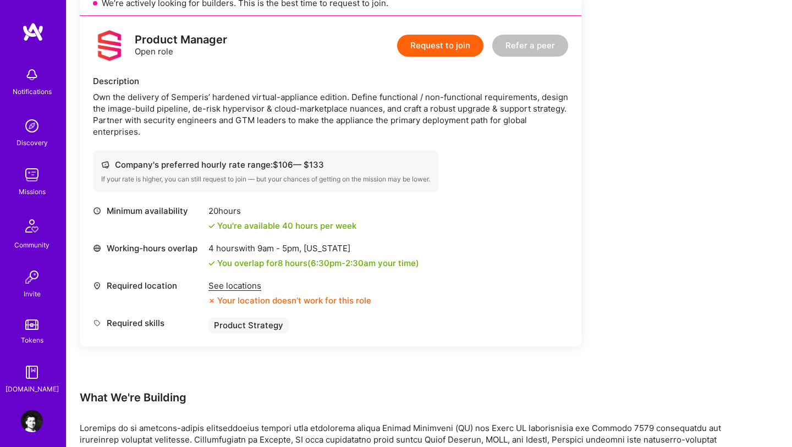
scroll to position [270, 0]
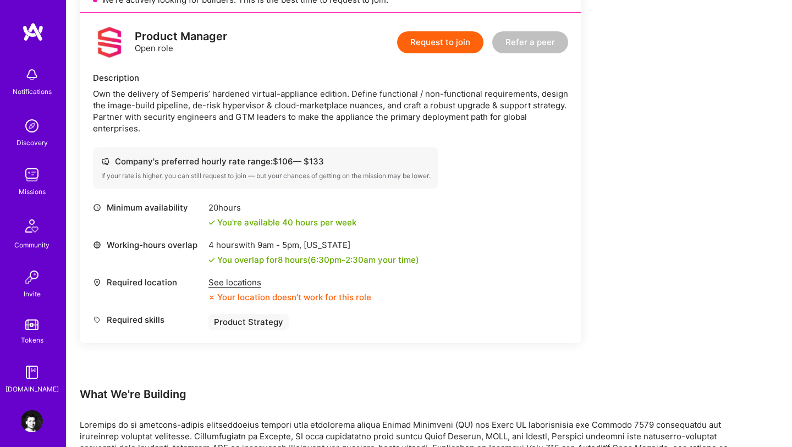
click at [241, 279] on div "See locations" at bounding box center [289, 283] width 163 height 12
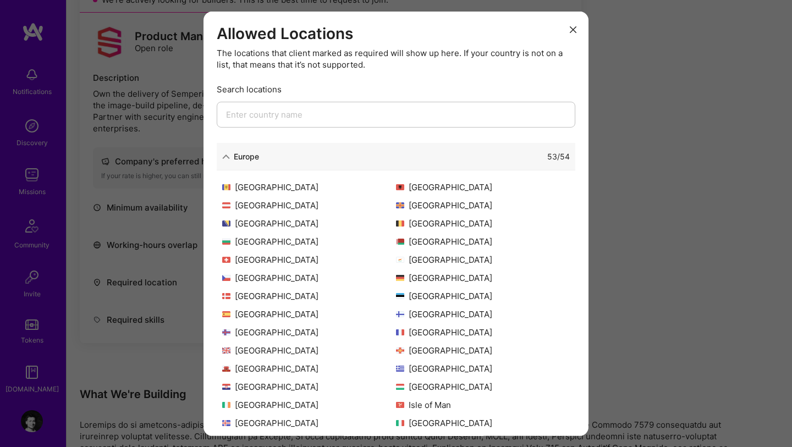
click at [297, 161] on div "53 / 54" at bounding box center [414, 157] width 311 height 12
click at [272, 158] on div "53 / 54" at bounding box center [414, 157] width 311 height 12
click at [243, 158] on div "Europe" at bounding box center [246, 157] width 25 height 12
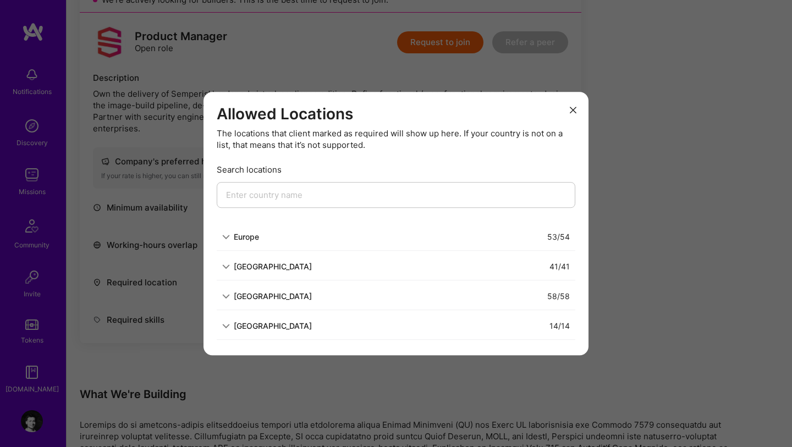
click at [242, 299] on div "[GEOGRAPHIC_DATA]" at bounding box center [273, 296] width 78 height 12
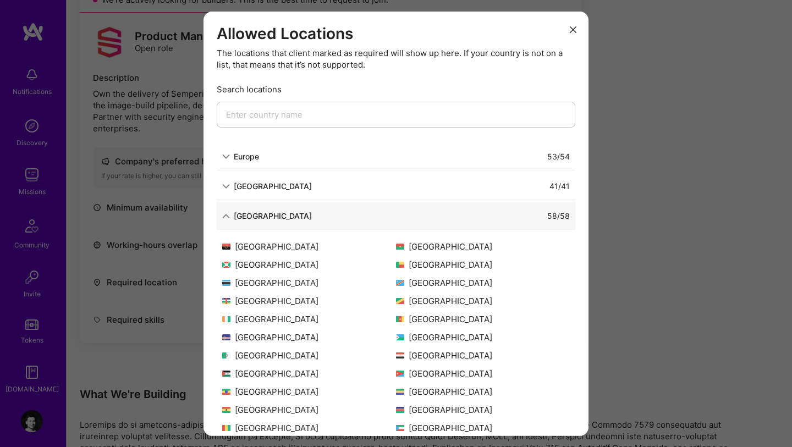
click at [241, 218] on div "[GEOGRAPHIC_DATA]" at bounding box center [273, 216] width 78 height 12
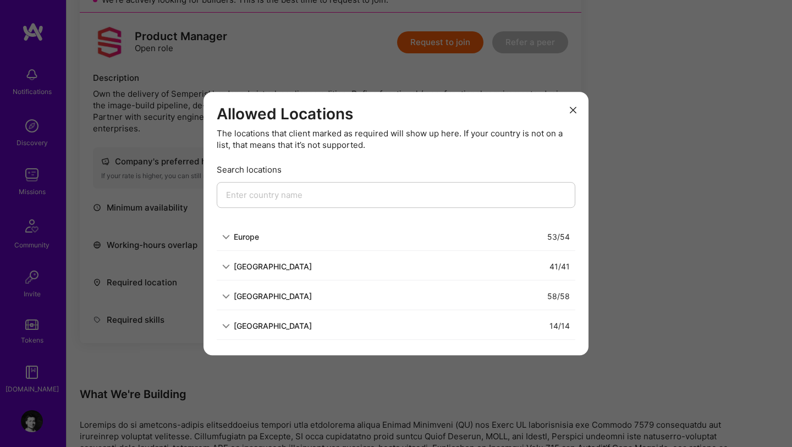
click at [576, 111] on icon "modal" at bounding box center [573, 110] width 7 height 7
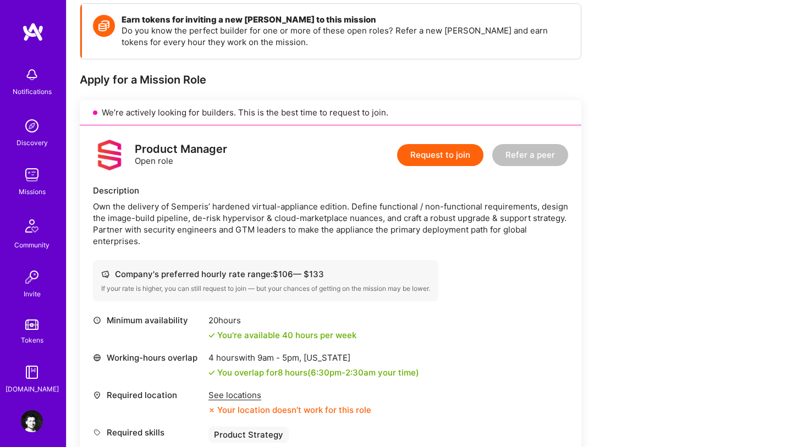
scroll to position [0, 0]
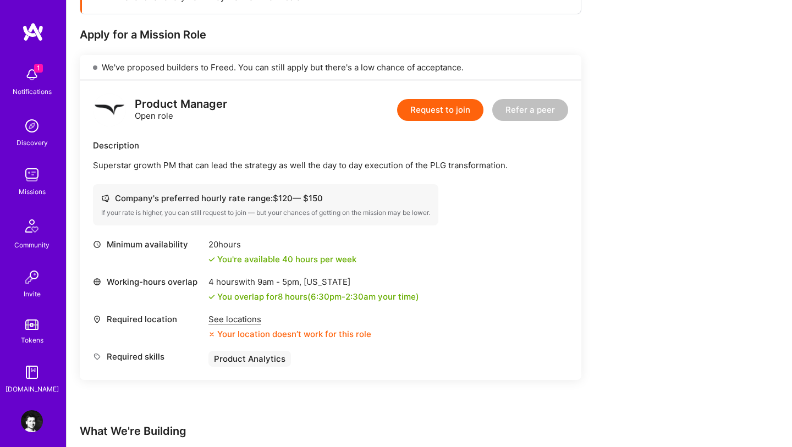
scroll to position [206, 0]
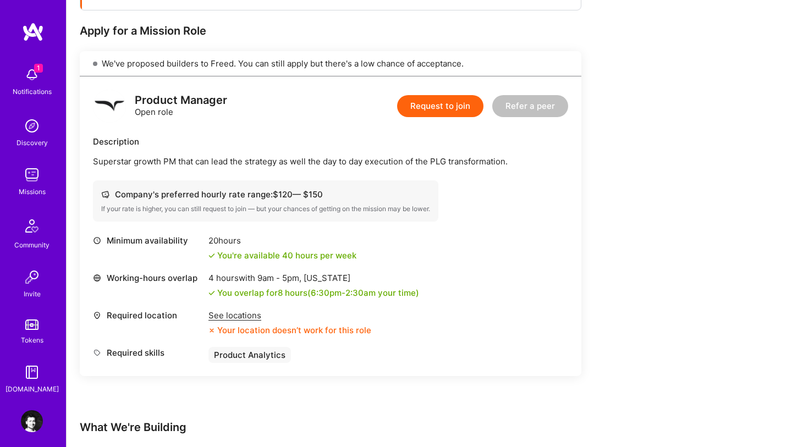
click at [246, 317] on div "See locations" at bounding box center [289, 316] width 163 height 12
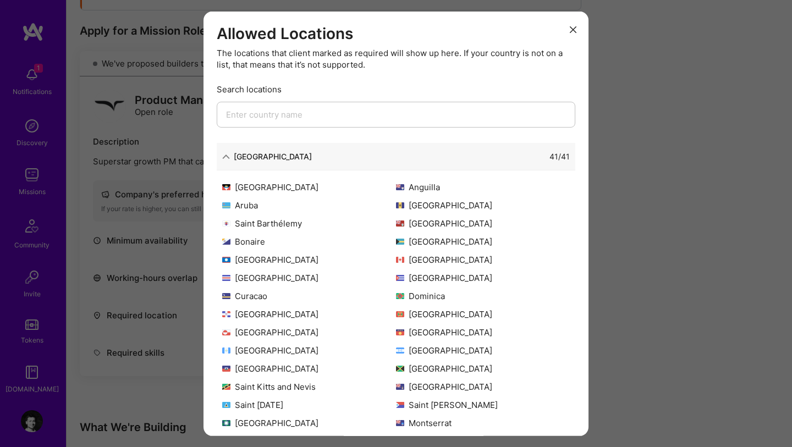
click at [333, 157] on div "41 / 41" at bounding box center [441, 157] width 258 height 12
click at [259, 158] on div "[GEOGRAPHIC_DATA]" at bounding box center [273, 157] width 78 height 12
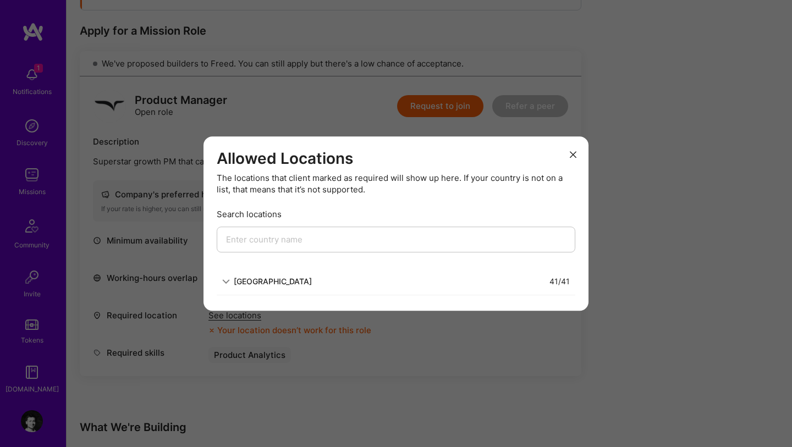
click at [576, 156] on icon "modal" at bounding box center [573, 154] width 7 height 7
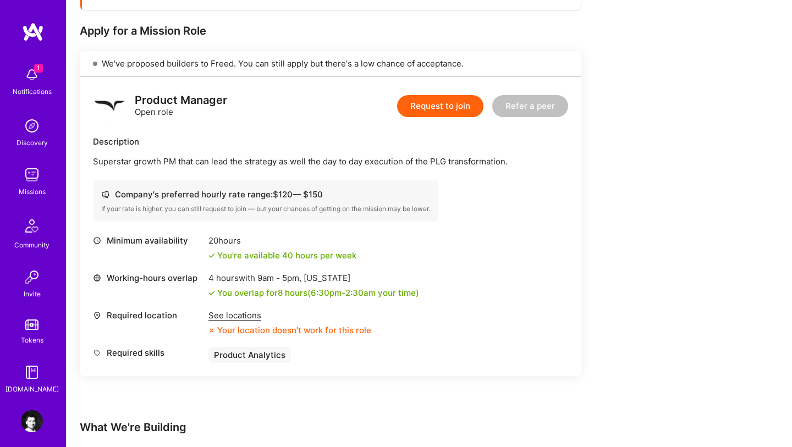
click at [241, 316] on div "See locations" at bounding box center [289, 316] width 163 height 12
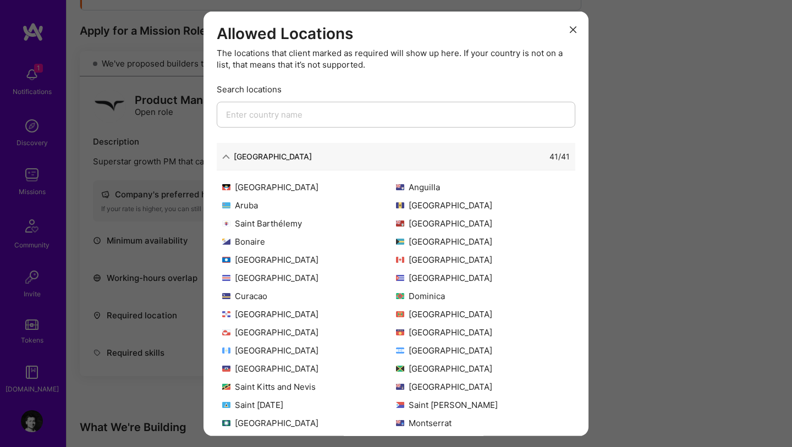
scroll to position [106, 0]
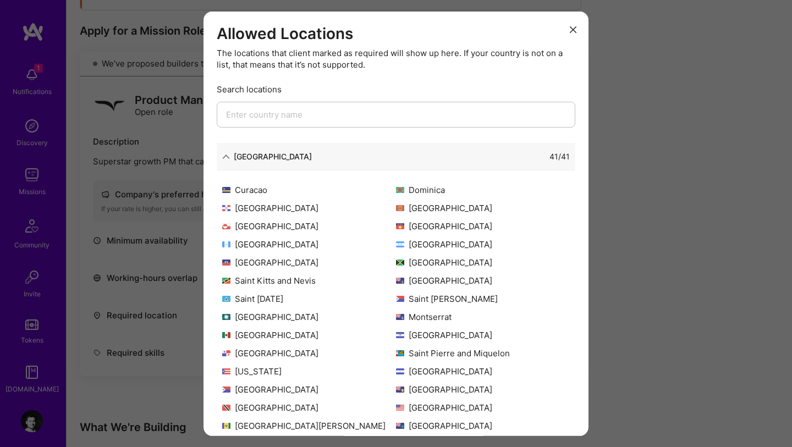
click at [573, 34] on button "modal" at bounding box center [572, 29] width 13 height 18
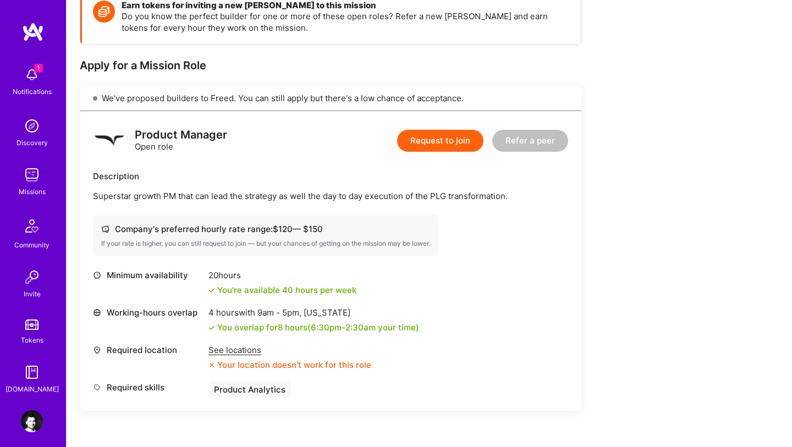
scroll to position [165, 0]
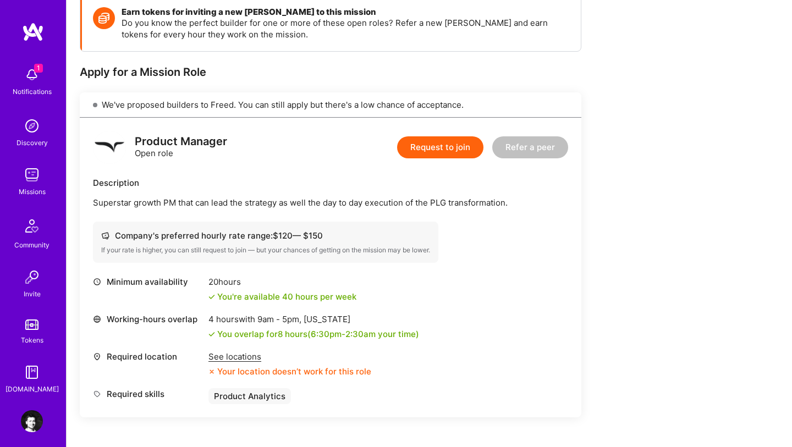
click at [446, 143] on button "Request to join" at bounding box center [440, 147] width 86 height 22
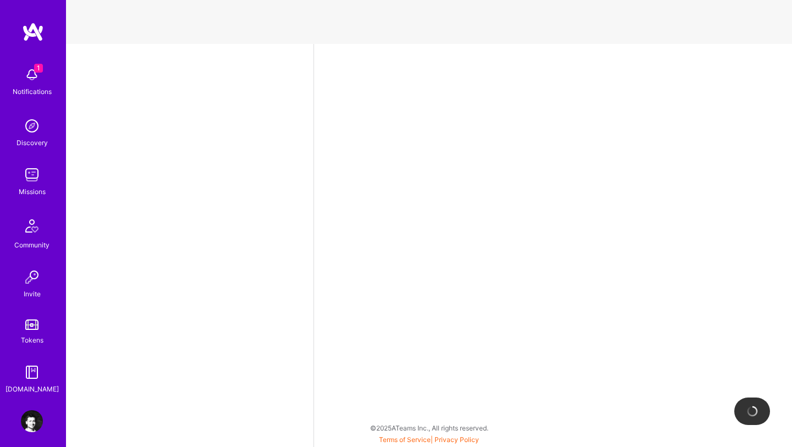
select select "IN"
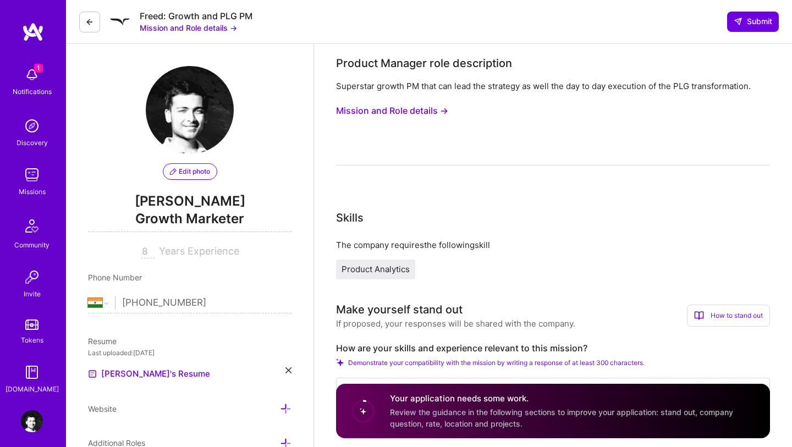
click at [379, 117] on button "Mission and Role details →" at bounding box center [392, 111] width 112 height 20
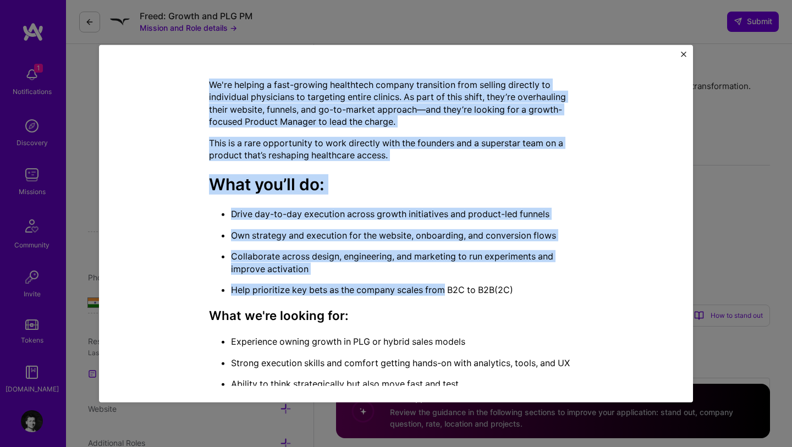
scroll to position [287, 0]
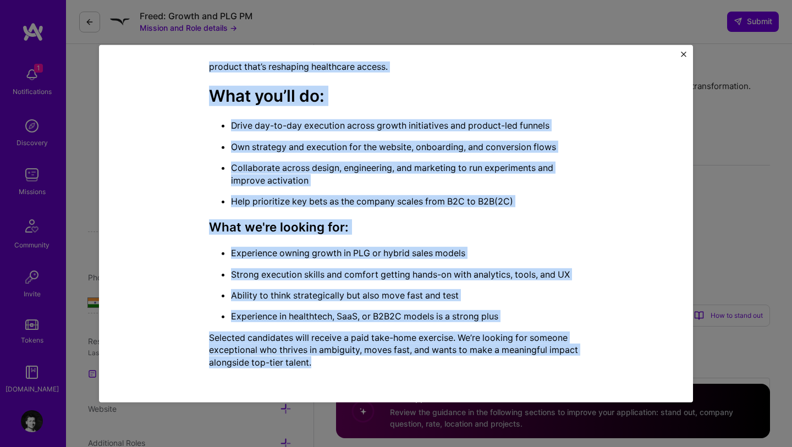
drag, startPoint x: 280, startPoint y: 82, endPoint x: 439, endPoint y: 358, distance: 318.3
click at [439, 358] on div "Mission Description and Role Details Product Manager role description Superstar…" at bounding box center [396, 80] width 374 height 594
copy div "Mission Description and Role Details Product Manager role description Superstar…"
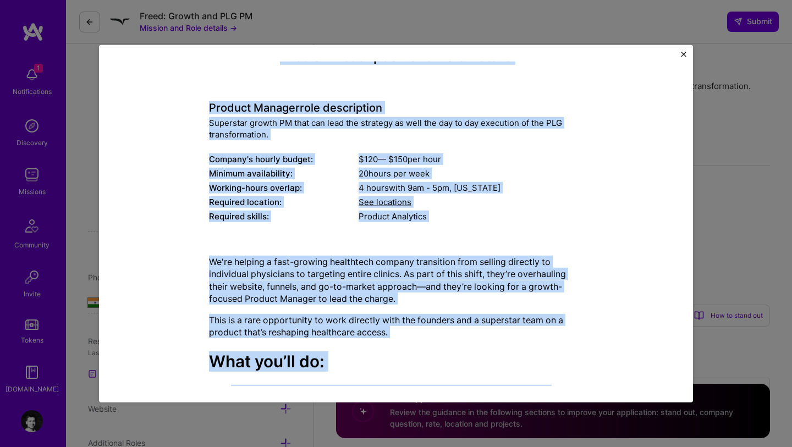
scroll to position [0, 0]
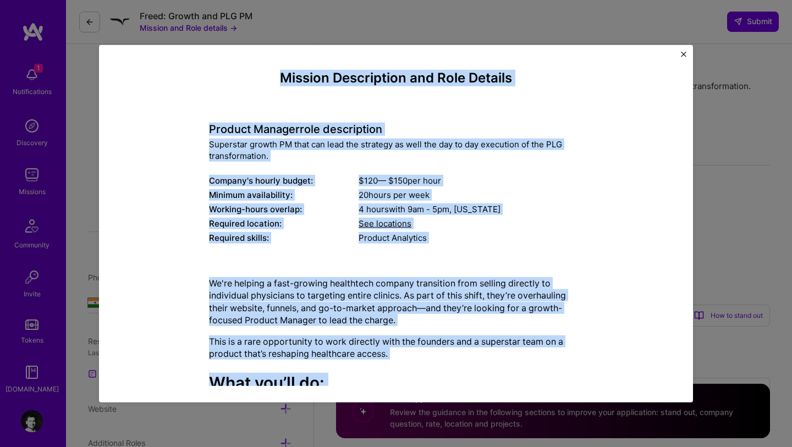
click at [469, 223] on div "See locations" at bounding box center [471, 224] width 224 height 12
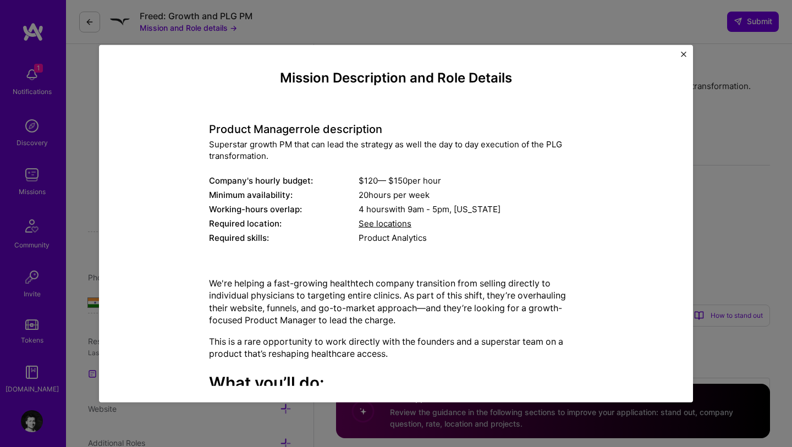
click at [679, 53] on div "Mission Description and Role Details Product Manager role description Superstar…" at bounding box center [396, 223] width 594 height 357
click at [684, 54] on img "Close" at bounding box center [683, 53] width 5 height 5
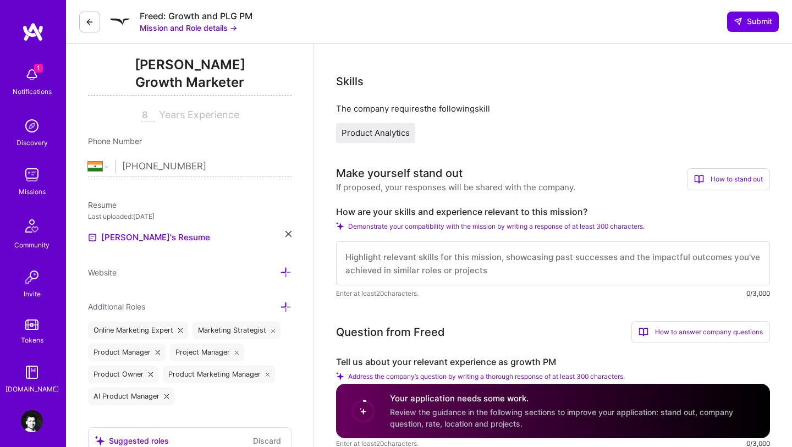
scroll to position [142, 0]
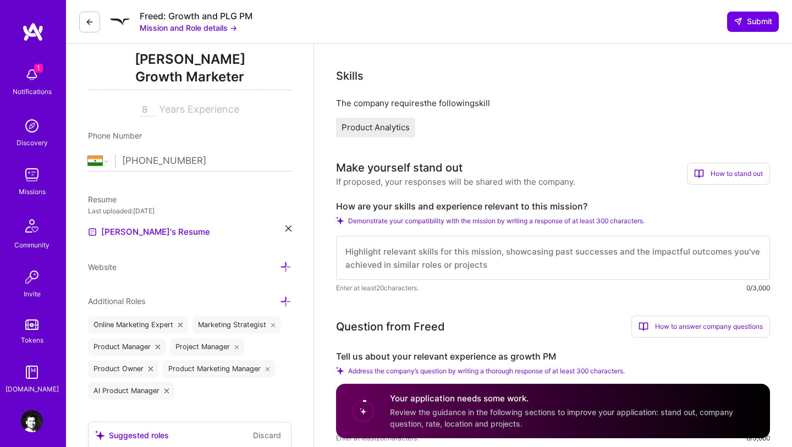
click at [700, 174] on icon at bounding box center [699, 174] width 10 height 10
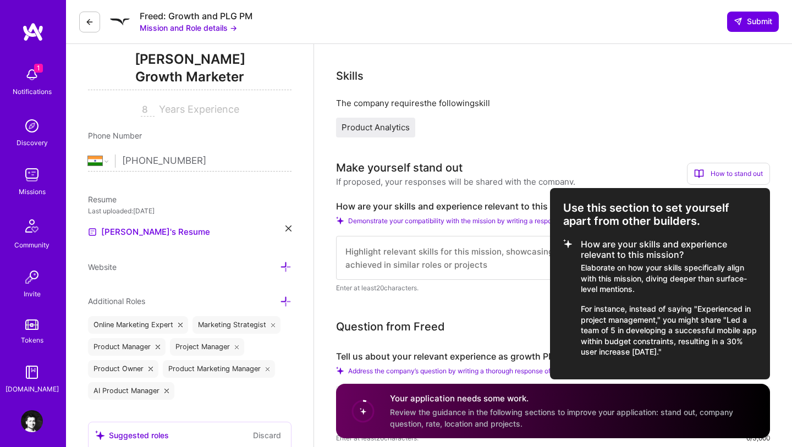
drag, startPoint x: 581, startPoint y: 245, endPoint x: 704, endPoint y: 351, distance: 163.0
click at [704, 351] on li "How are your skills and experience relevant to this mission? Elaborate on how y…" at bounding box center [660, 298] width 194 height 118
copy li "How are your skills and experience relevant to this mission? Elaborate on how y…"
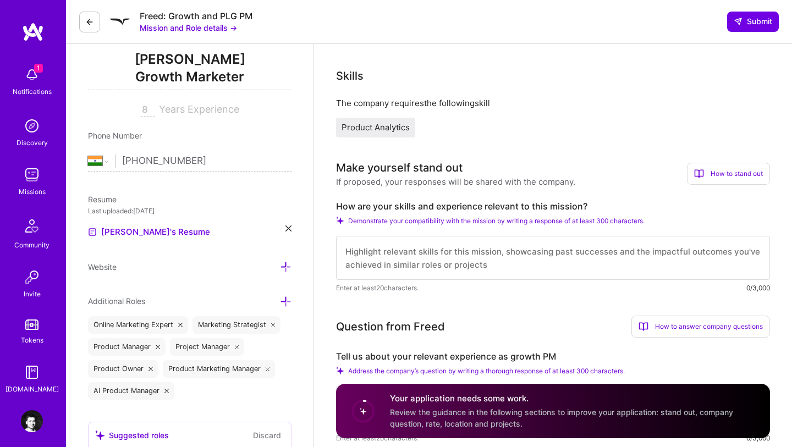
click at [465, 261] on textarea at bounding box center [553, 258] width 434 height 44
paste textarea "I’ve turned blank screens into million-dollar engines. At Alerzo, I built a B2B…"
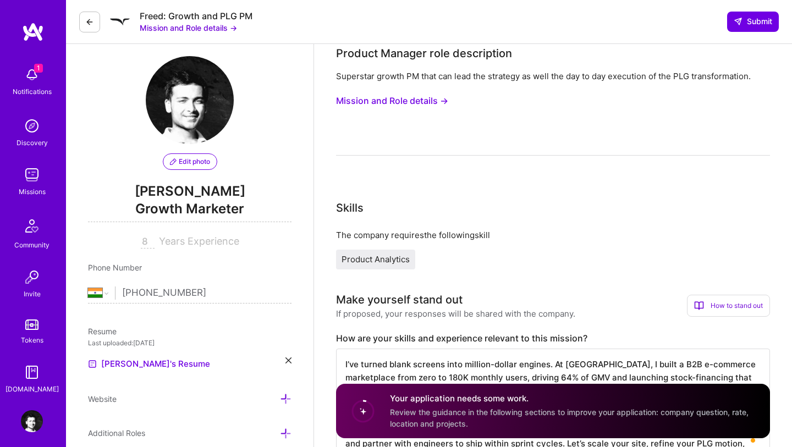
scroll to position [0, 0]
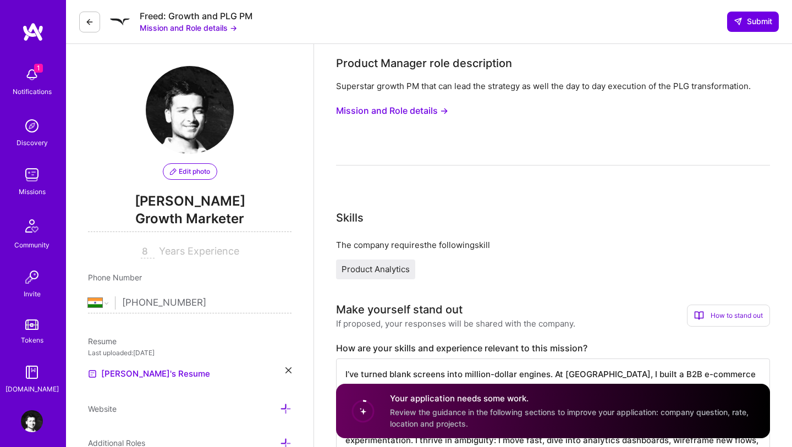
type textarea "I’ve turned blank screens into million-dollar engines. At Alerzo, I built a B2B…"
click at [200, 222] on span "Growth Marketer" at bounding box center [189, 221] width 203 height 23
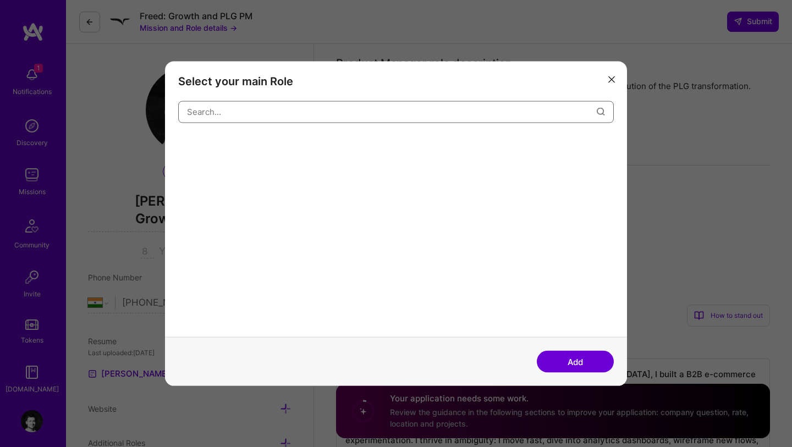
click at [283, 112] on input "modal" at bounding box center [392, 112] width 410 height 28
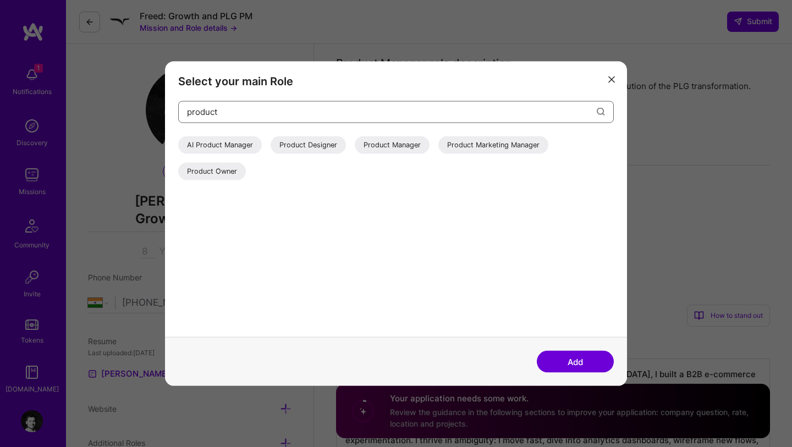
type input "product"
click at [387, 144] on div "Product Manager" at bounding box center [392, 145] width 75 height 18
click at [566, 360] on button "Add" at bounding box center [575, 362] width 77 height 22
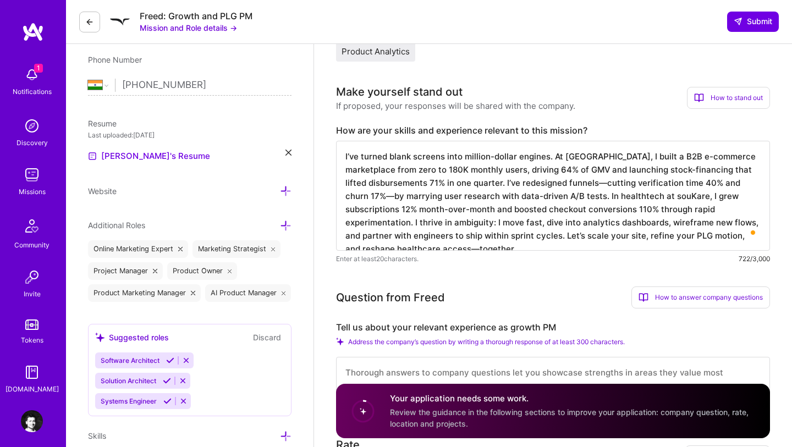
scroll to position [235, 0]
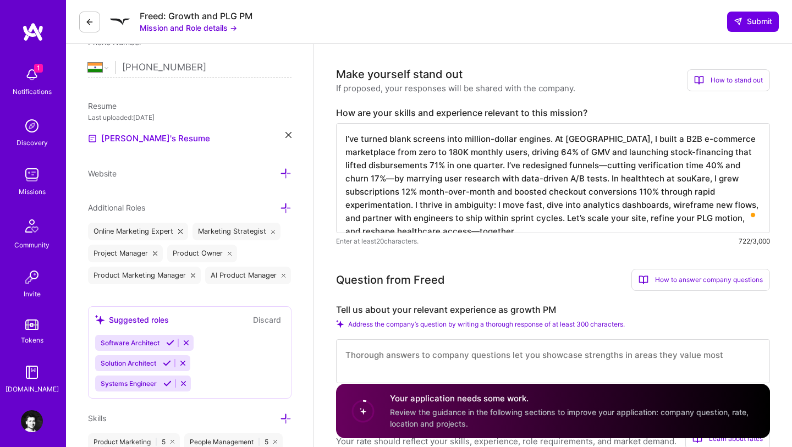
click at [698, 163] on textarea "I’ve turned blank screens into million-dollar engines. At Alerzo, I built a B2B…" at bounding box center [553, 178] width 434 height 110
click at [521, 164] on textarea "I’ve turned blank screens into million-dollar engines. At Alerzo, I built a B2B…" at bounding box center [553, 178] width 434 height 110
click at [706, 222] on textarea "I’ve turned blank screens into million-dollar engines. At Alerzo, I built a B2B…" at bounding box center [553, 178] width 434 height 110
click at [736, 216] on textarea "I’ve turned blank screens into million-dollar engines. At Alerzo, I built a B2B…" at bounding box center [553, 178] width 434 height 110
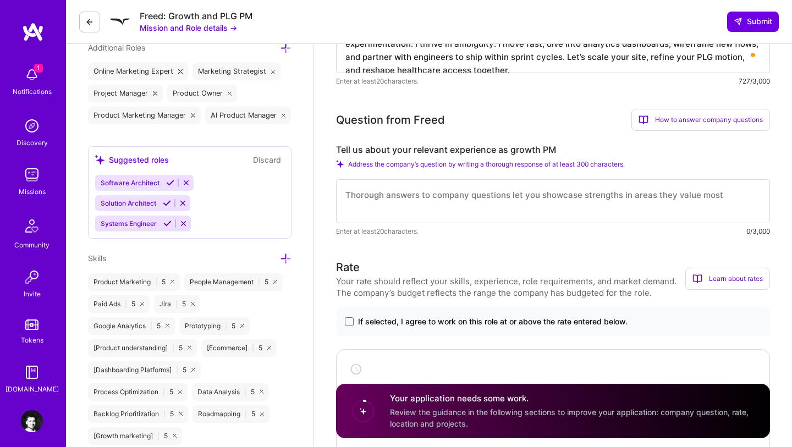
scroll to position [399, 0]
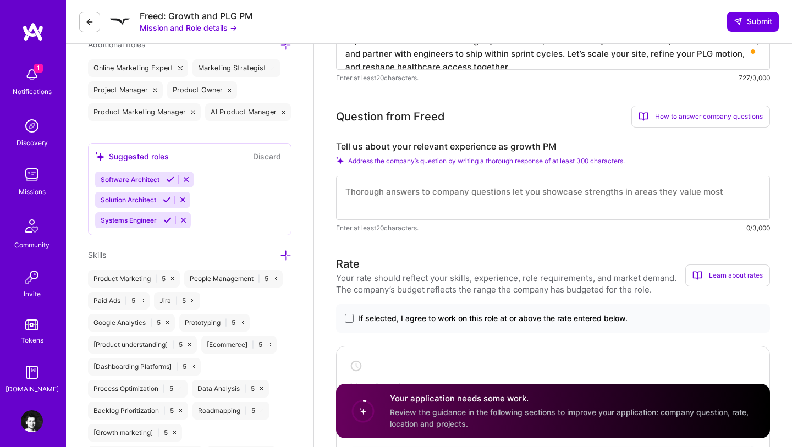
type textarea "I’ve turned blank screens into million-dollar engines. At Alerzo, I built a B2B…"
click at [449, 141] on label "Tell us about your relevant experience as growth PM" at bounding box center [553, 147] width 434 height 12
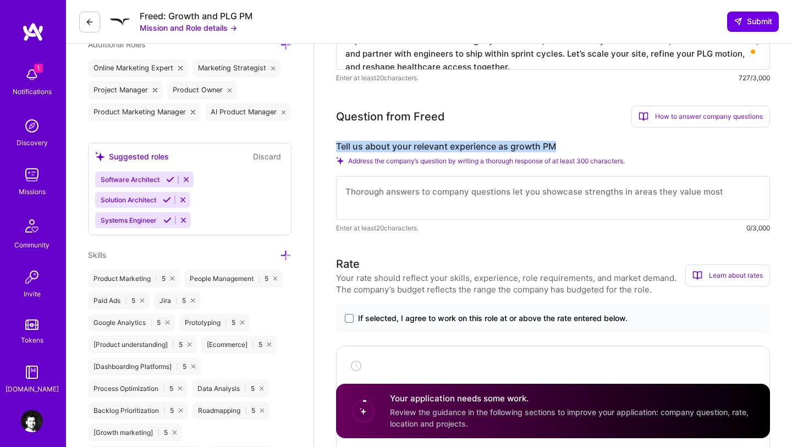
click at [449, 141] on label "Tell us about your relevant experience as growth PM" at bounding box center [553, 147] width 434 height 12
copy label "Tell us about your relevant experience as growth PM"
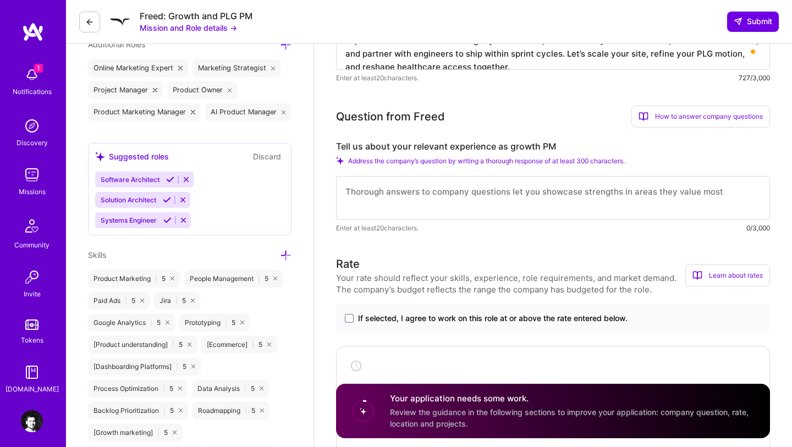
click at [692, 118] on div "How to answer company questions" at bounding box center [700, 117] width 139 height 22
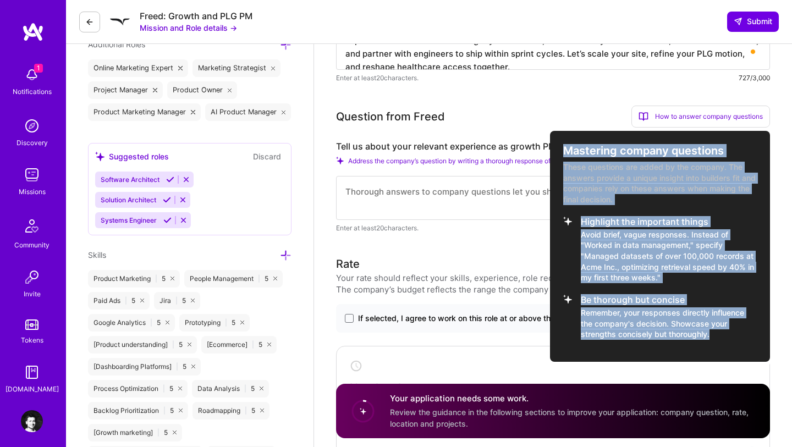
drag, startPoint x: 565, startPoint y: 151, endPoint x: 723, endPoint y: 332, distance: 240.1
click at [723, 332] on div "Mastering company questions These questions are added by the company. The answe…" at bounding box center [660, 246] width 220 height 231
copy div "Mastering company questions These questions are added by the company. The answe…"
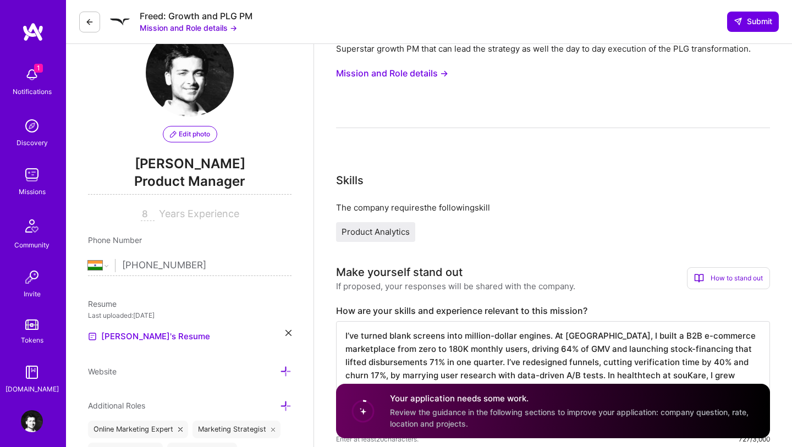
scroll to position [0, 0]
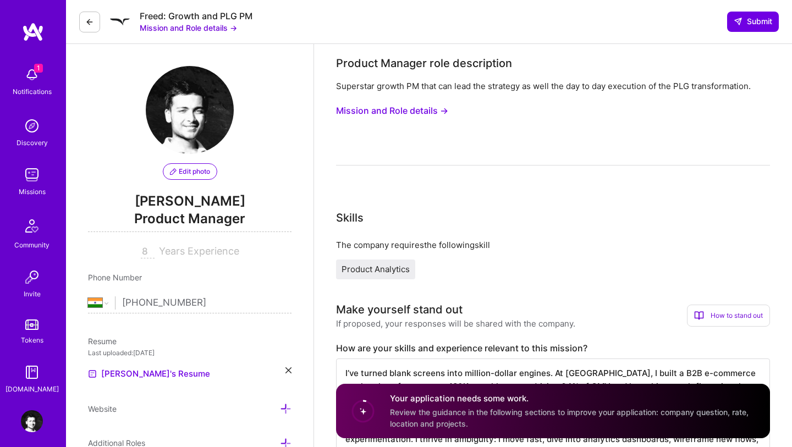
click at [213, 29] on button "Mission and Role details →" at bounding box center [188, 28] width 97 height 12
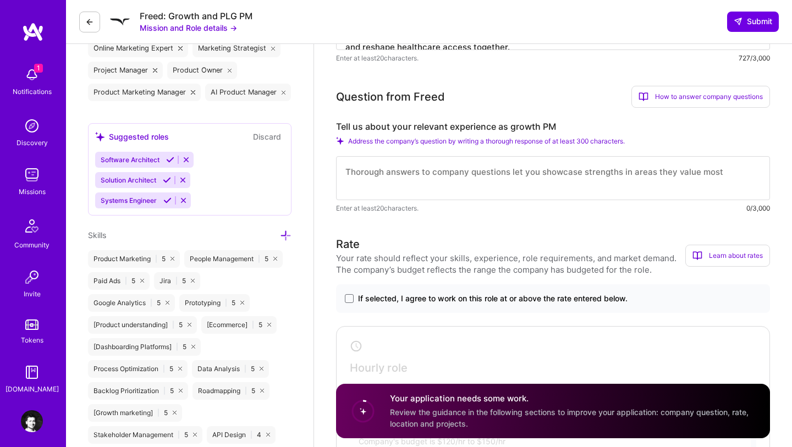
scroll to position [491, 0]
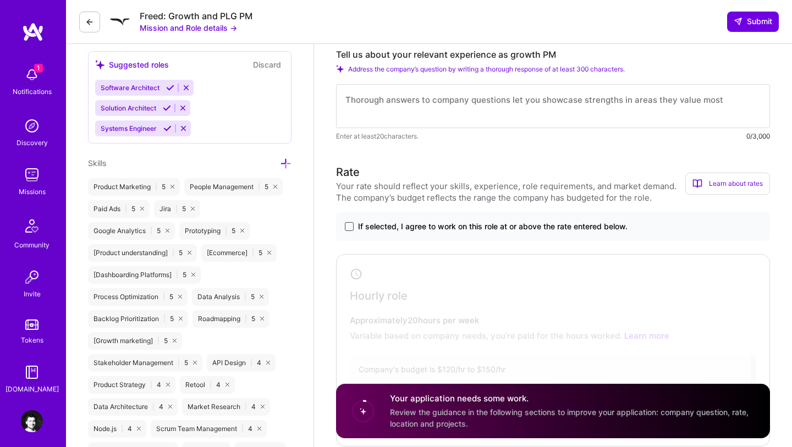
click at [349, 224] on span at bounding box center [349, 226] width 9 height 9
click at [0, 0] on input "If selected, I agree to work on this role at or above the rate entered below." at bounding box center [0, 0] width 0 height 0
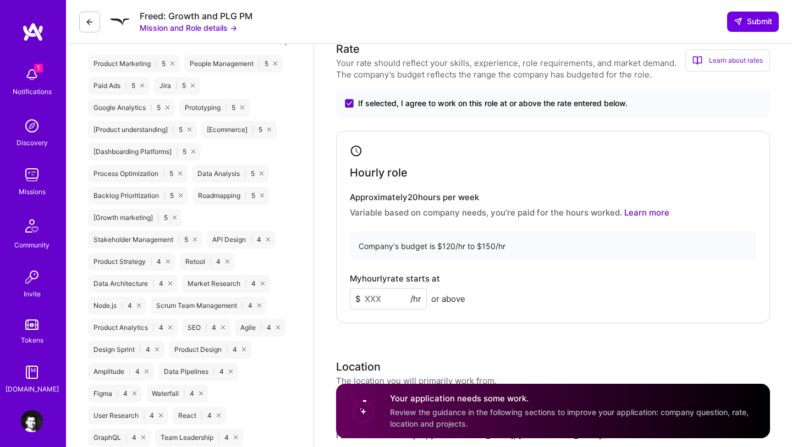
scroll to position [624, 0]
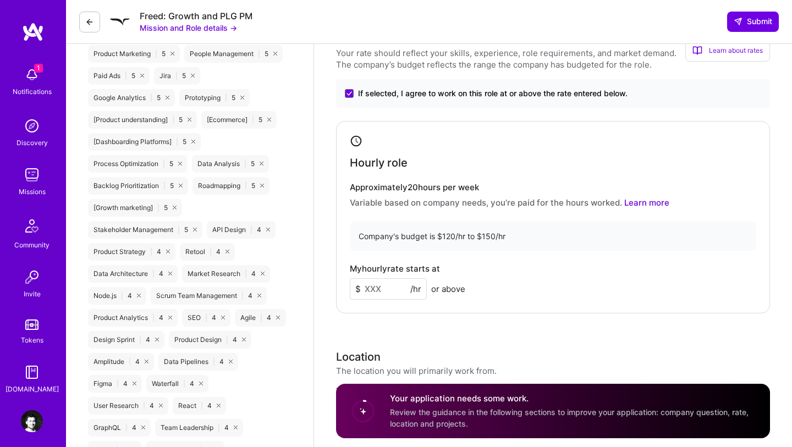
click at [390, 289] on input at bounding box center [388, 288] width 77 height 21
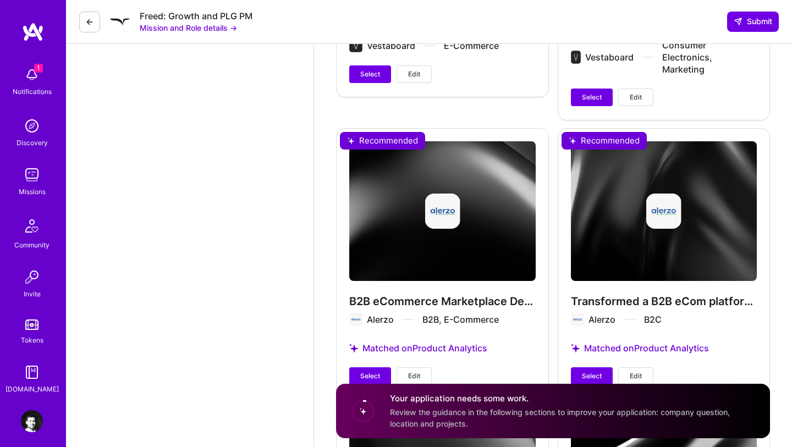
scroll to position [2177, 0]
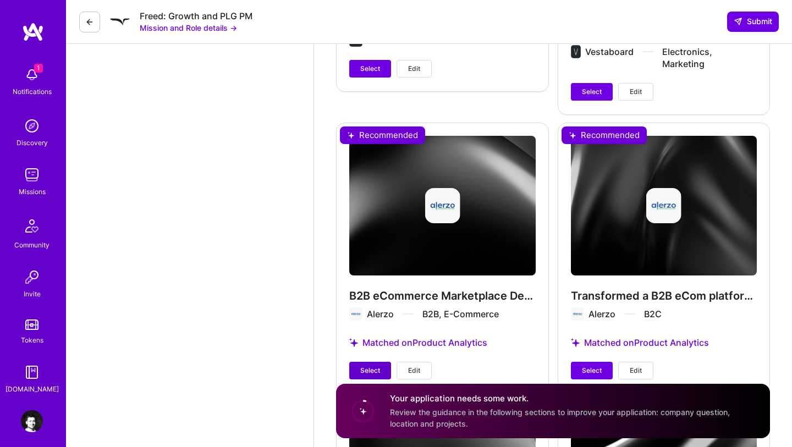
type input "125"
click at [379, 366] on span "Select" at bounding box center [370, 371] width 20 height 10
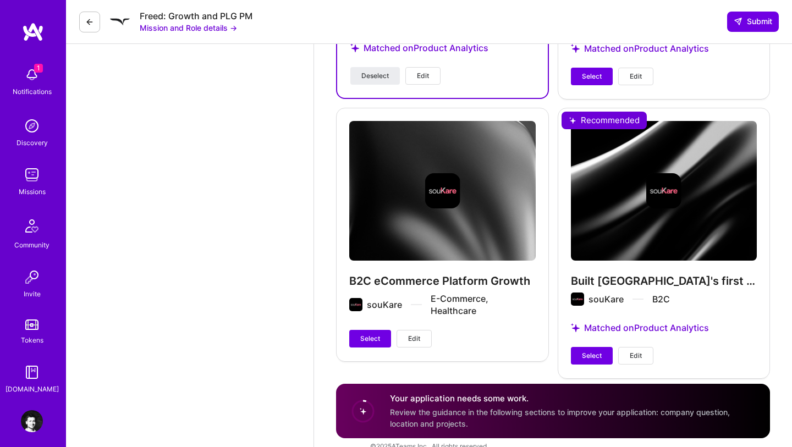
scroll to position [2466, 0]
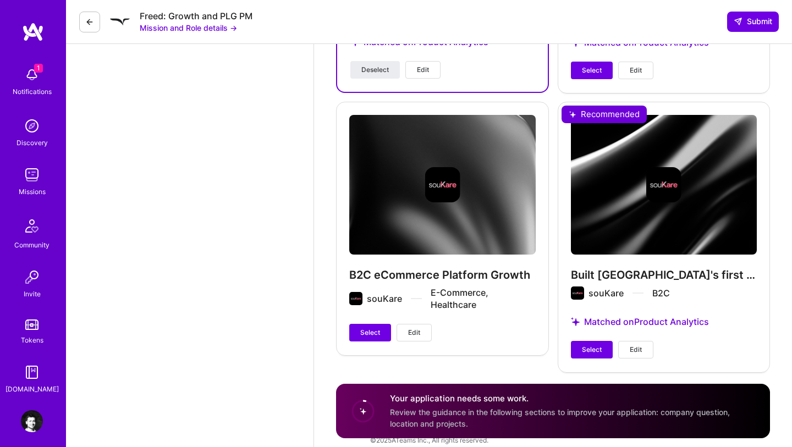
click at [416, 328] on span "Edit" at bounding box center [414, 333] width 12 height 10
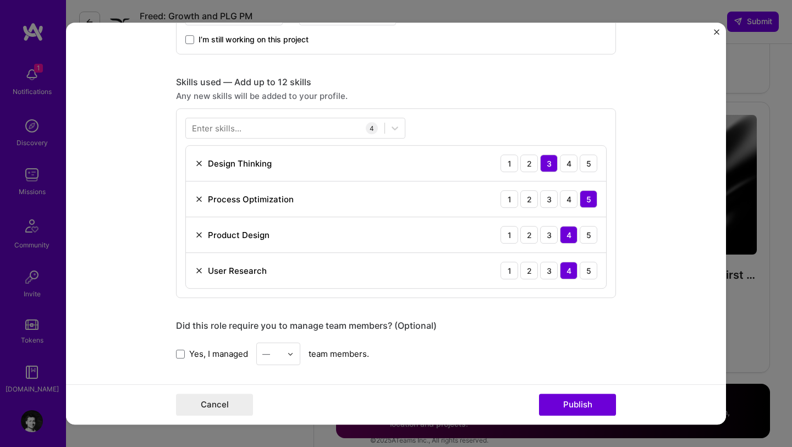
scroll to position [431, 0]
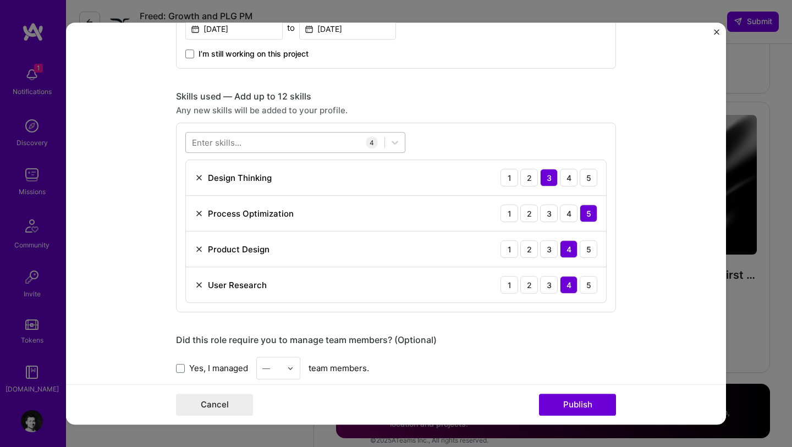
click at [245, 142] on div at bounding box center [285, 143] width 199 height 18
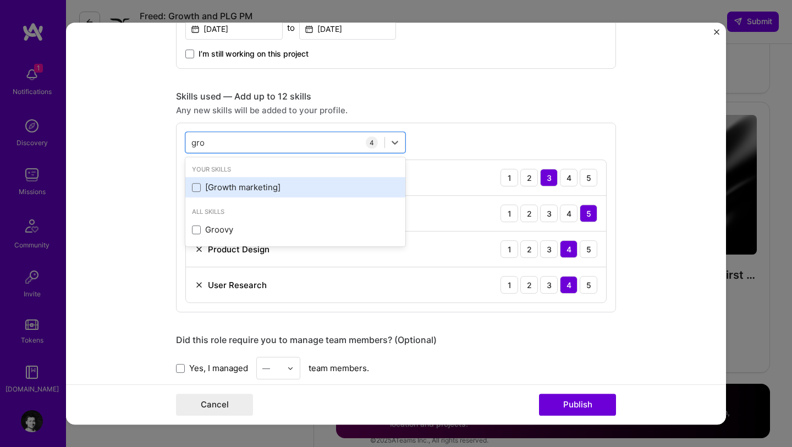
click at [256, 189] on div "[Growth marketing]" at bounding box center [295, 187] width 207 height 12
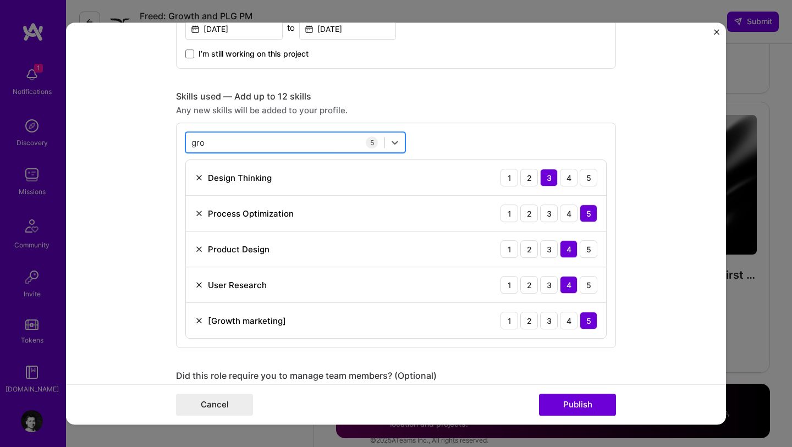
click at [235, 137] on div "gro gro" at bounding box center [285, 143] width 199 height 18
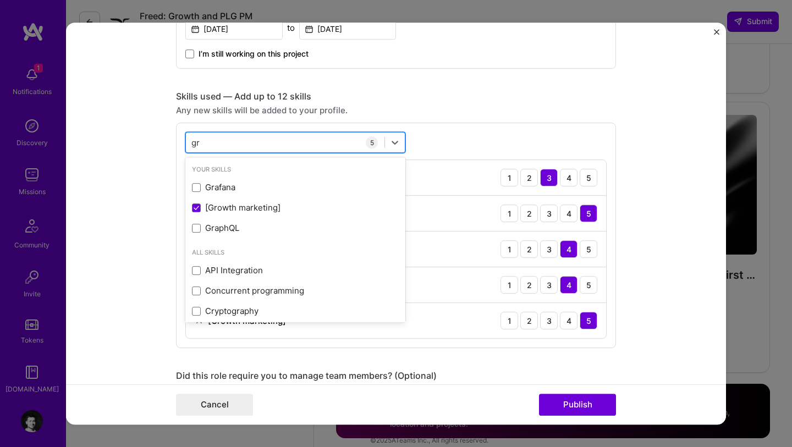
type input "g"
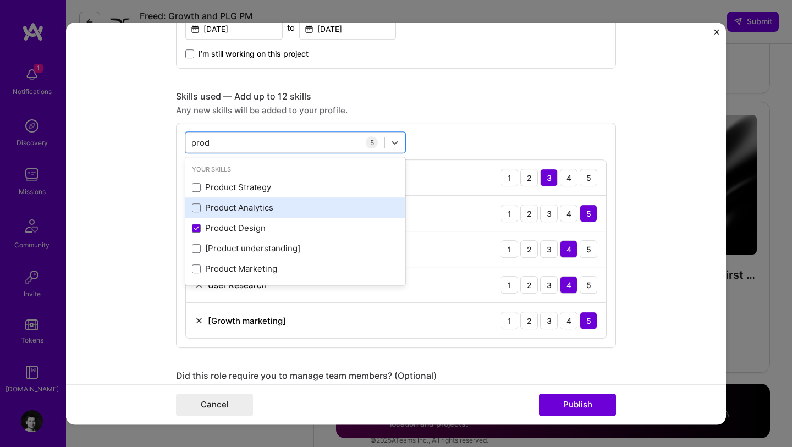
click at [252, 206] on div "Product Analytics" at bounding box center [295, 208] width 207 height 12
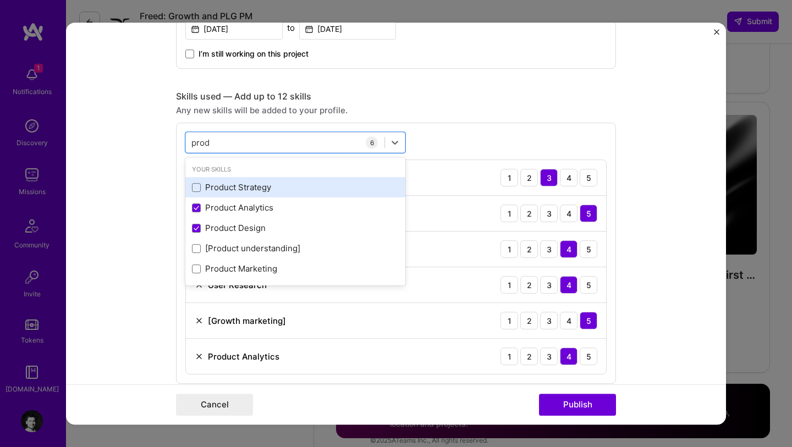
click at [250, 194] on div "Product Strategy" at bounding box center [295, 187] width 220 height 20
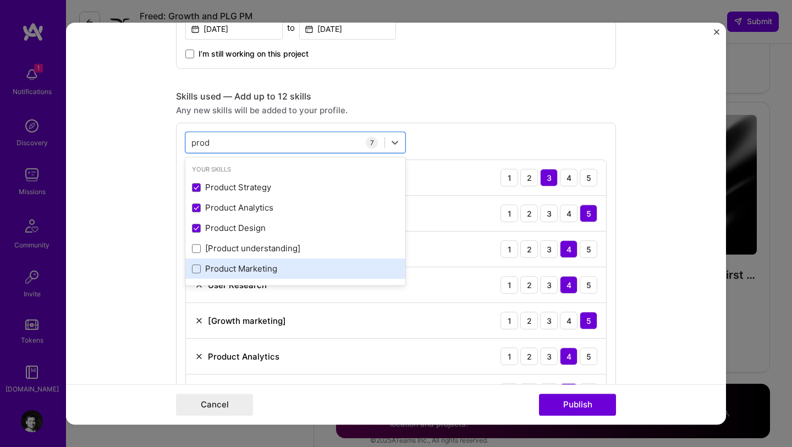
click at [253, 276] on div "Product Marketing" at bounding box center [295, 268] width 220 height 20
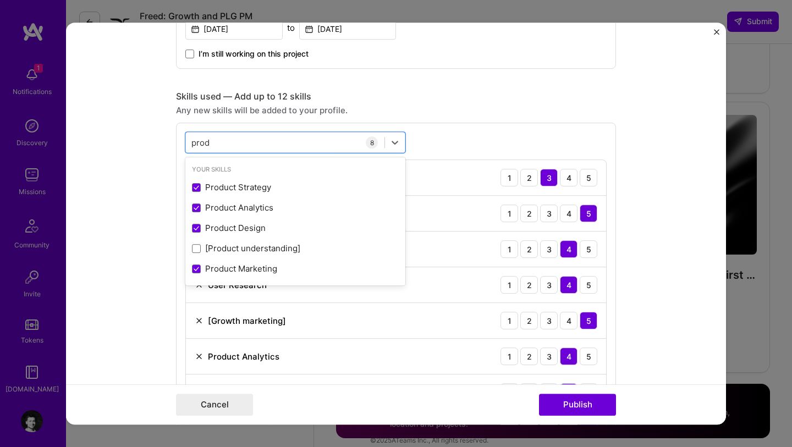
type input "prod"
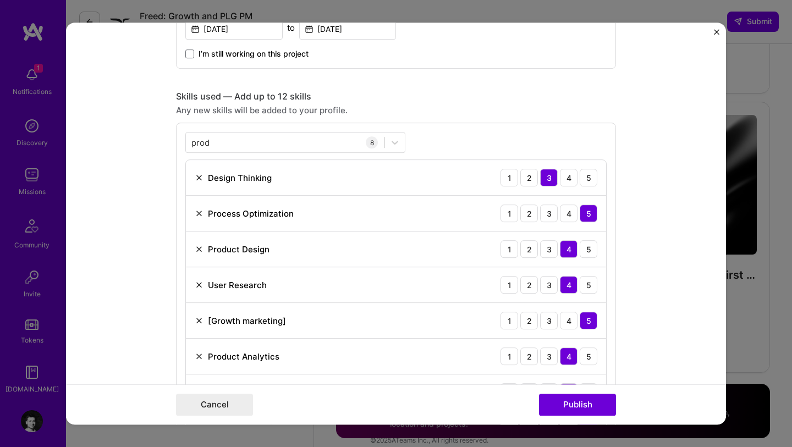
click at [447, 91] on div "Skills used — Add up to 12 skills" at bounding box center [396, 97] width 440 height 12
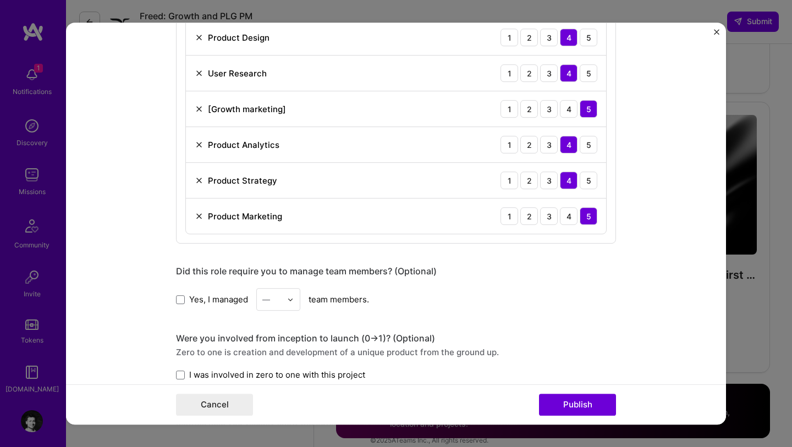
scroll to position [689, 0]
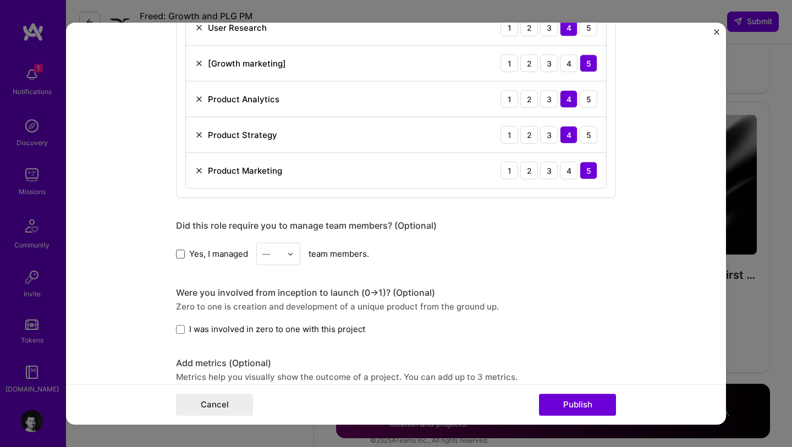
click at [180, 253] on span at bounding box center [180, 254] width 9 height 9
click at [0, 0] on input "Yes, I managed" at bounding box center [0, 0] width 0 height 0
click at [251, 253] on div "Yes, I managed — team members." at bounding box center [396, 254] width 440 height 23
click at [266, 255] on div "—" at bounding box center [266, 255] width 8 height 12
click at [274, 299] on div "2" at bounding box center [278, 304] width 37 height 20
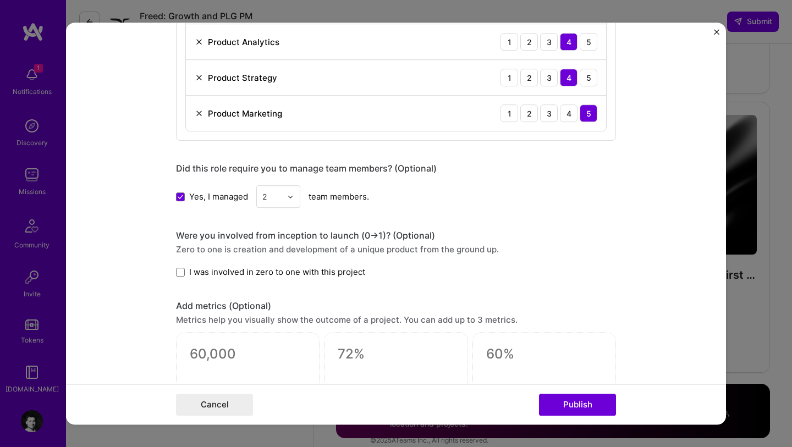
scroll to position [765, 0]
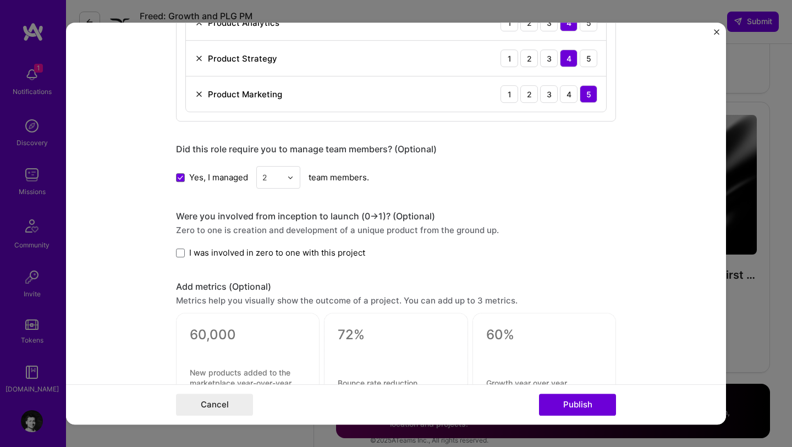
click at [254, 260] on div "Project title B2C eCommerce Platform Growth Company souKare Project industry In…" at bounding box center [396, 30] width 440 height 1501
click at [269, 255] on span "I was involved in zero to one with this project" at bounding box center [277, 253] width 176 height 12
click at [0, 0] on input "I was involved in zero to one with this project" at bounding box center [0, 0] width 0 height 0
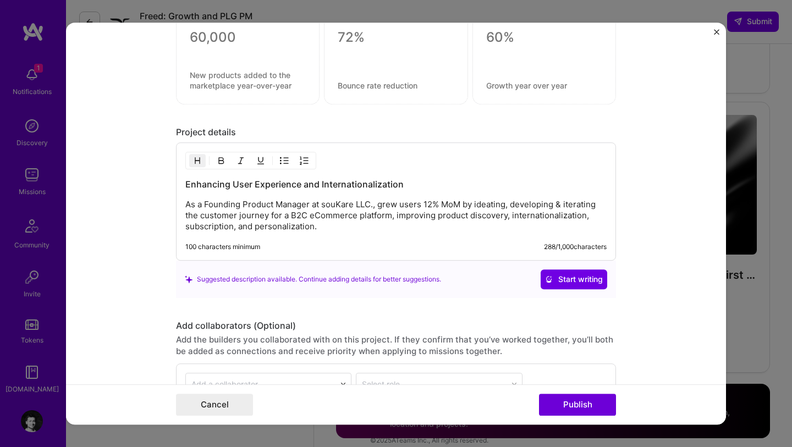
scroll to position [1066, 0]
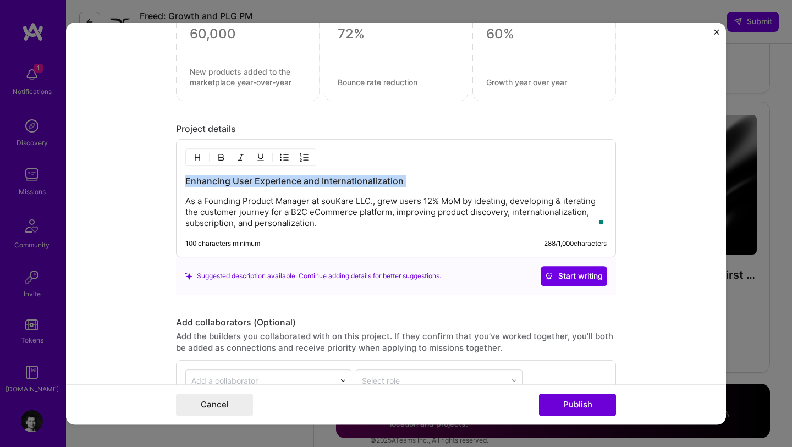
drag, startPoint x: 187, startPoint y: 203, endPoint x: 180, endPoint y: 172, distance: 31.5
click at [180, 172] on div "Enhancing User Experience and Internationalization As a Founding Product Manage…" at bounding box center [396, 198] width 440 height 118
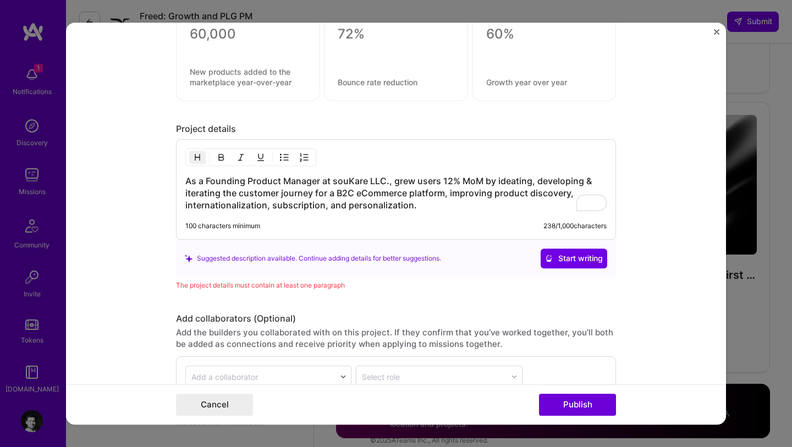
click at [439, 204] on h3 "As a Founding Product Manager at souKare LLC., grew users 12% MoM by ideating, …" at bounding box center [395, 193] width 421 height 36
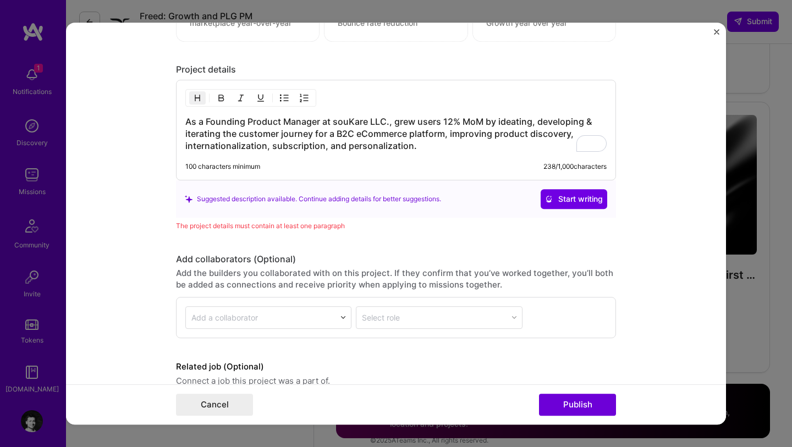
scroll to position [1125, 0]
click at [426, 147] on h3 "As a Founding Product Manager at souKare LLC., grew users 12% MoM by ideating, …" at bounding box center [395, 133] width 421 height 36
click at [563, 201] on span "Start writing" at bounding box center [574, 199] width 58 height 11
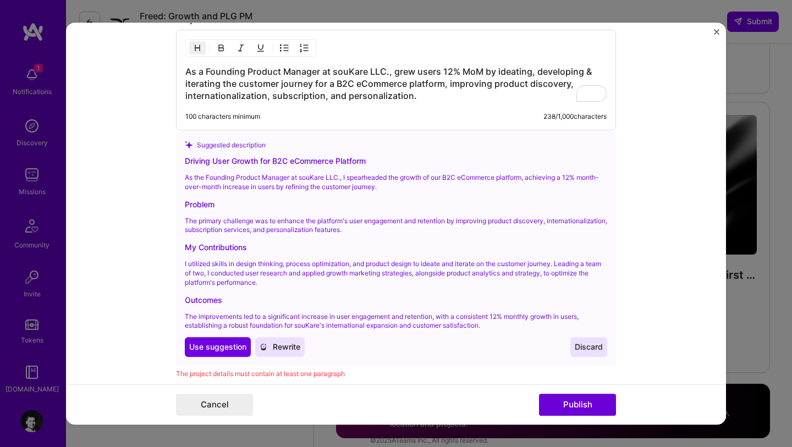
scroll to position [0, 0]
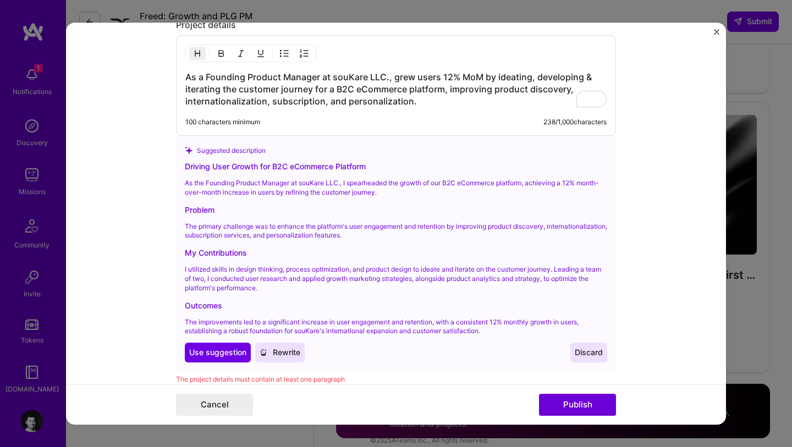
click at [246, 74] on h3 "As a Founding Product Manager at souKare LLC., grew users 12% MoM by ideating, …" at bounding box center [395, 89] width 421 height 36
click at [430, 76] on h3 "As a Founding Growth & Product Manager at souKare LLC., grew users 12% MoM by i…" at bounding box center [395, 89] width 421 height 36
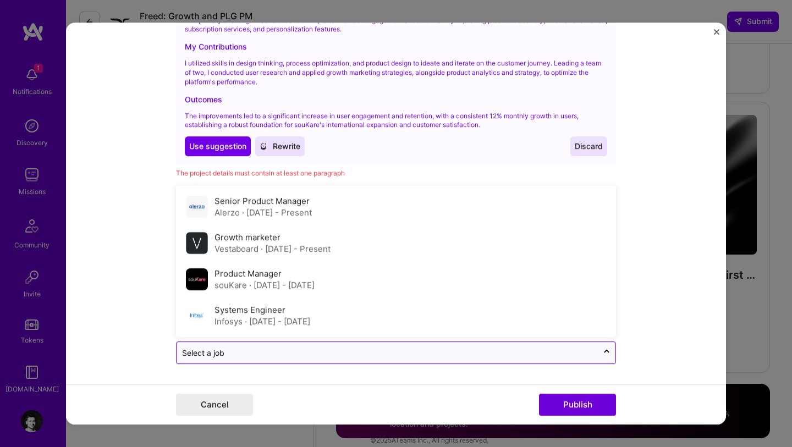
click at [413, 347] on input "text" at bounding box center [387, 353] width 410 height 12
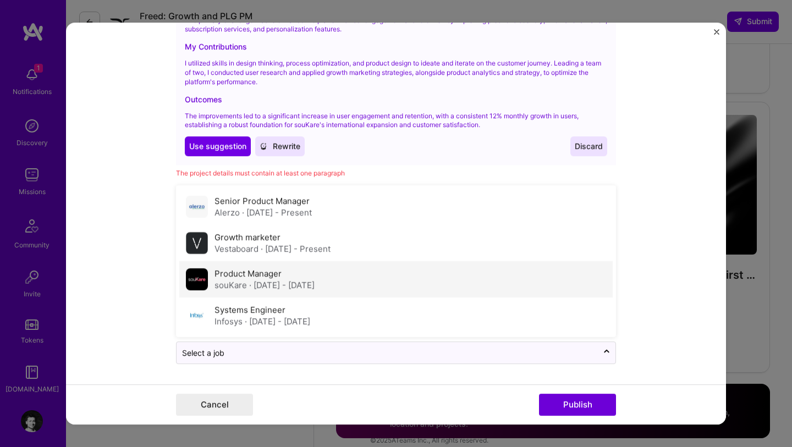
click at [315, 287] on span "· Nov 2017 - Mar 2021" at bounding box center [281, 285] width 65 height 10
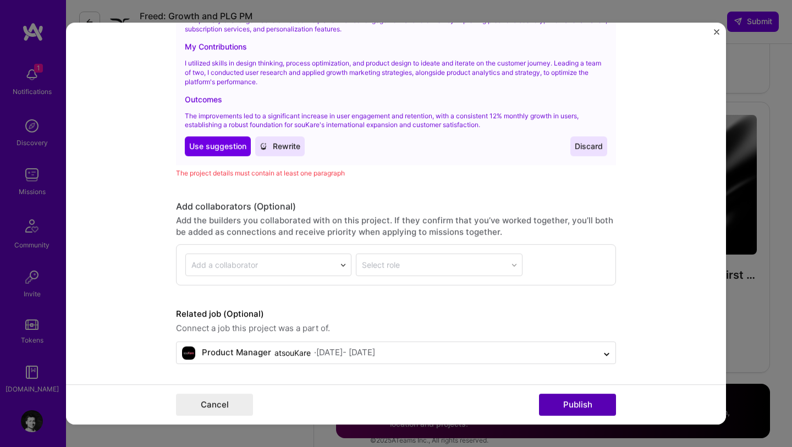
click at [557, 402] on button "Publish" at bounding box center [577, 405] width 77 height 22
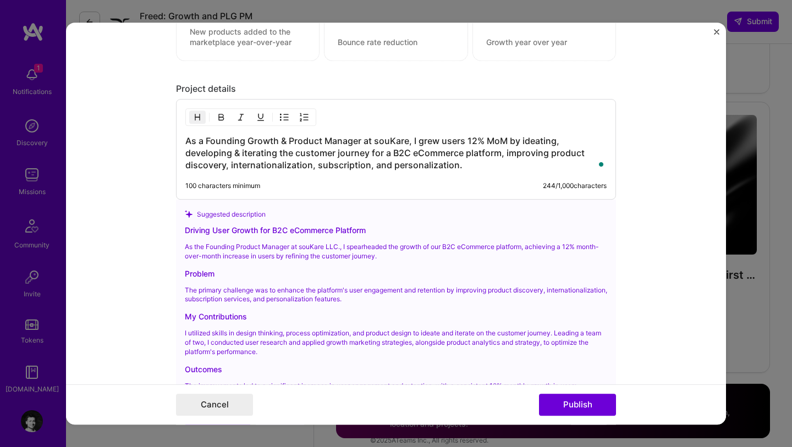
click at [480, 170] on h3 "As a Founding Growth & Product Manager at souKare, I grew users 12% MoM by idea…" at bounding box center [395, 153] width 421 height 36
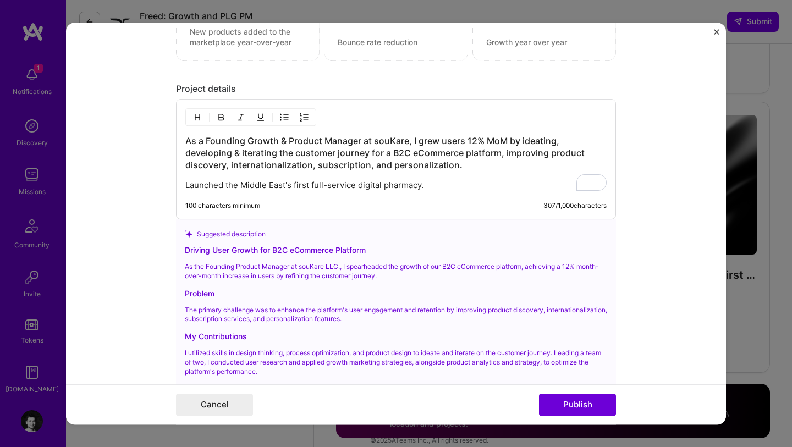
click at [412, 153] on h3 "As a Founding Growth & Product Manager at souKare, I grew users 12% MoM by idea…" at bounding box center [395, 153] width 421 height 36
click at [580, 404] on button "Publish" at bounding box center [577, 405] width 77 height 22
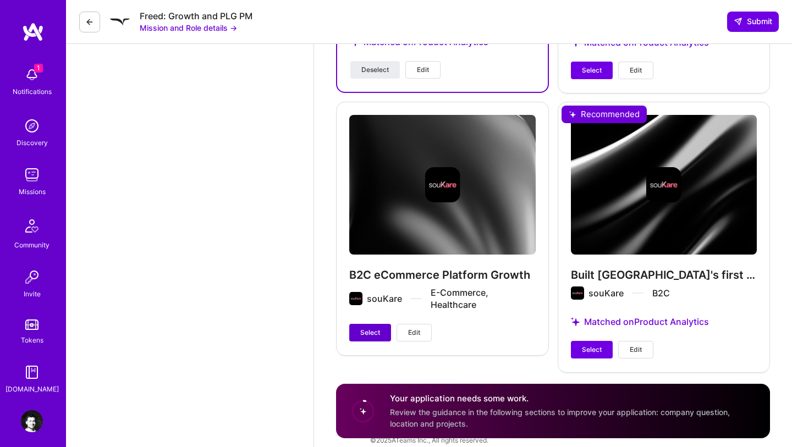
click at [366, 328] on span "Select" at bounding box center [370, 333] width 20 height 10
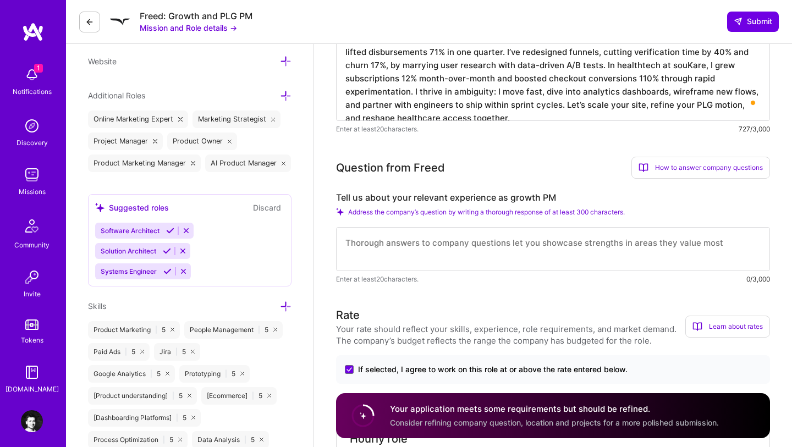
scroll to position [355, 0]
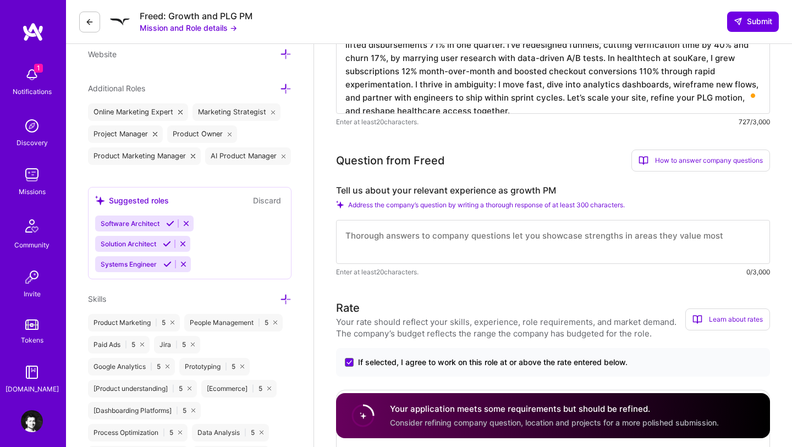
click at [444, 269] on div "Enter at least 20 characters. 0/3,000" at bounding box center [553, 272] width 434 height 12
click at [427, 239] on textarea at bounding box center [553, 242] width 434 height 44
click at [412, 240] on textarea "To enrich screen reader interactions, please activate Accessibility in Grammarl…" at bounding box center [553, 242] width 434 height 44
paste textarea "I’ve spearheaded growth at three startups, each time turning nascent products i…"
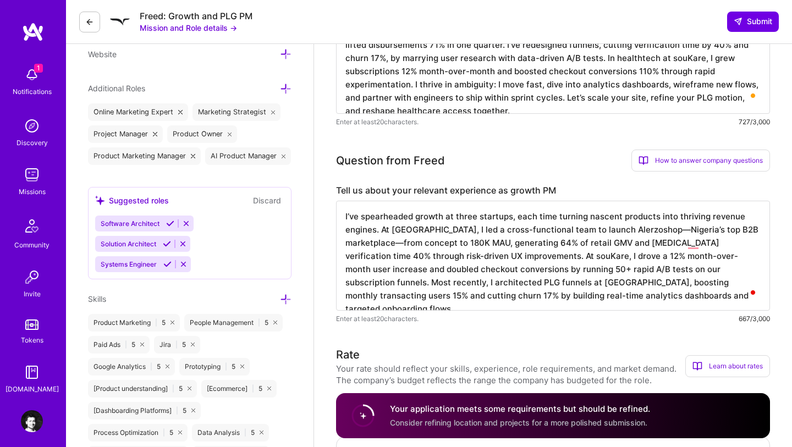
click at [596, 225] on textarea "I’ve spearheaded growth at three startups, each time turning nascent products i…" at bounding box center [553, 256] width 434 height 110
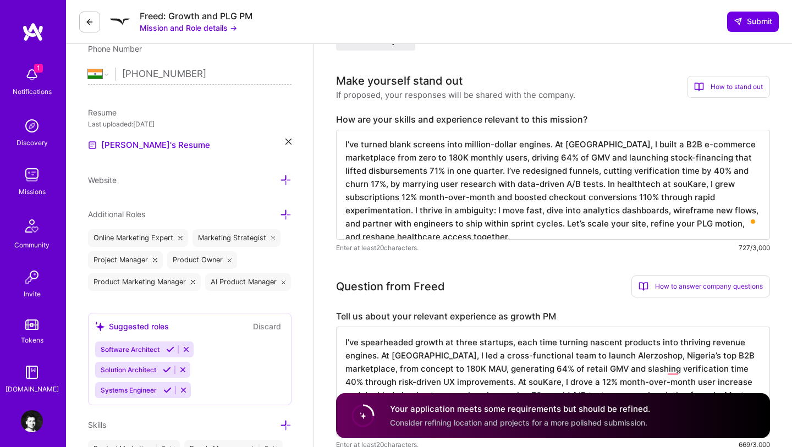
scroll to position [208, 0]
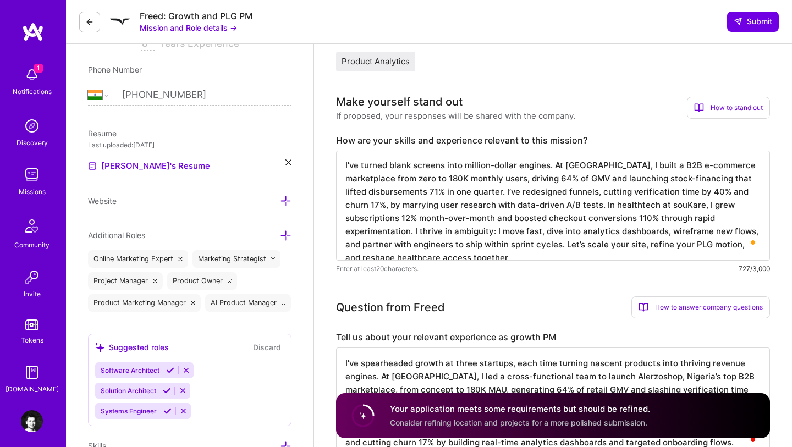
type textarea "I’ve spearheaded growth at three startups, each time turning nascent products i…"
drag, startPoint x: 333, startPoint y: 141, endPoint x: 739, endPoint y: 254, distance: 420.7
copy label "How are your skills and experience relevant to this mission?"
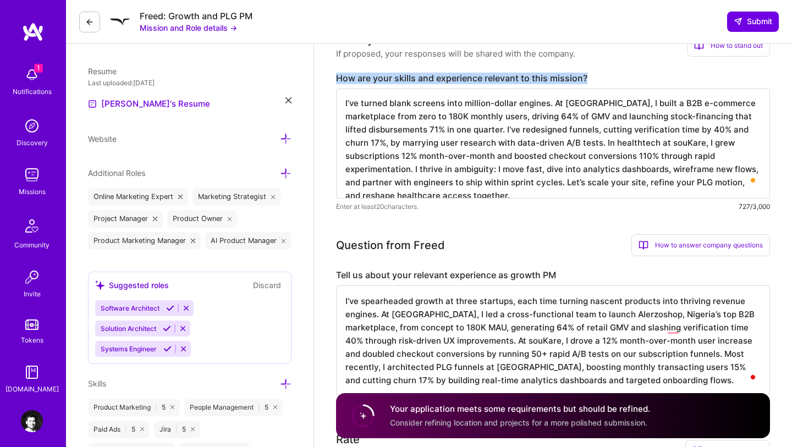
scroll to position [275, 0]
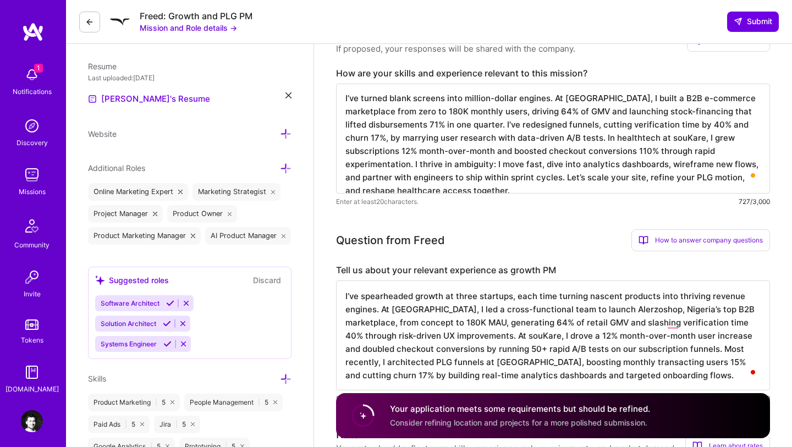
click at [417, 267] on label "Tell us about your relevant experience as growth PM" at bounding box center [553, 271] width 434 height 12
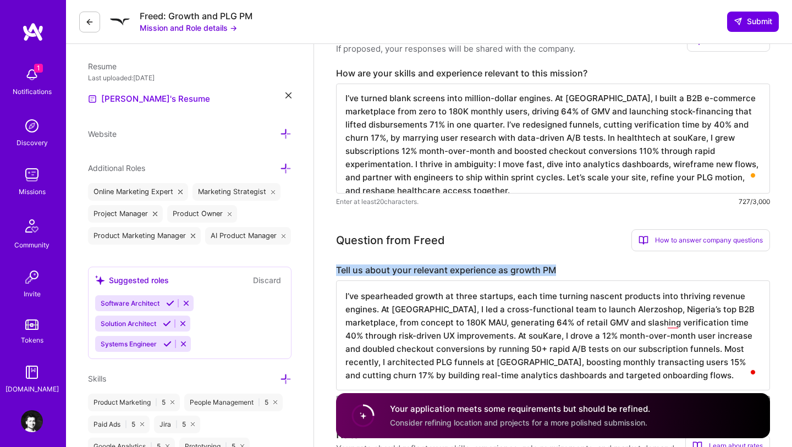
click at [417, 267] on label "Tell us about your relevant experience as growth PM" at bounding box center [553, 271] width 434 height 12
copy label "Tell us about your relevant experience as growth PM"
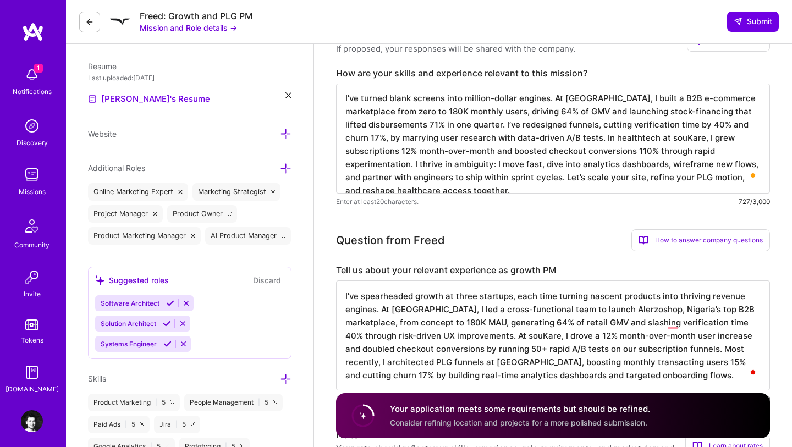
click at [473, 342] on textarea "I’ve spearheaded growth at three startups, each time turning nascent products i…" at bounding box center [553, 335] width 434 height 110
click at [487, 204] on div "Enter at least 20 characters. 727/3,000" at bounding box center [553, 202] width 434 height 12
click at [616, 99] on textarea "I’ve turned blank screens into million-dollar engines. At Alerzo, I built a B2B…" at bounding box center [553, 139] width 434 height 110
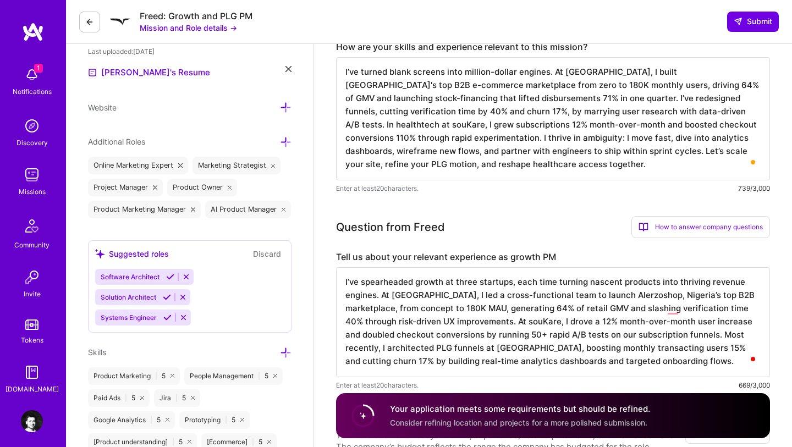
scroll to position [302, 0]
type textarea "I’ve turned blank screens into million-dollar engines. At Alerzo, I built Niger…"
drag, startPoint x: 629, startPoint y: 362, endPoint x: 379, endPoint y: 296, distance: 258.1
click at [379, 296] on textarea "I’ve spearheaded growth at three startups, each time turning nascent products i…" at bounding box center [553, 321] width 434 height 110
paste textarea "s a growth PM, I’ve owned the full funnel end to end. At souKare, I managed a 1…"
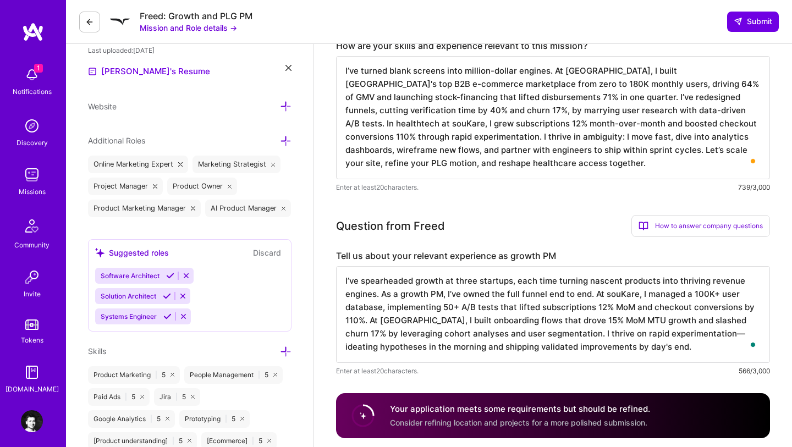
scroll to position [0, 0]
type textarea "I’ve spearheaded growth at three startups, each time turning nascent products i…"
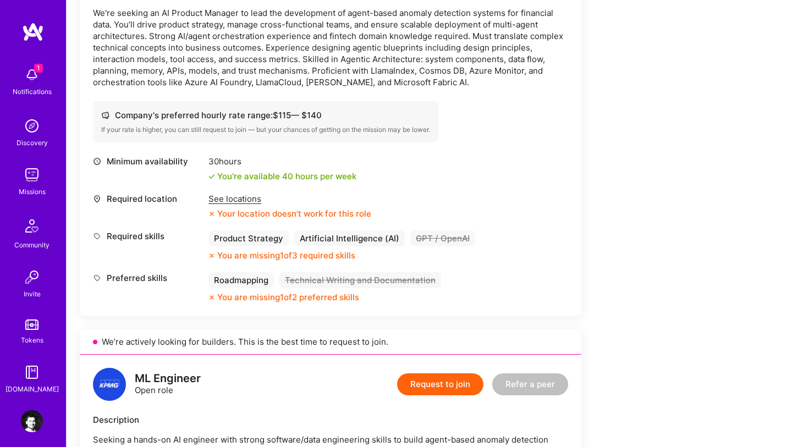
scroll to position [356, 0]
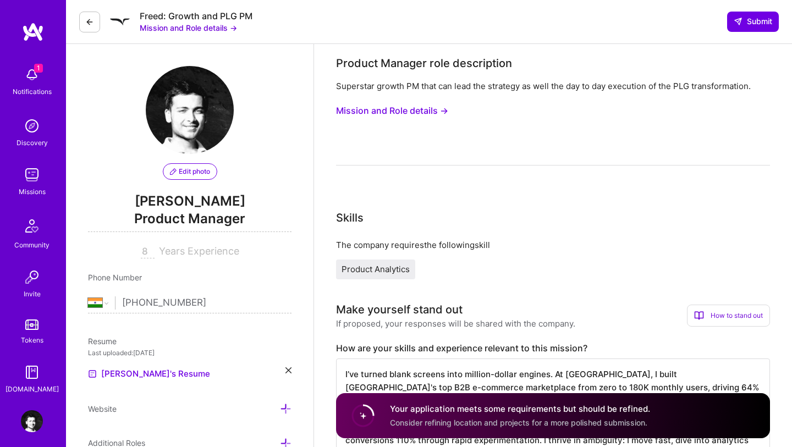
select select "IN"
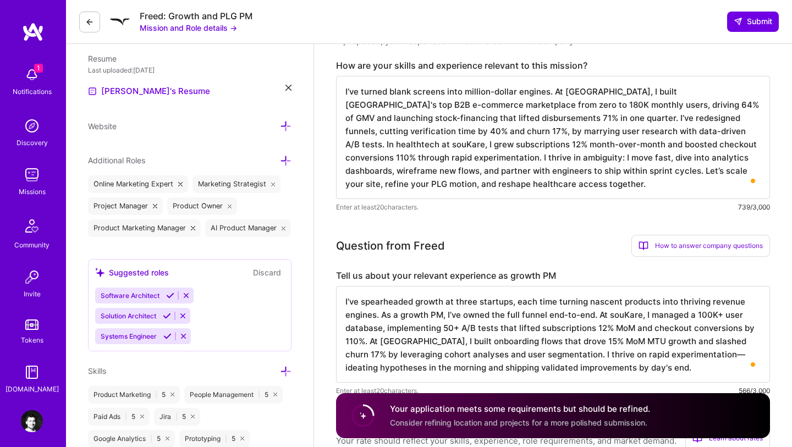
scroll to position [1, 0]
drag, startPoint x: 602, startPoint y: 129, endPoint x: 433, endPoint y: 159, distance: 171.0
click at [433, 159] on textarea "I’ve turned blank screens into million-dollar engines. At [GEOGRAPHIC_DATA], I …" at bounding box center [553, 137] width 434 height 123
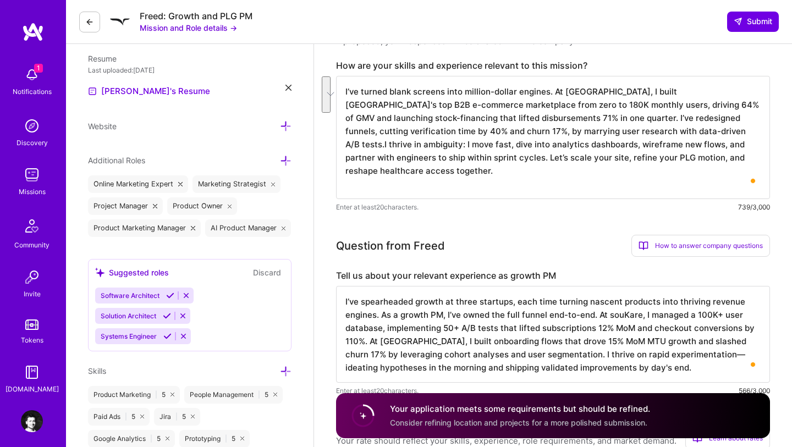
scroll to position [0, 0]
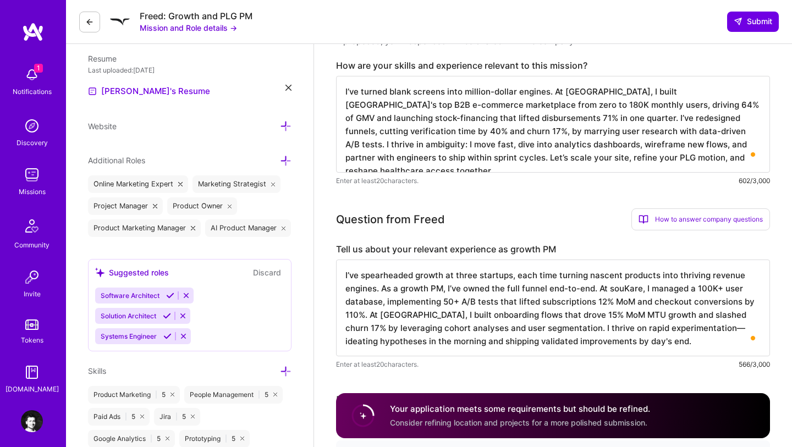
type textarea "I’ve turned blank screens into million-dollar engines. At Alerzo, I built Niger…"
click at [590, 324] on textarea "I’ve spearheaded growth at three startups, each time turning nascent products i…" at bounding box center [553, 308] width 434 height 97
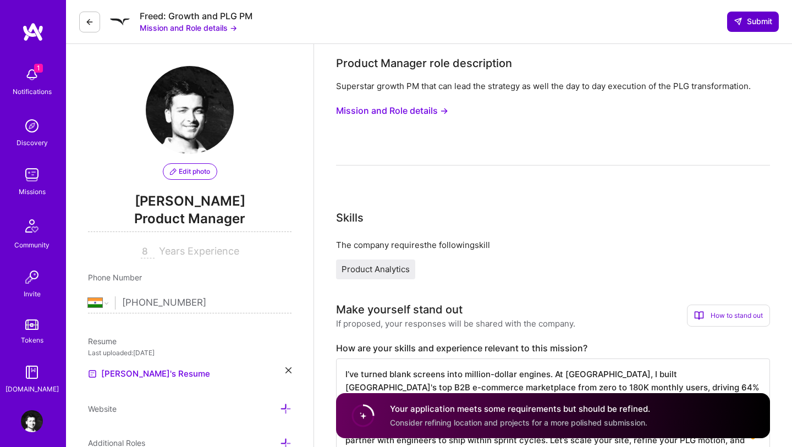
type textarea "I’ve spearheaded growth at three startups, each time turning nascent products i…"
click at [744, 21] on span "Submit" at bounding box center [753, 21] width 38 height 11
click at [749, 18] on span "Submit" at bounding box center [753, 21] width 38 height 11
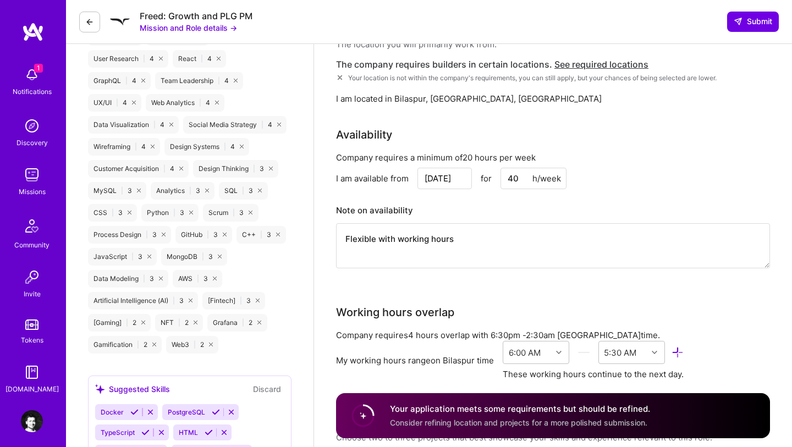
scroll to position [961, 0]
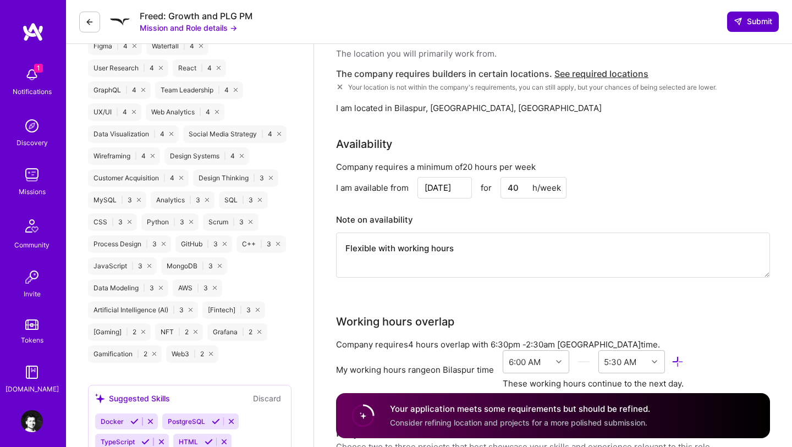
click at [745, 18] on span "Submit" at bounding box center [753, 21] width 38 height 11
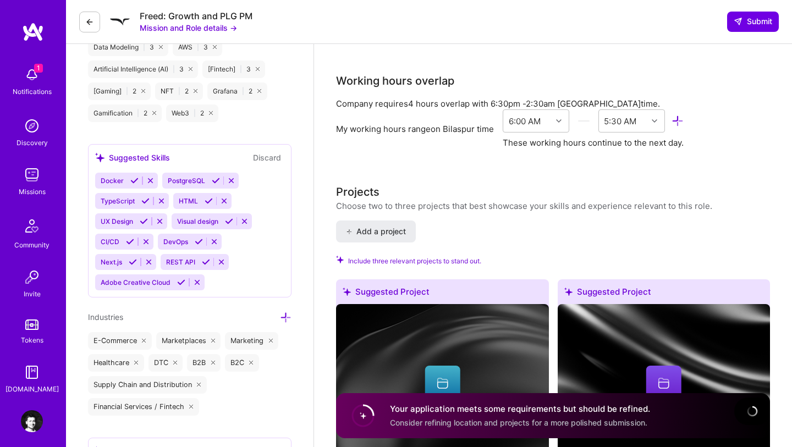
scroll to position [1207, 0]
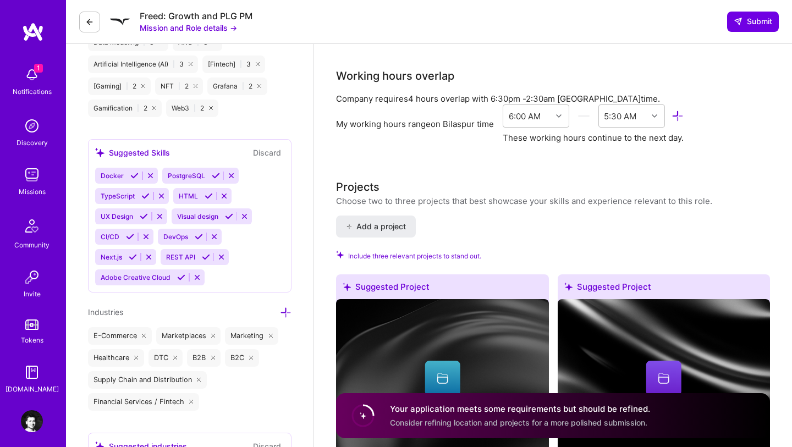
click at [227, 214] on icon at bounding box center [229, 216] width 8 height 8
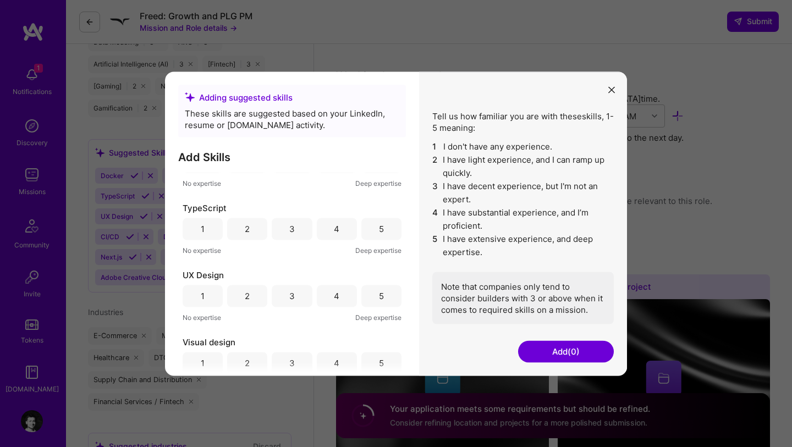
scroll to position [524, 0]
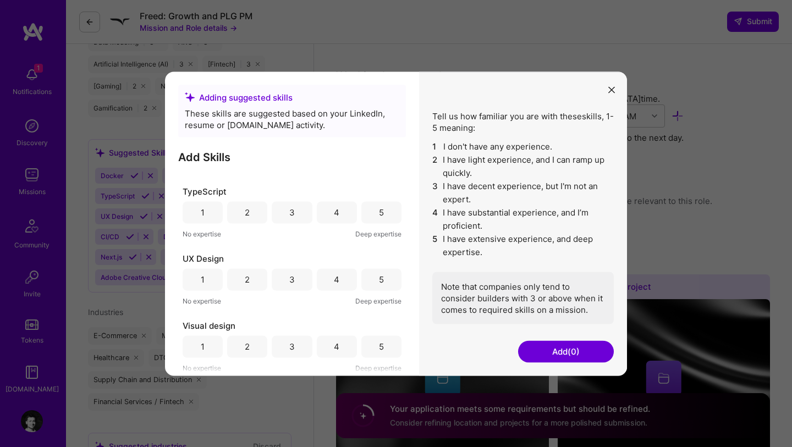
click at [608, 91] on icon "modal" at bounding box center [611, 90] width 7 height 7
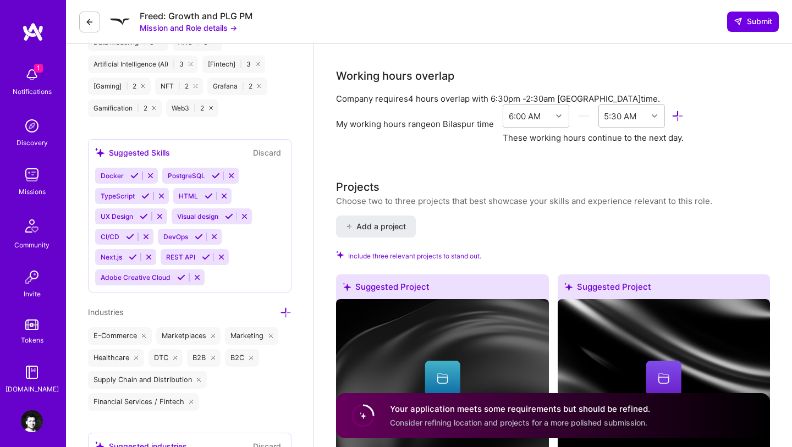
click at [227, 217] on icon at bounding box center [229, 216] width 8 height 8
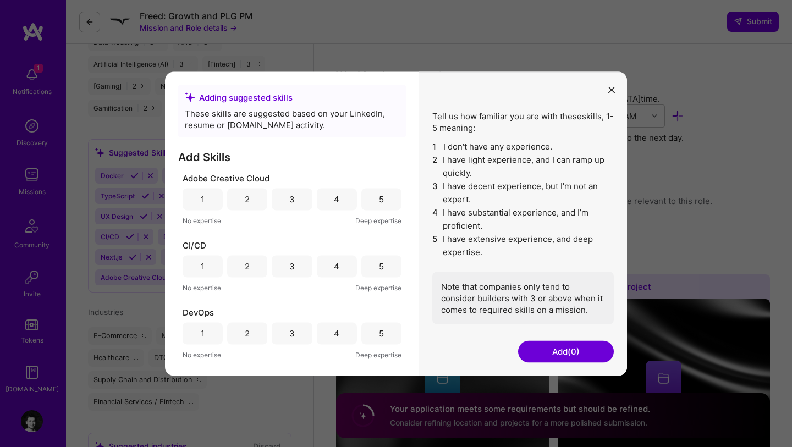
click at [293, 268] on div "3" at bounding box center [292, 266] width 40 height 22
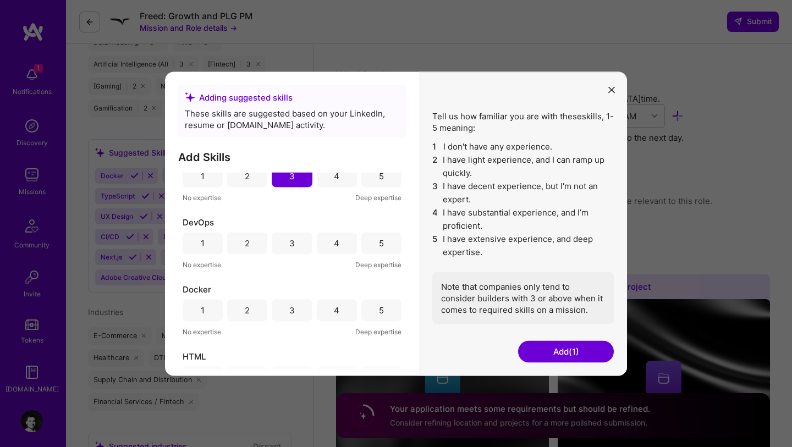
click at [294, 248] on div "3" at bounding box center [292, 243] width 40 height 22
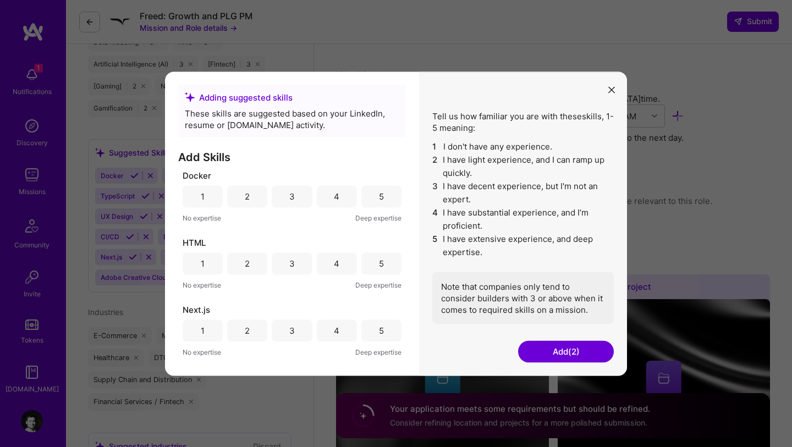
scroll to position [207, 0]
click at [367, 261] on div "5" at bounding box center [381, 260] width 40 height 22
click at [339, 261] on div "4" at bounding box center [337, 260] width 40 height 22
click at [374, 262] on div "5" at bounding box center [381, 260] width 40 height 22
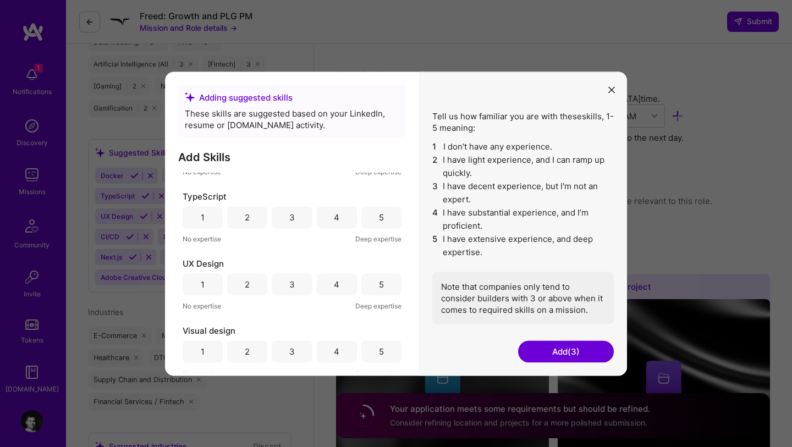
scroll to position [524, 0]
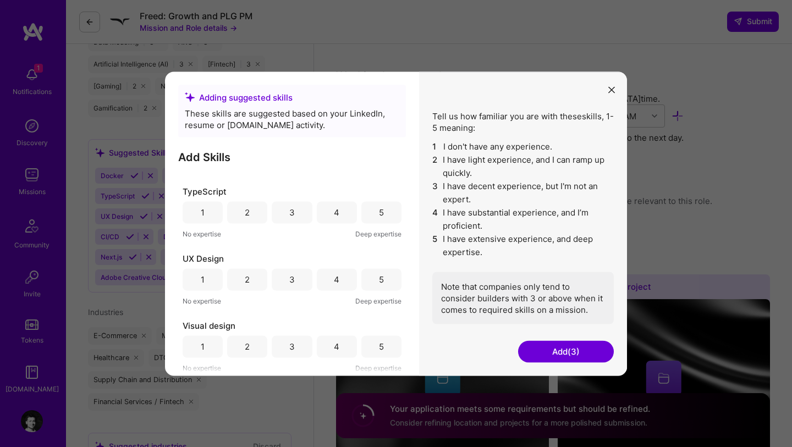
click at [372, 351] on div "5" at bounding box center [381, 346] width 40 height 22
click at [339, 281] on div "4" at bounding box center [337, 279] width 40 height 22
click at [365, 278] on div "5" at bounding box center [381, 279] width 40 height 22
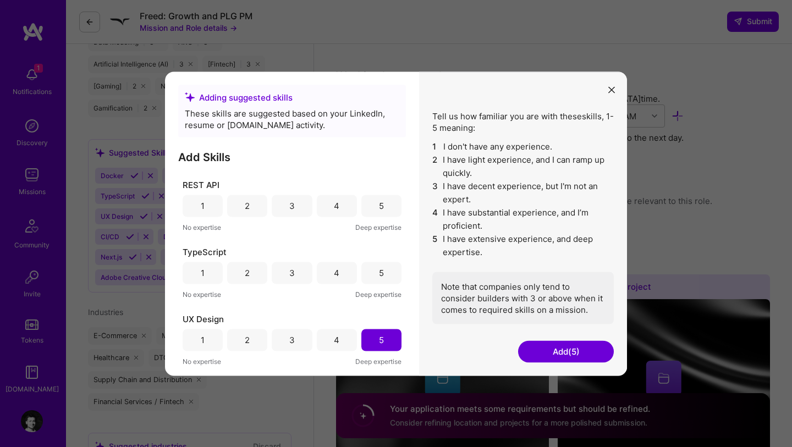
scroll to position [453, 0]
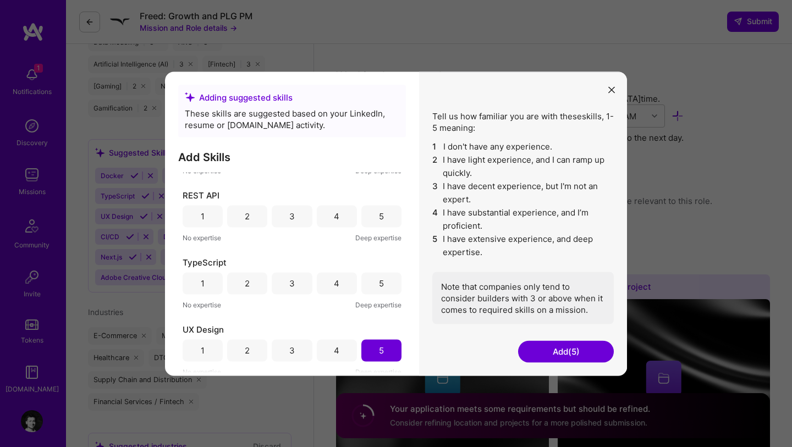
click at [577, 354] on button "Add (5)" at bounding box center [566, 351] width 96 height 22
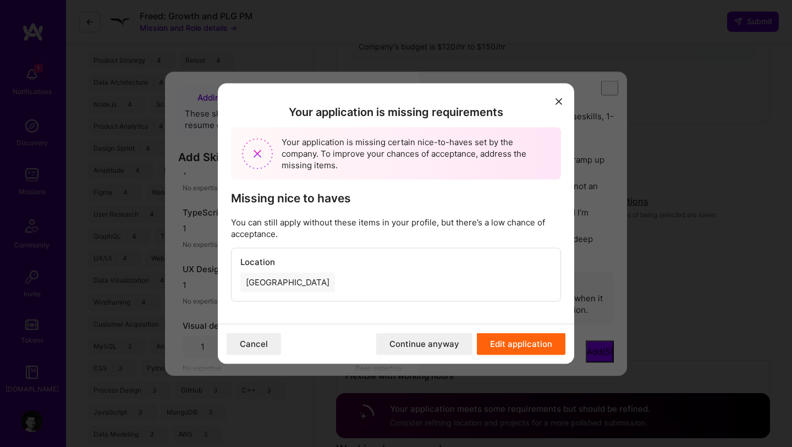
scroll to position [761, 0]
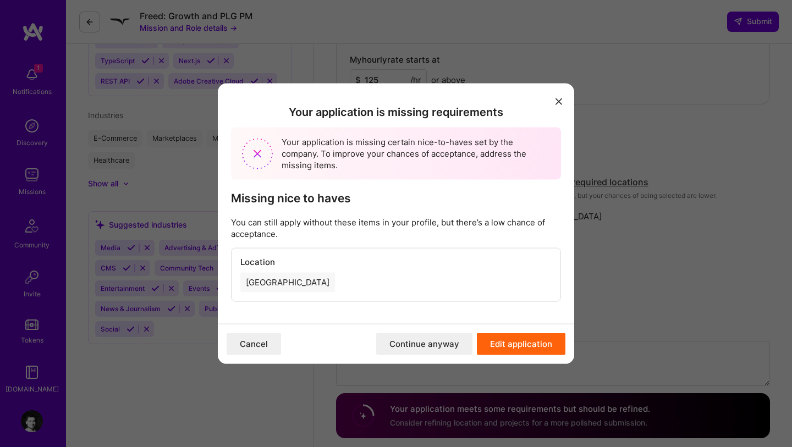
click at [449, 343] on button "Continue anyway" at bounding box center [424, 344] width 96 height 22
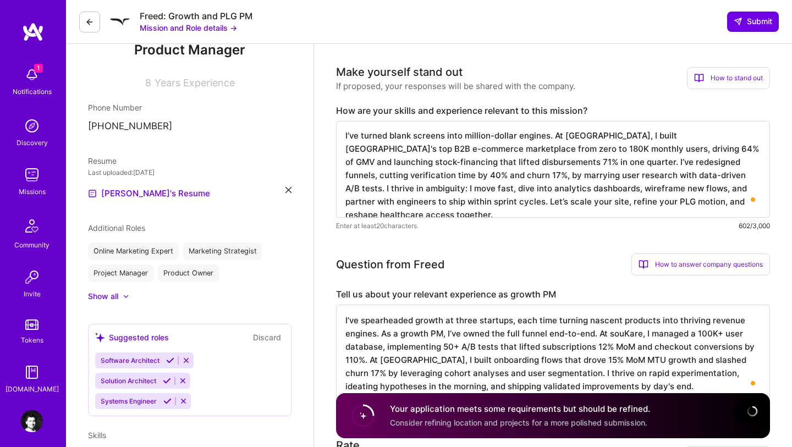
scroll to position [144, 0]
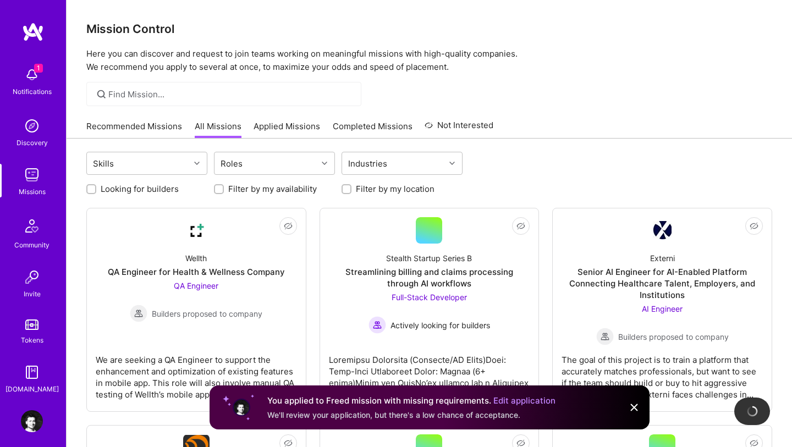
click at [29, 75] on img at bounding box center [32, 75] width 22 height 22
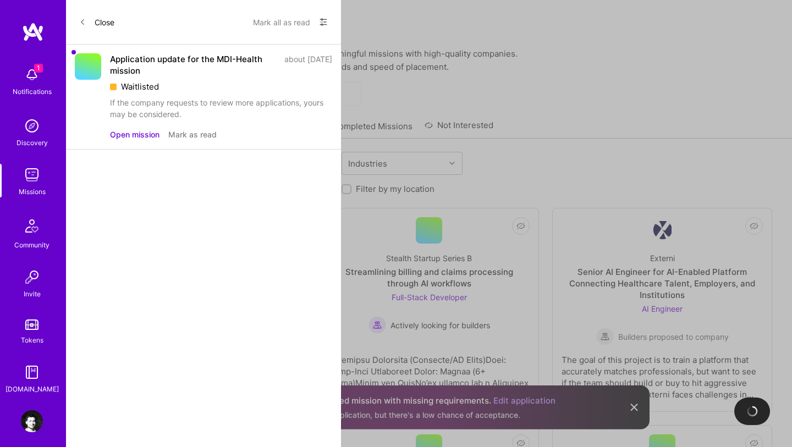
click at [190, 134] on button "Mark as read" at bounding box center [192, 135] width 48 height 12
